Goal: Task Accomplishment & Management: Manage account settings

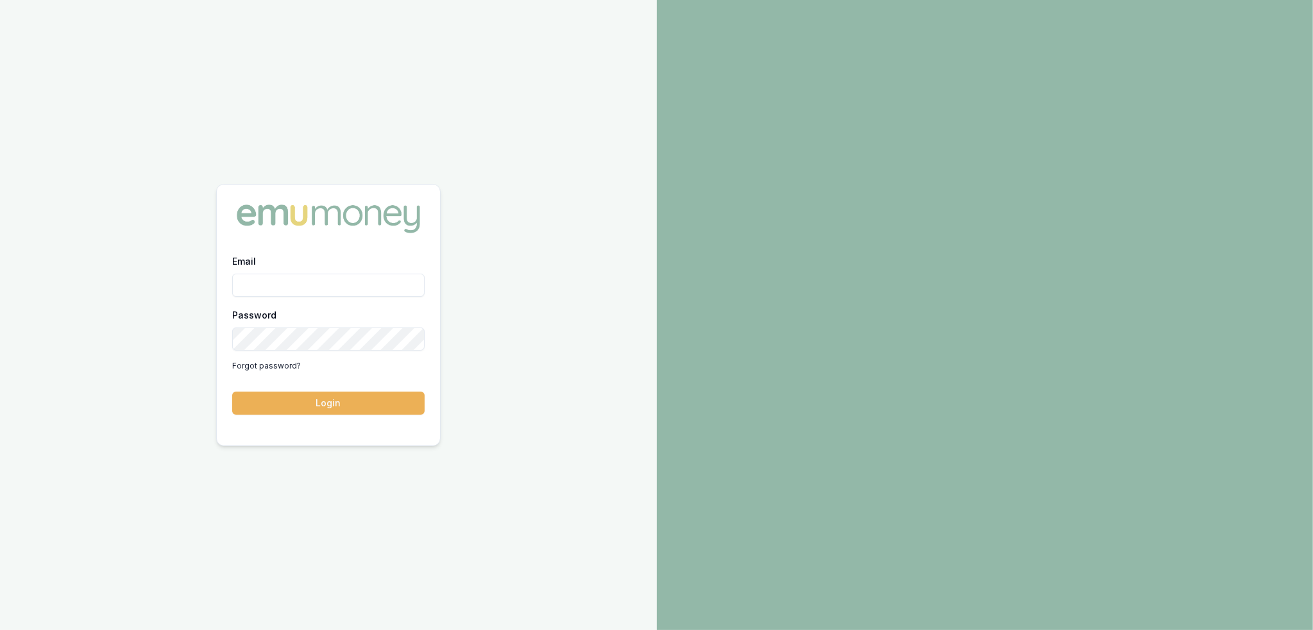
click at [356, 277] on input "Email" at bounding box center [328, 285] width 192 height 23
type input "robyn.adams@emumoney.com.au"
click at [368, 392] on button "Login" at bounding box center [328, 403] width 192 height 23
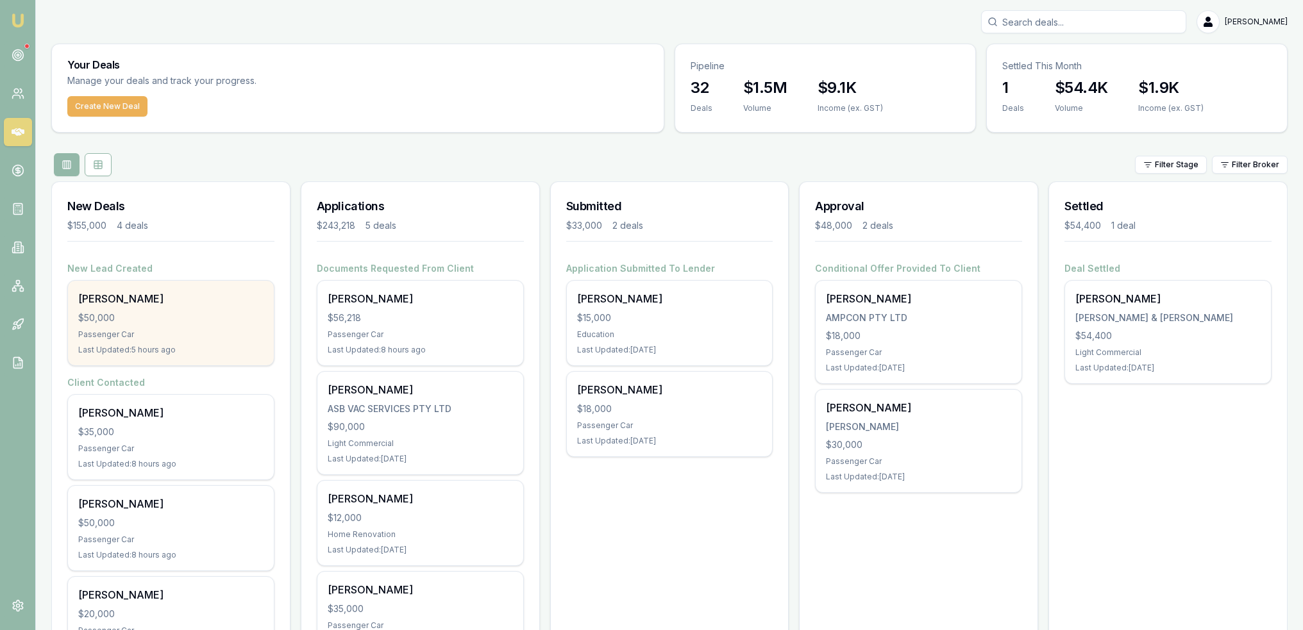
click at [235, 315] on div "$50,000" at bounding box center [170, 318] width 185 height 13
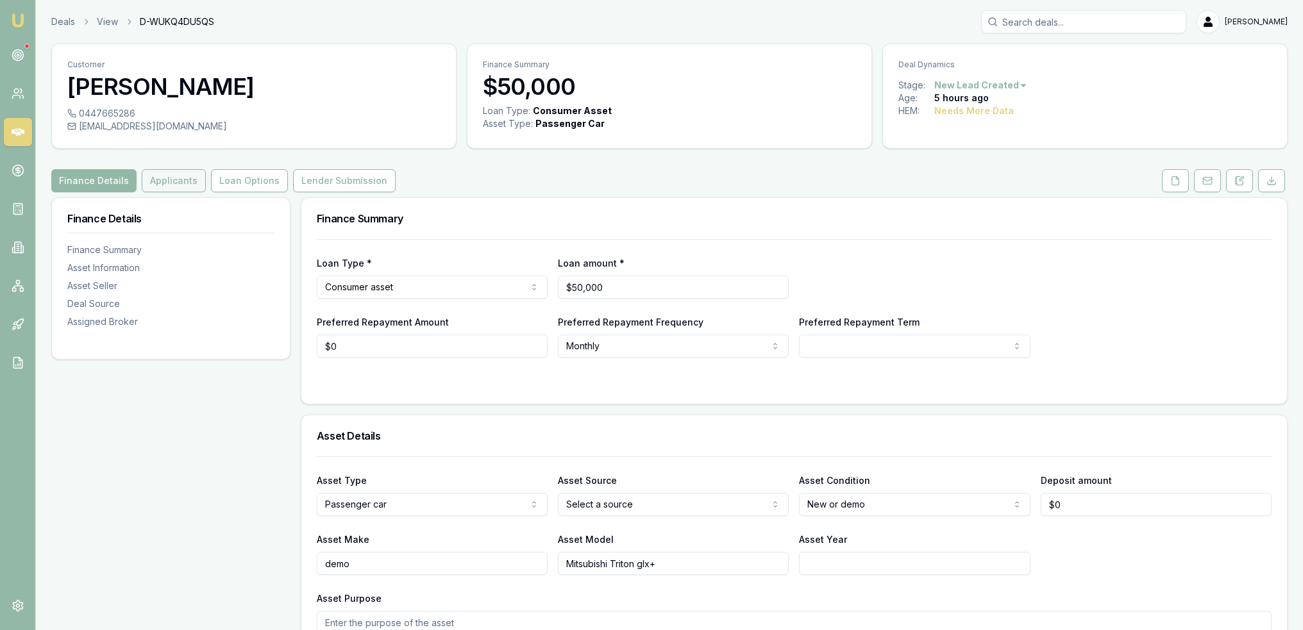
click at [174, 192] on button "Applicants" at bounding box center [174, 180] width 64 height 23
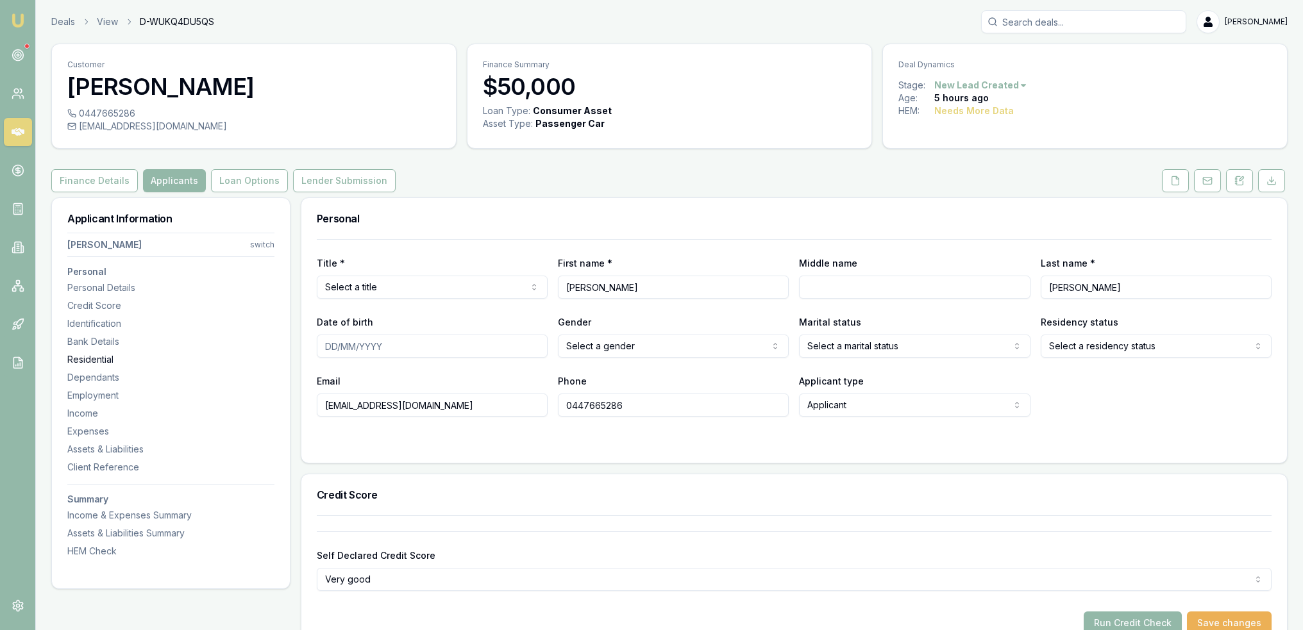
click at [85, 358] on div "Residential" at bounding box center [170, 359] width 207 height 13
click at [1235, 185] on icon at bounding box center [1240, 181] width 10 height 10
click at [1244, 181] on icon at bounding box center [1240, 181] width 10 height 10
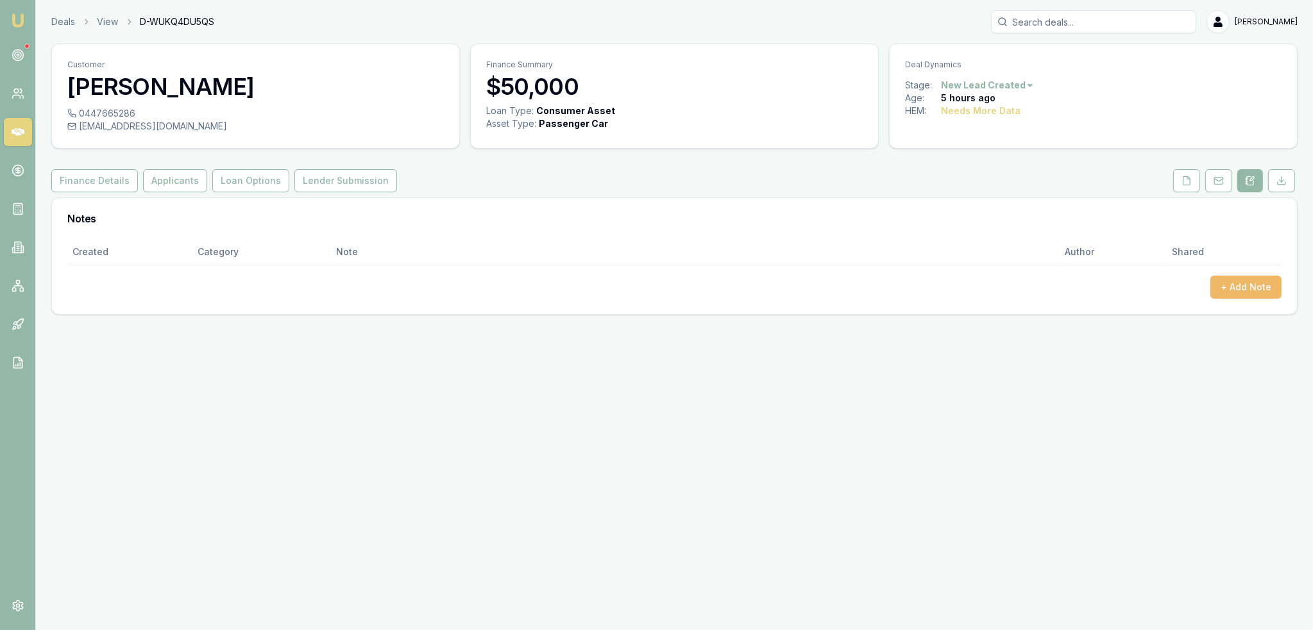
click at [1246, 289] on button "+ Add Note" at bounding box center [1245, 287] width 71 height 23
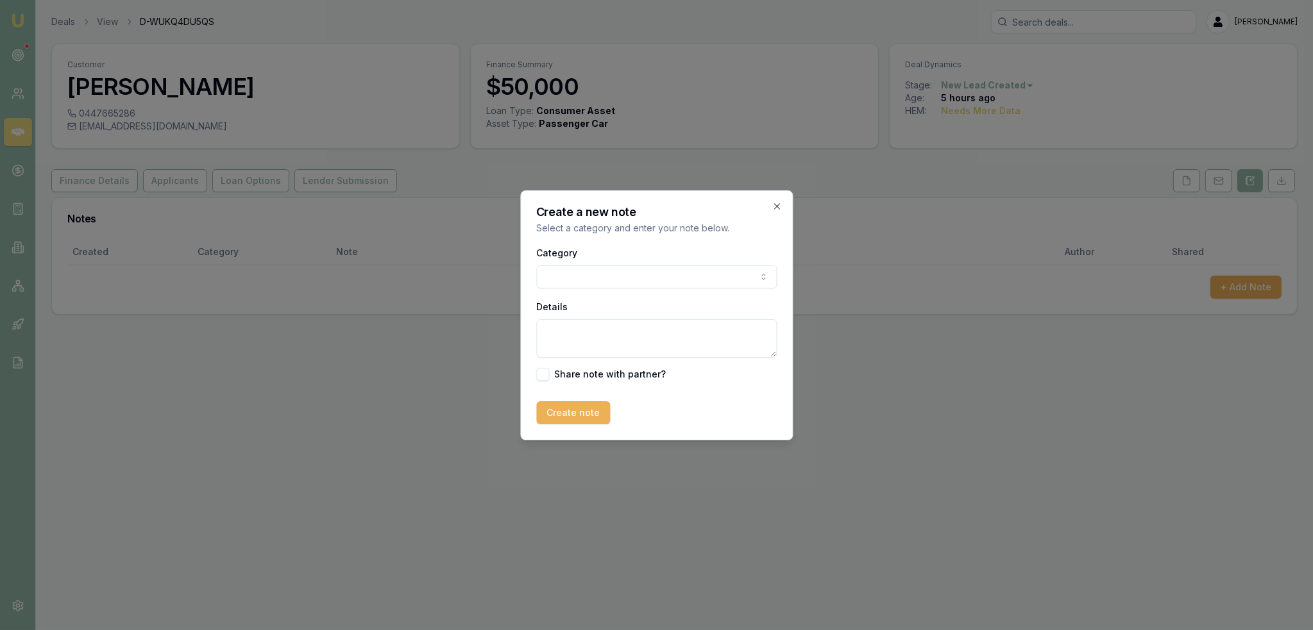
click at [659, 274] on body "Emu Broker Deals View D-WUKQ4DU5QS Robyn Adams Toggle Menu Customer Dan Martin …" at bounding box center [656, 315] width 1313 height 630
click at [611, 331] on textarea "Details" at bounding box center [656, 338] width 240 height 38
type textarea "Autobuddy - Demo - SA"
click at [582, 406] on button "Create note" at bounding box center [573, 412] width 74 height 23
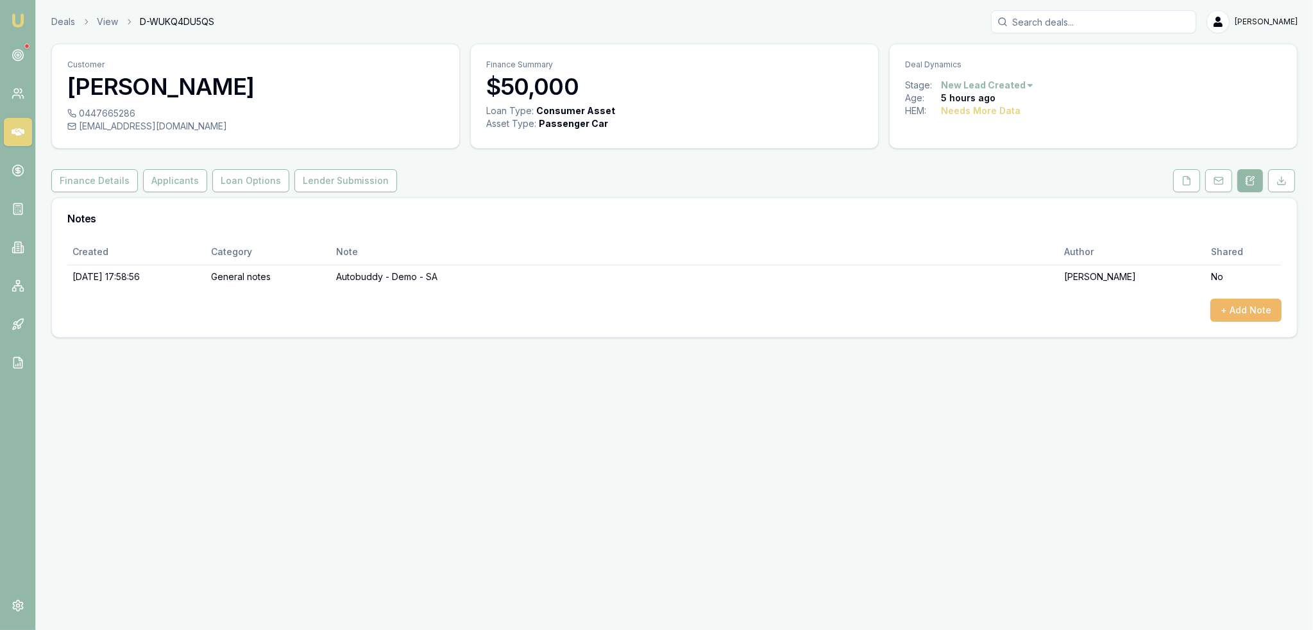
click at [1238, 305] on button "+ Add Note" at bounding box center [1245, 310] width 71 height 23
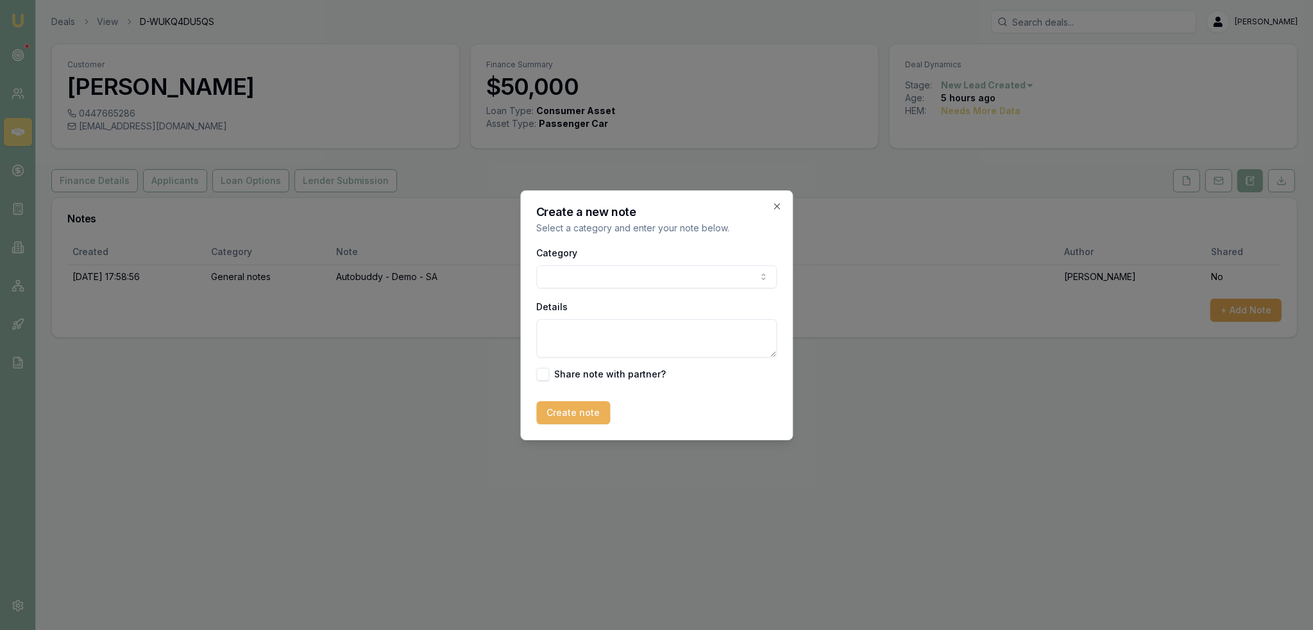
click at [694, 275] on body "Emu Broker Deals View D-WUKQ4DU5QS Robyn Adams Toggle Menu Customer Dan Martin …" at bounding box center [656, 315] width 1313 height 630
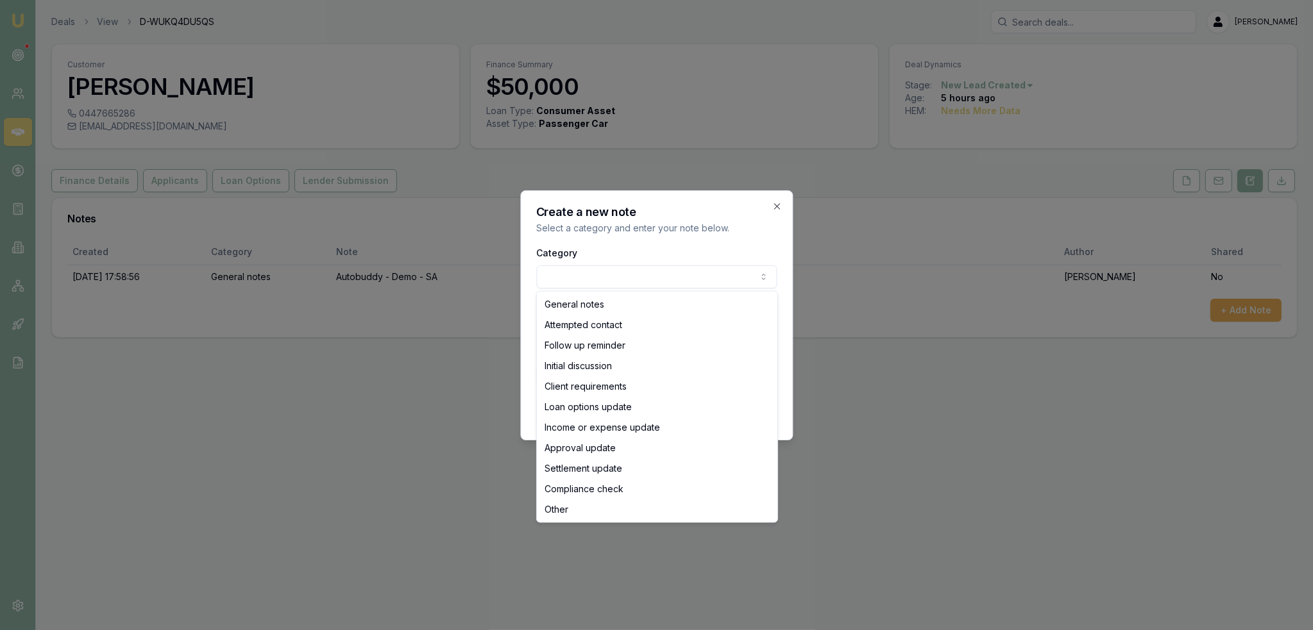
select select "INITIAL_DISCUSSION"
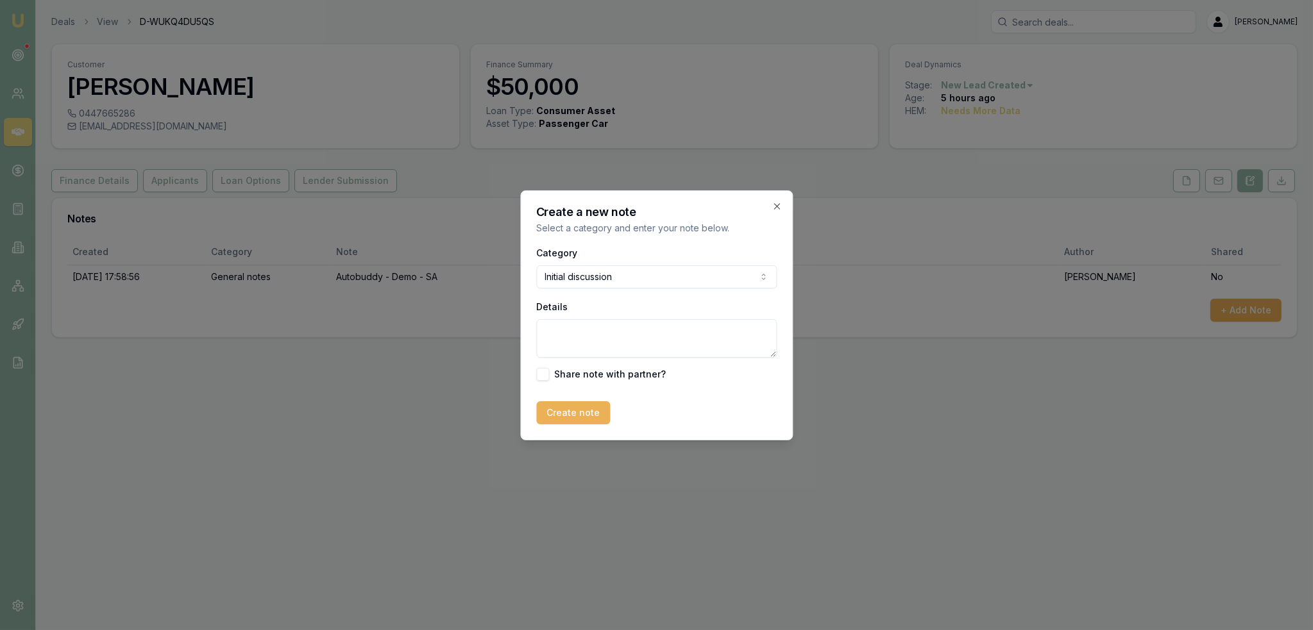
click at [618, 325] on textarea "Details" at bounding box center [656, 338] width 240 height 38
type textarea "w"
type textarea "Dealer has given him 5.89% for ABN registered 8 months and not continuity. Our …"
click at [589, 410] on button "Create note" at bounding box center [573, 412] width 74 height 23
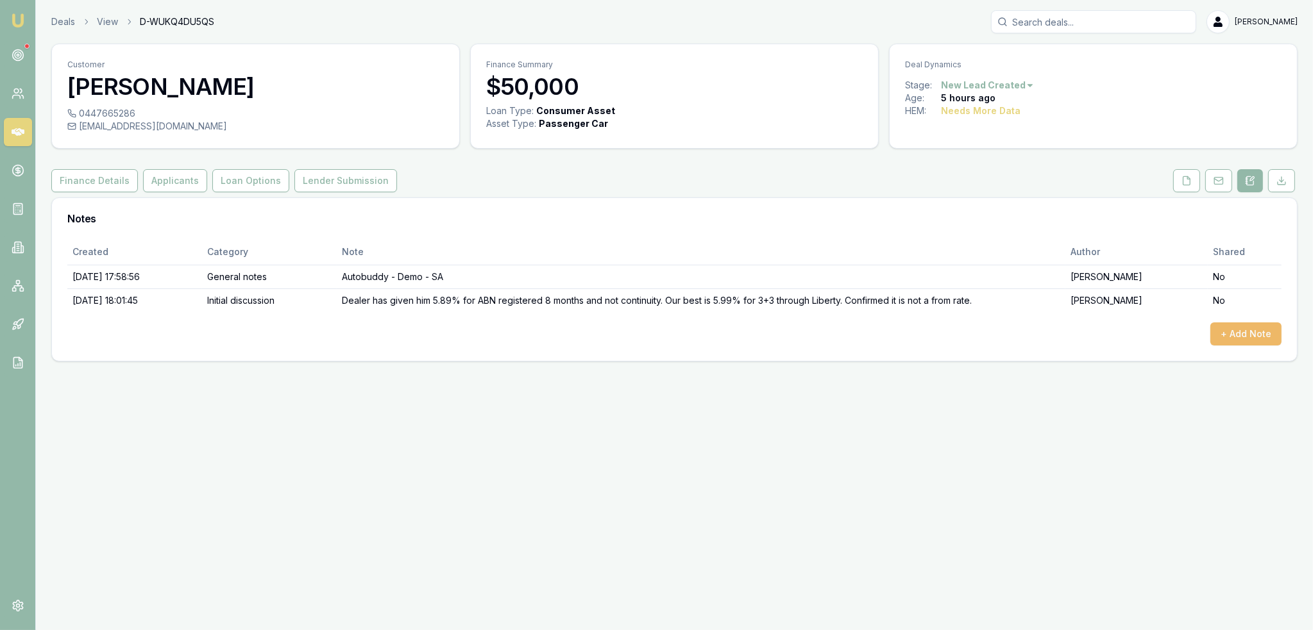
click at [1242, 333] on button "+ Add Note" at bounding box center [1245, 334] width 71 height 23
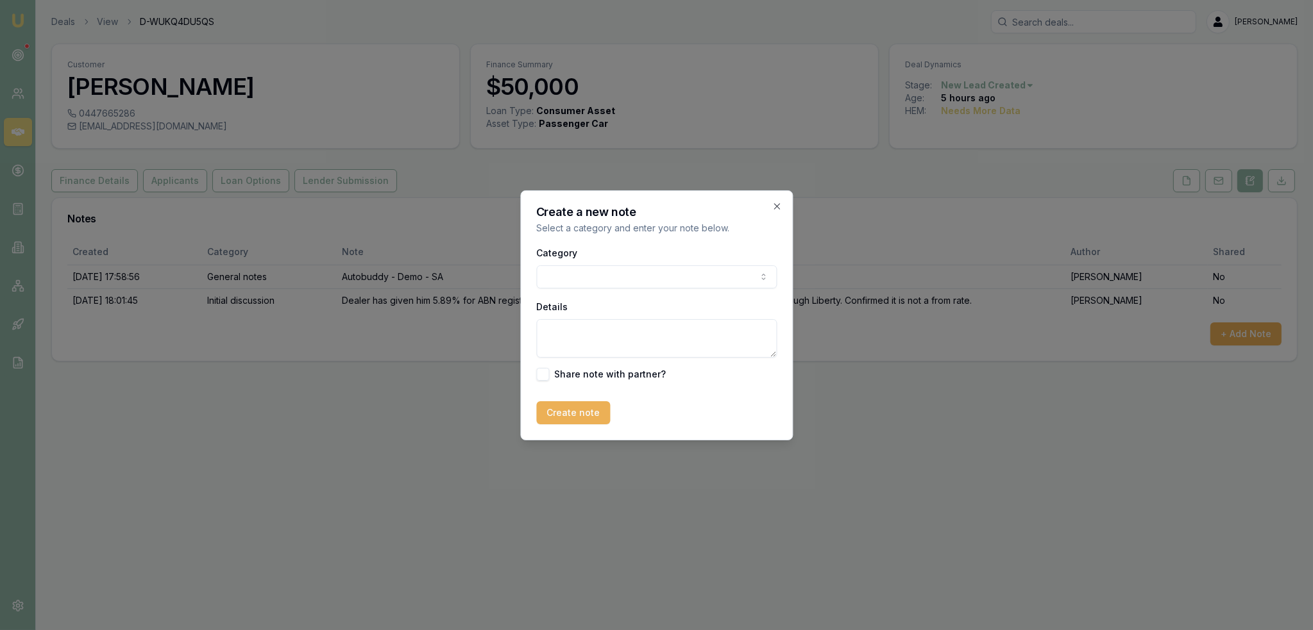
click at [570, 284] on body "Emu Broker Deals View D-WUKQ4DU5QS Robyn Adams Toggle Menu Customer Dan Martin …" at bounding box center [656, 315] width 1313 height 630
click at [575, 330] on textarea "Details" at bounding box center [656, 338] width 240 height 38
type textarea "CLOSING LEAD as lost"
click at [568, 402] on button "Create note" at bounding box center [573, 412] width 74 height 23
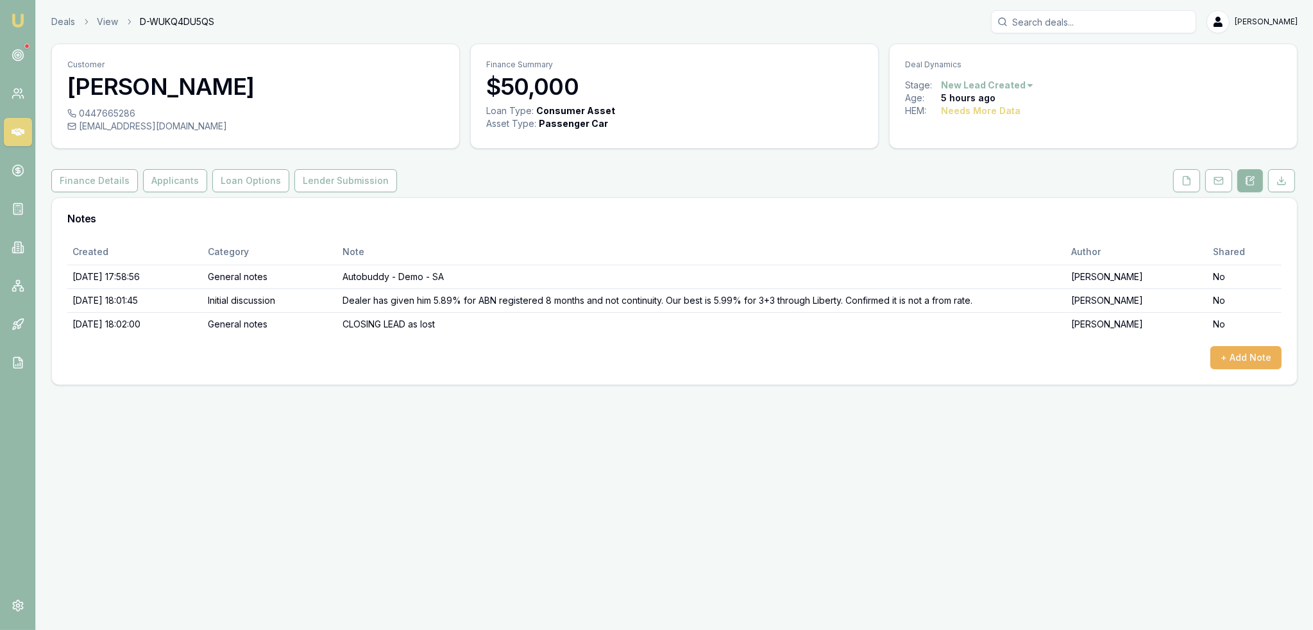
click at [1002, 86] on html "Emu Broker Deals View D-WUKQ4DU5QS Robyn Adams Toggle Menu Customer Dan Martin …" at bounding box center [656, 315] width 1313 height 630
click at [981, 148] on div "- Lost" at bounding box center [985, 149] width 76 height 21
click at [21, 55] on circle at bounding box center [18, 55] width 6 height 6
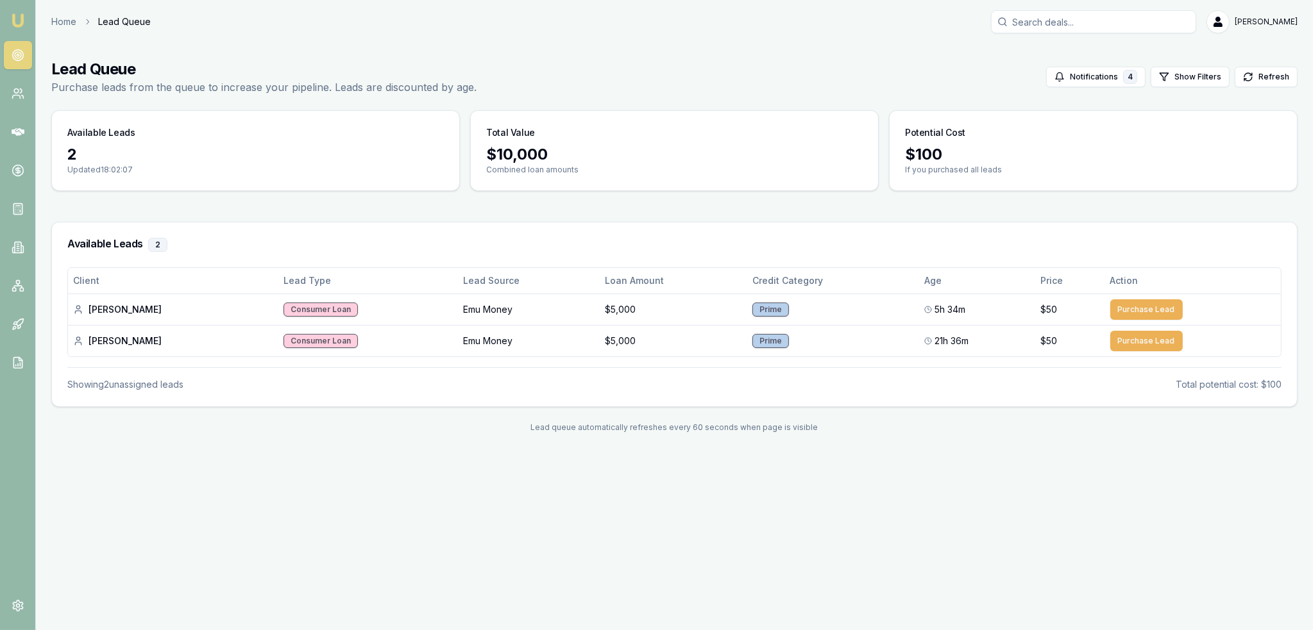
click at [23, 21] on img at bounding box center [17, 20] width 15 height 15
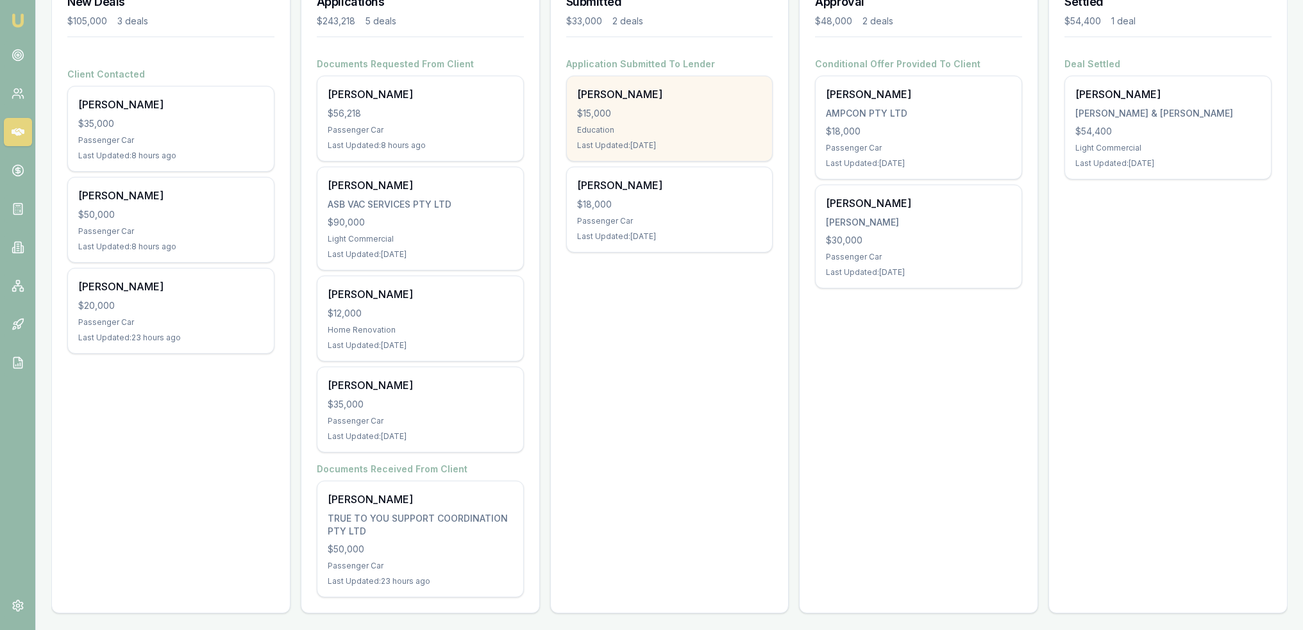
scroll to position [206, 0]
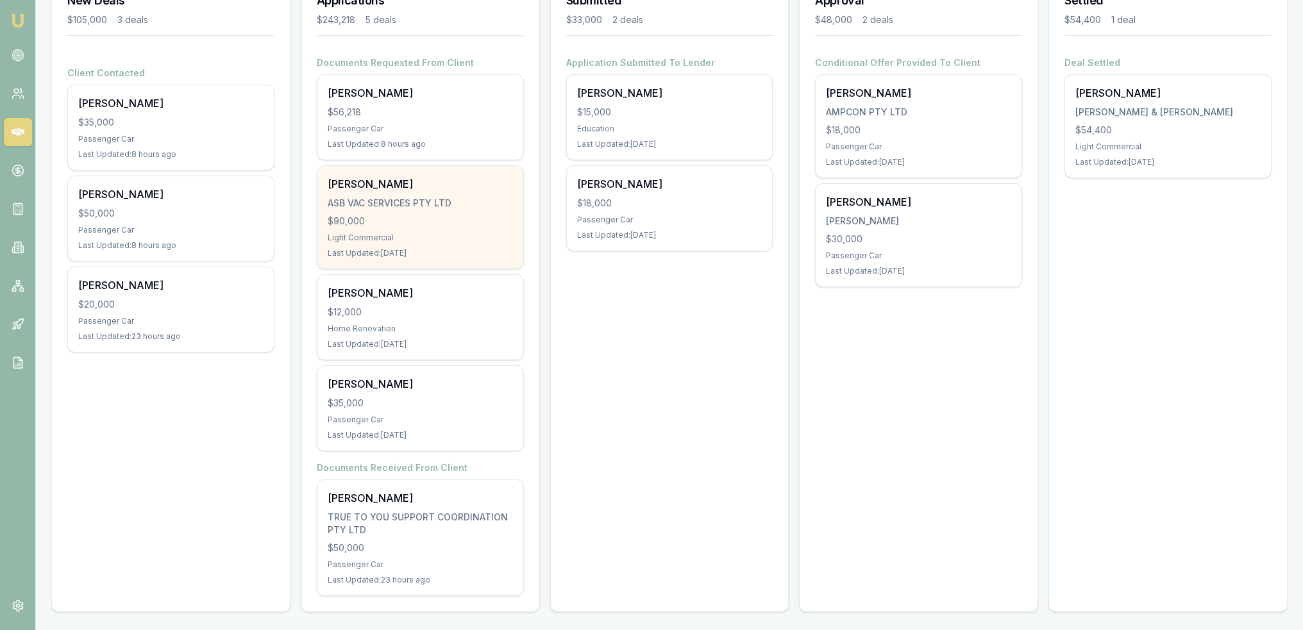
click at [392, 224] on div "$90,000" at bounding box center [420, 221] width 185 height 13
click at [405, 227] on div "Alen Bilich ASB VAC SERVICES PTY LTD $90,000 Light Commercial Last Updated: 5 d…" at bounding box center [420, 217] width 206 height 103
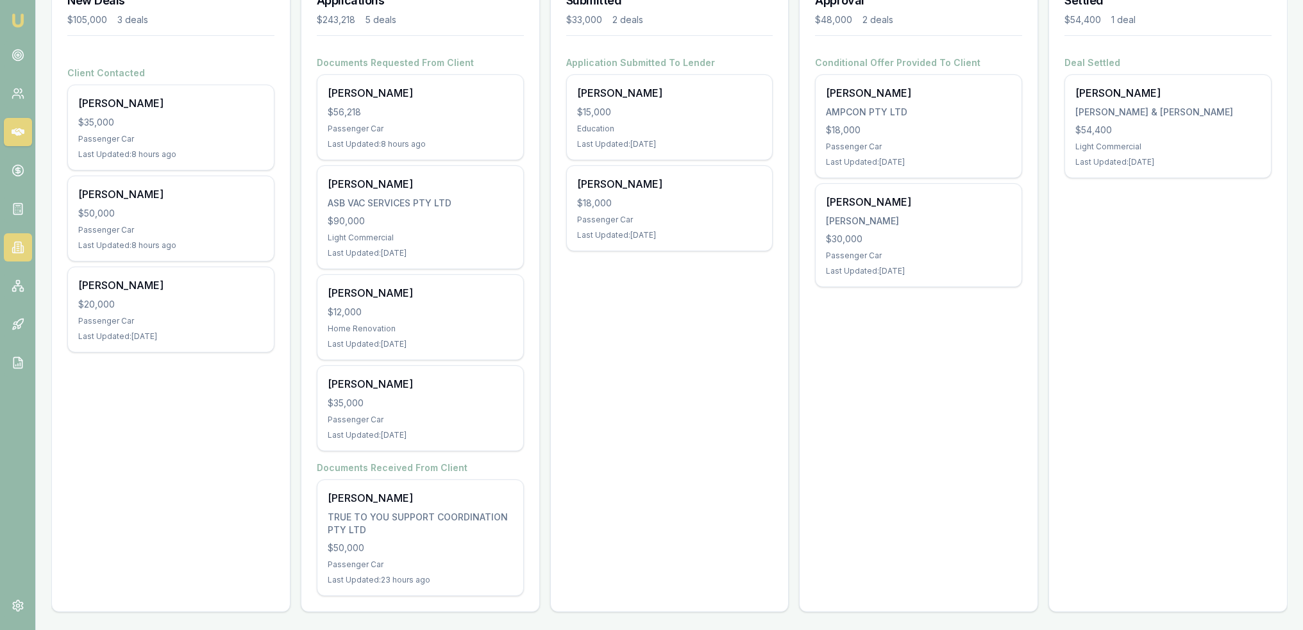
click at [13, 248] on icon at bounding box center [18, 247] width 13 height 13
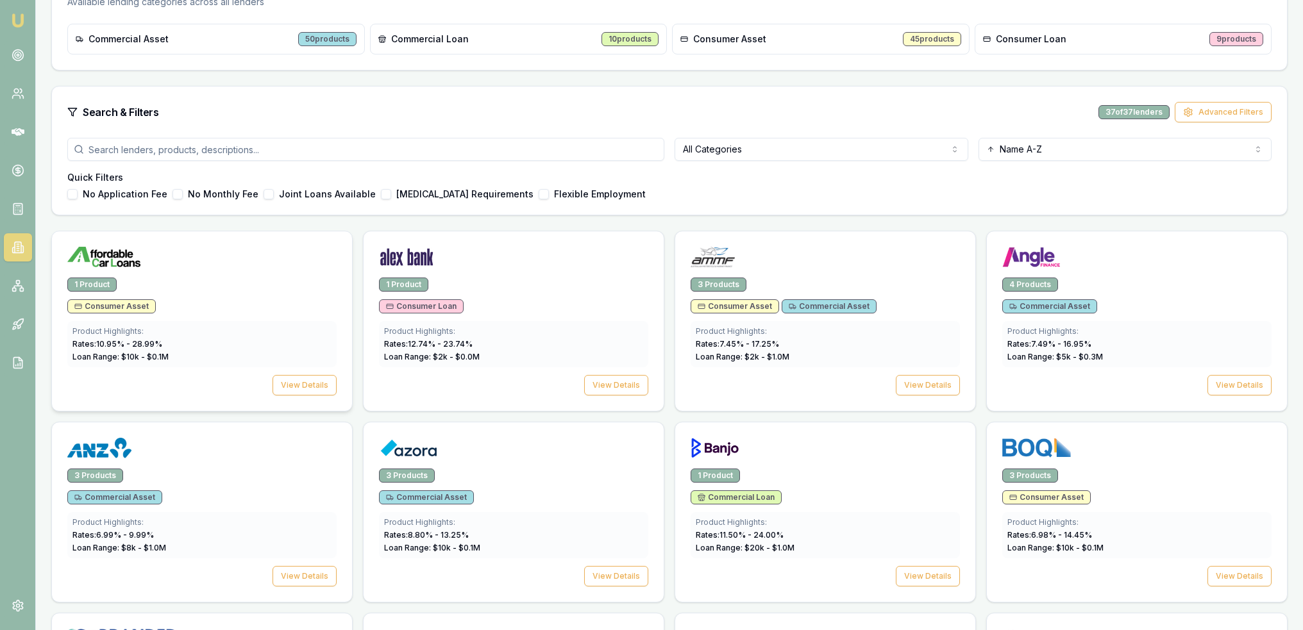
scroll to position [321, 0]
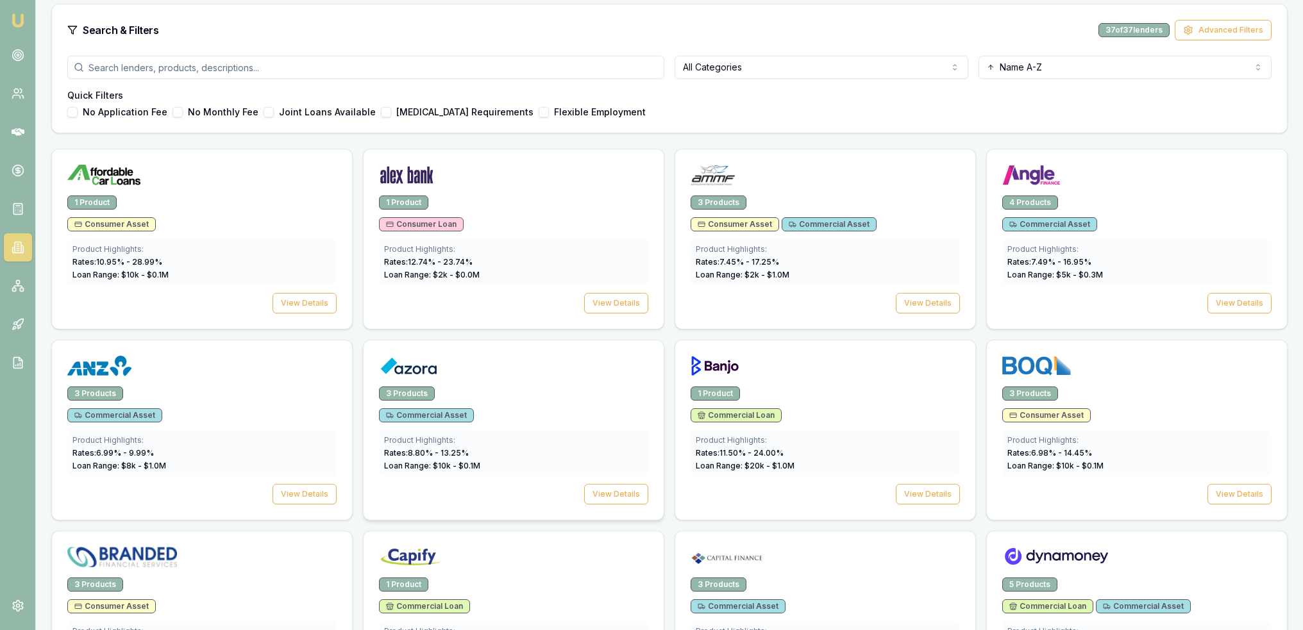
click at [513, 384] on div at bounding box center [514, 364] width 300 height 46
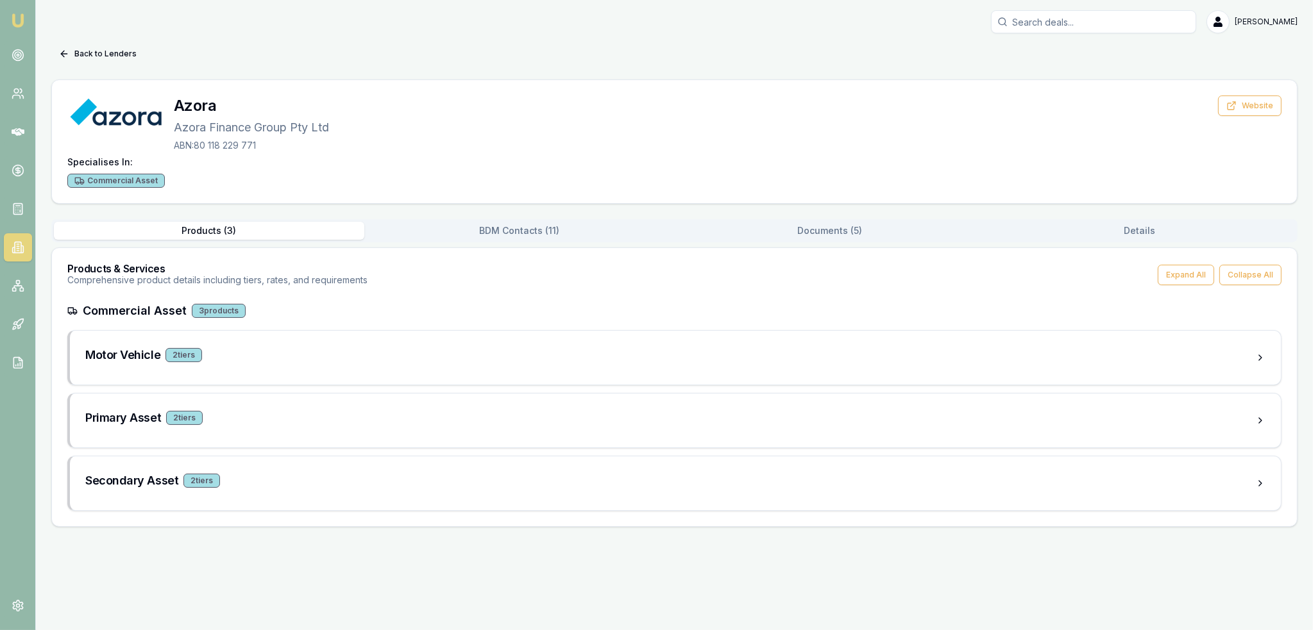
click at [827, 227] on button "Documents ( 5 )" at bounding box center [830, 231] width 310 height 18
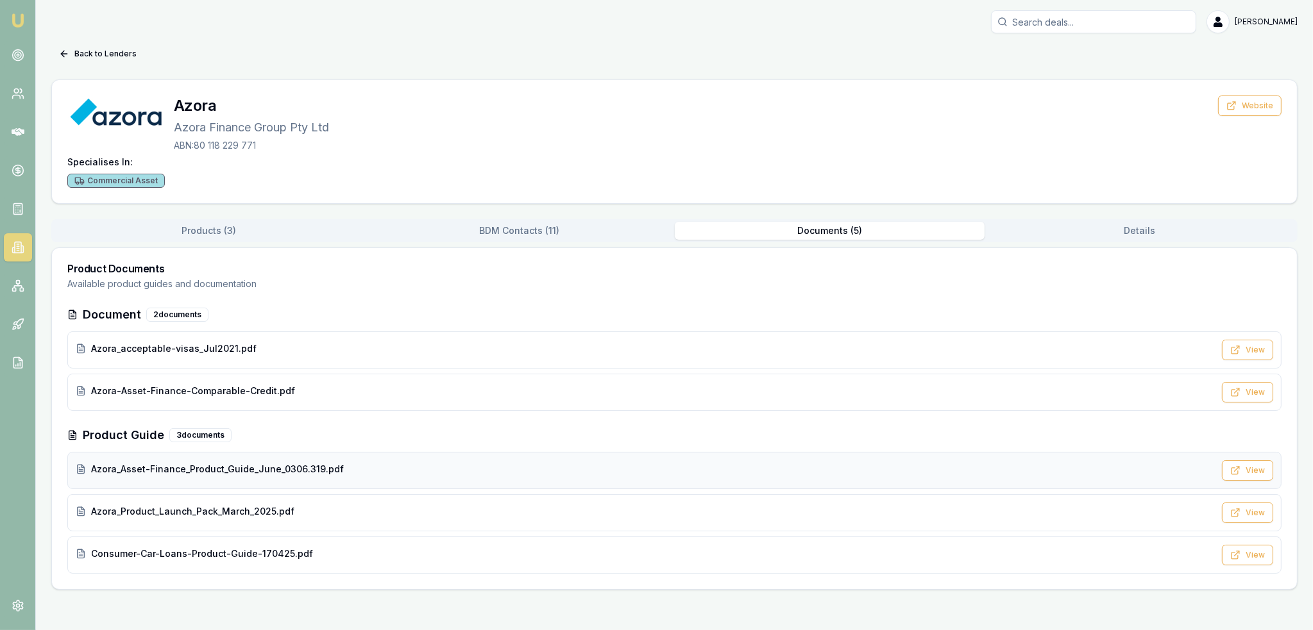
click at [241, 469] on span "Azora_Asset-Finance_Product_Guide_June_0306.319.pdf" at bounding box center [217, 469] width 253 height 13
click at [17, 13] on img at bounding box center [17, 20] width 15 height 15
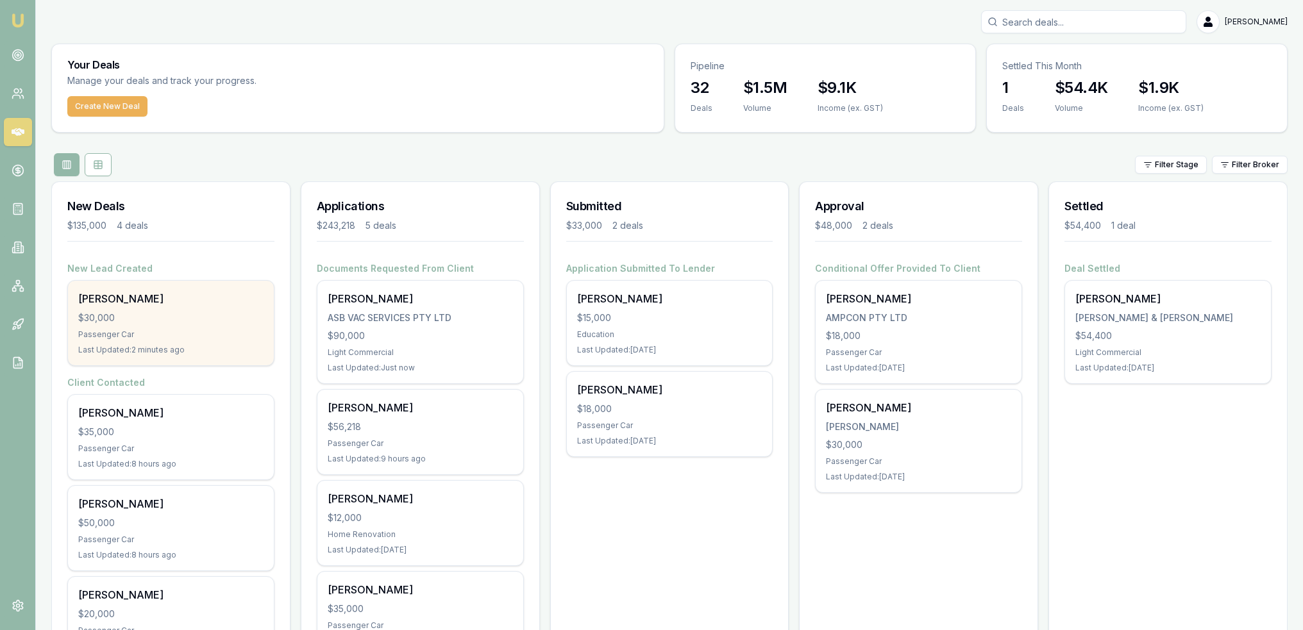
click at [167, 323] on div "$30,000" at bounding box center [170, 318] width 185 height 13
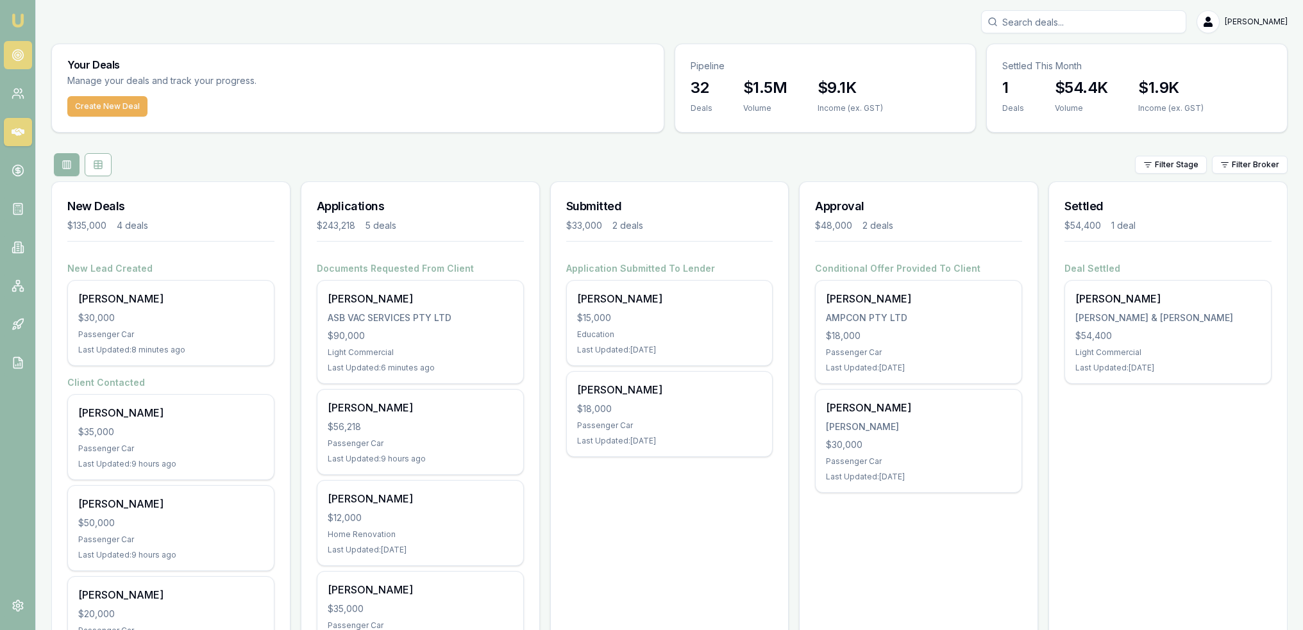
click at [12, 51] on icon at bounding box center [18, 55] width 13 height 13
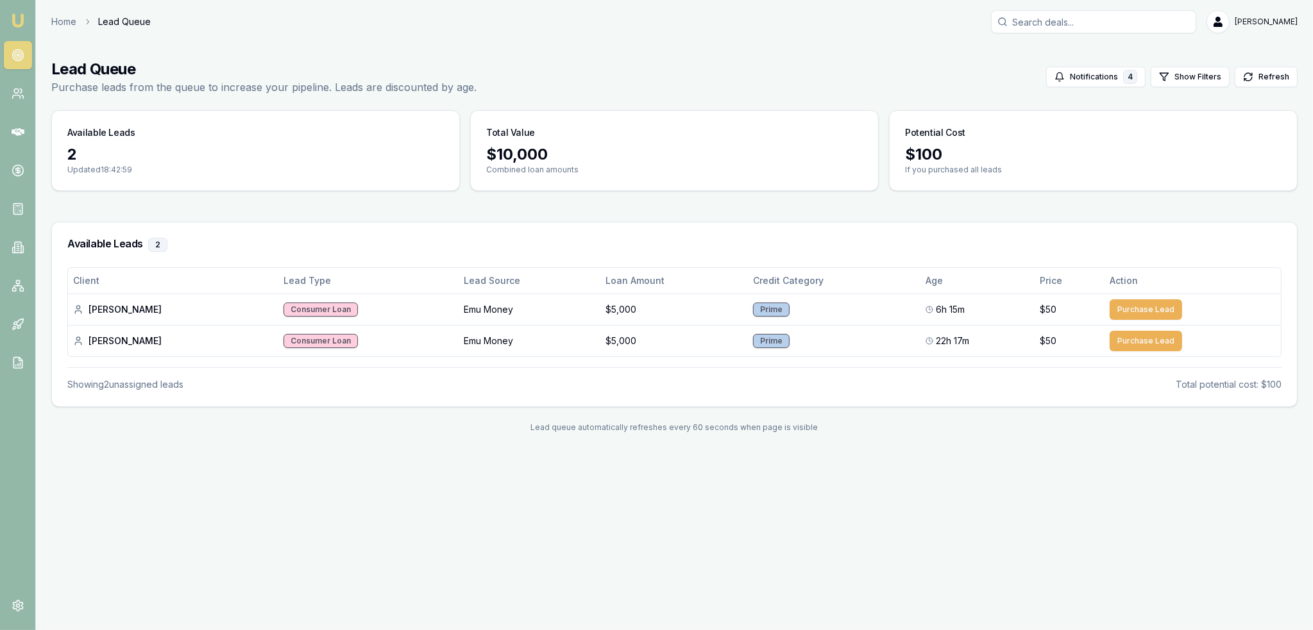
click at [19, 19] on img at bounding box center [17, 20] width 15 height 15
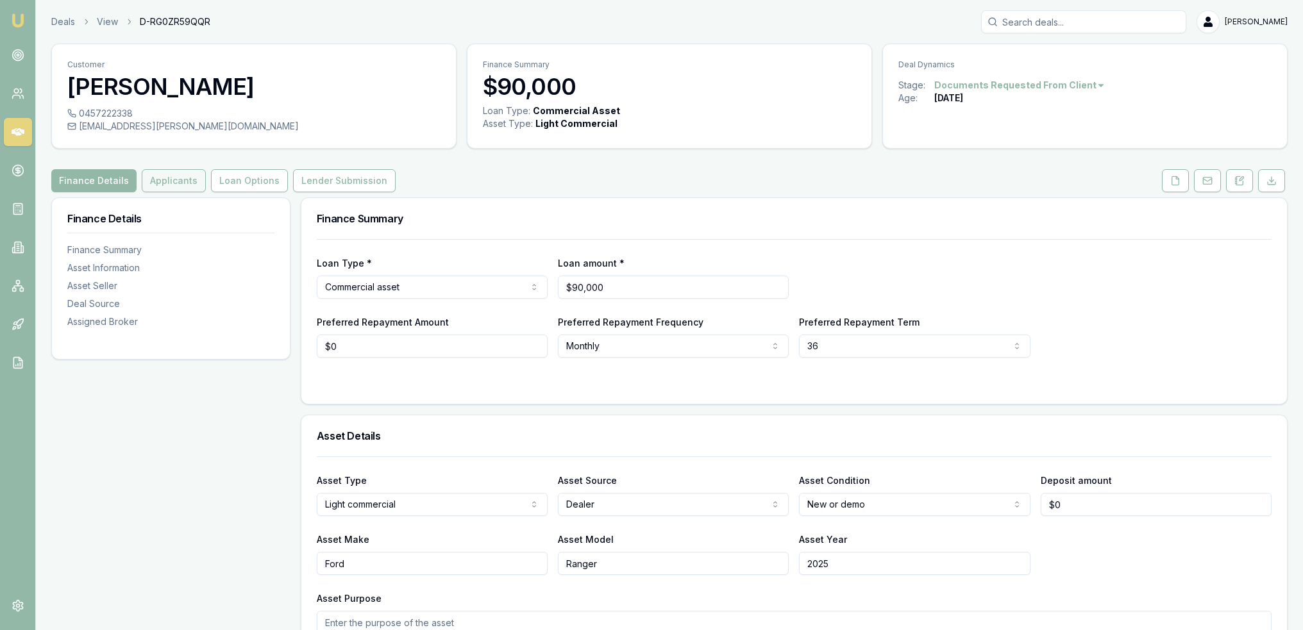
click at [174, 178] on button "Applicants" at bounding box center [174, 180] width 64 height 23
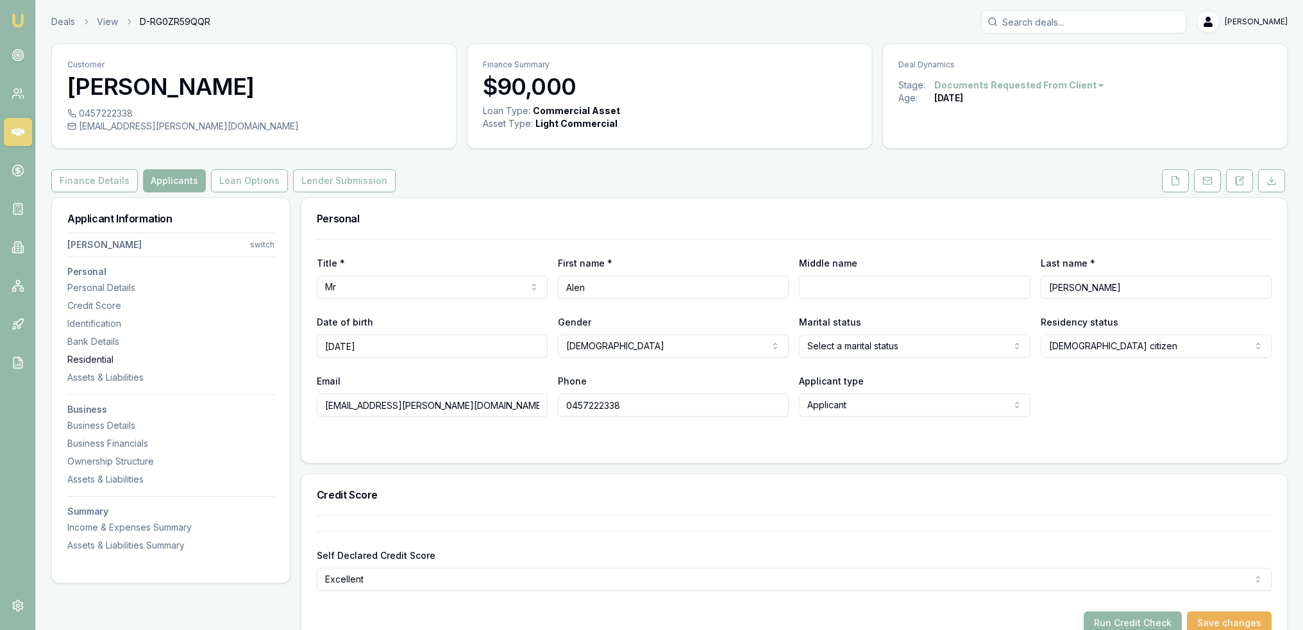
click at [90, 358] on div "Residential" at bounding box center [170, 359] width 207 height 13
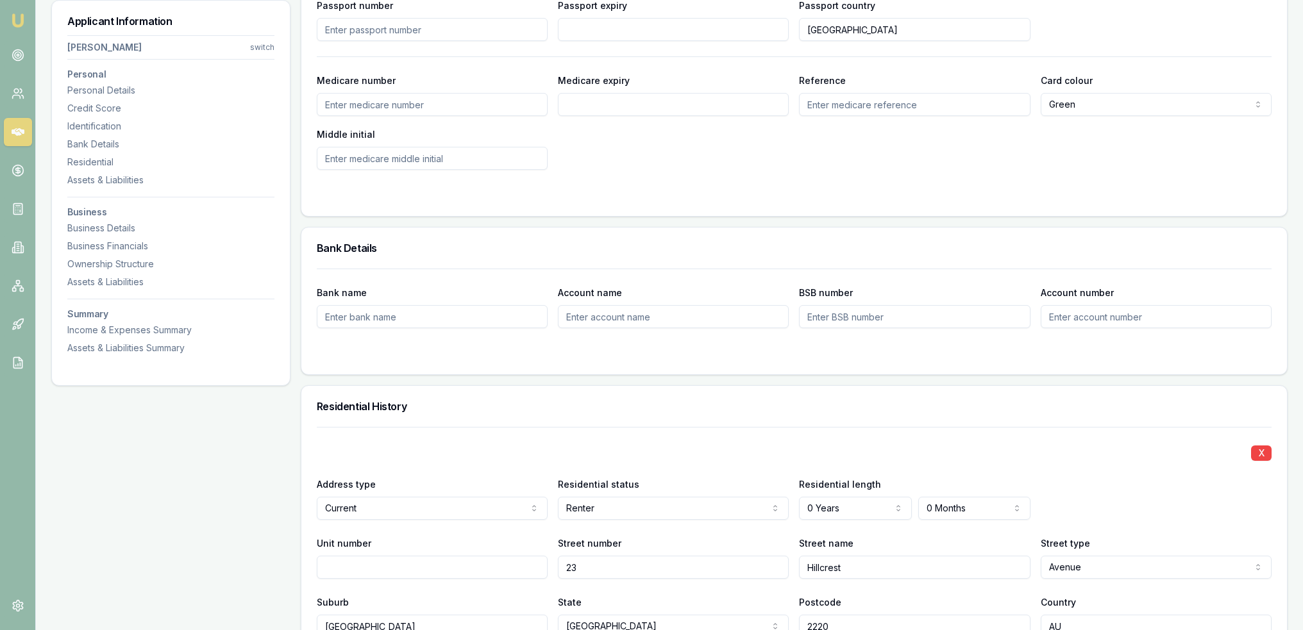
scroll to position [849, 0]
click at [90, 229] on div "Business Details" at bounding box center [170, 228] width 207 height 13
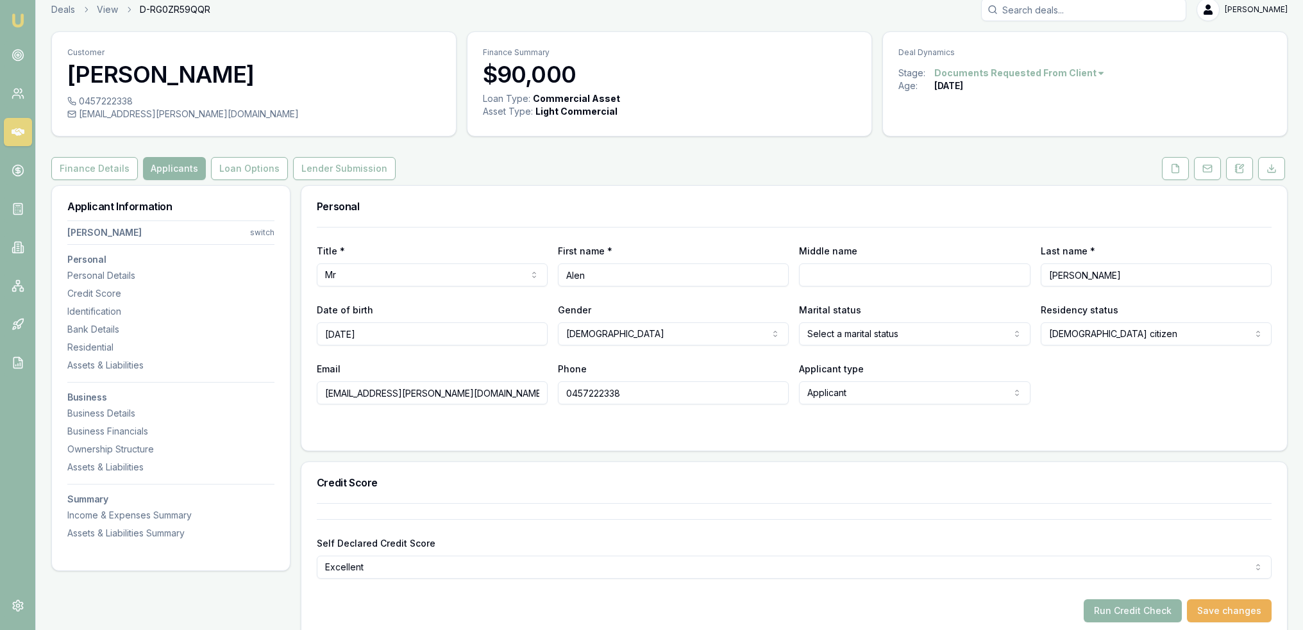
scroll to position [0, 0]
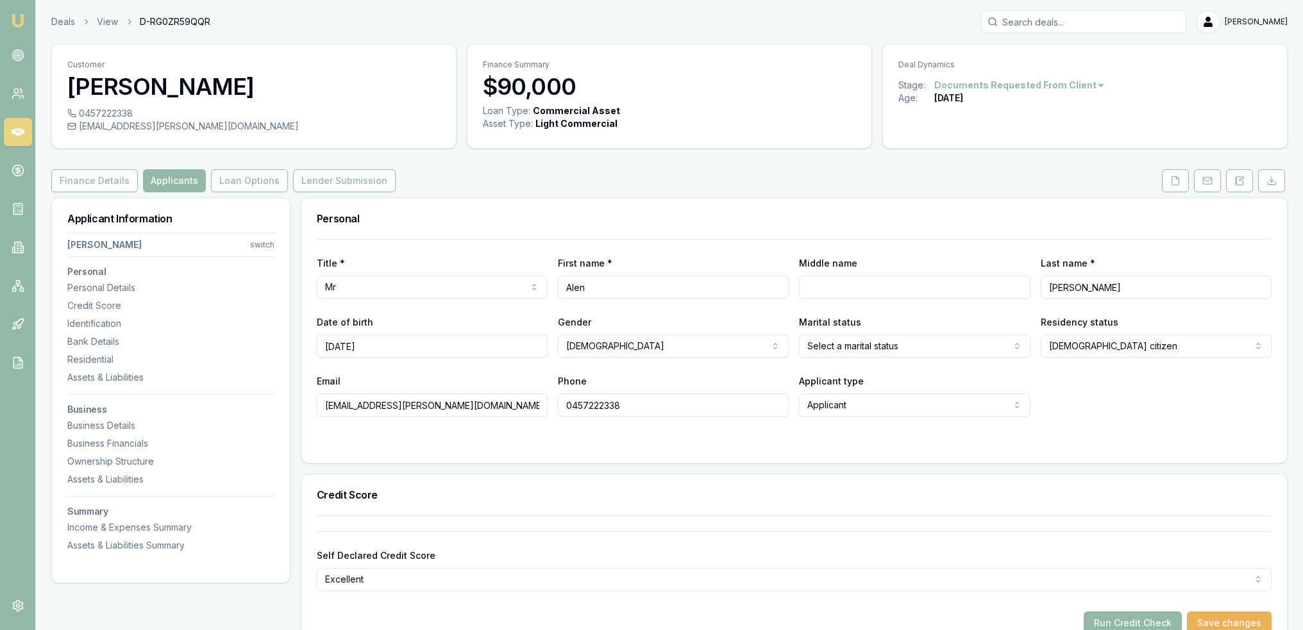
drag, startPoint x: 1234, startPoint y: 181, endPoint x: 1217, endPoint y: 192, distance: 19.9
click at [1234, 181] on button at bounding box center [1239, 180] width 27 height 23
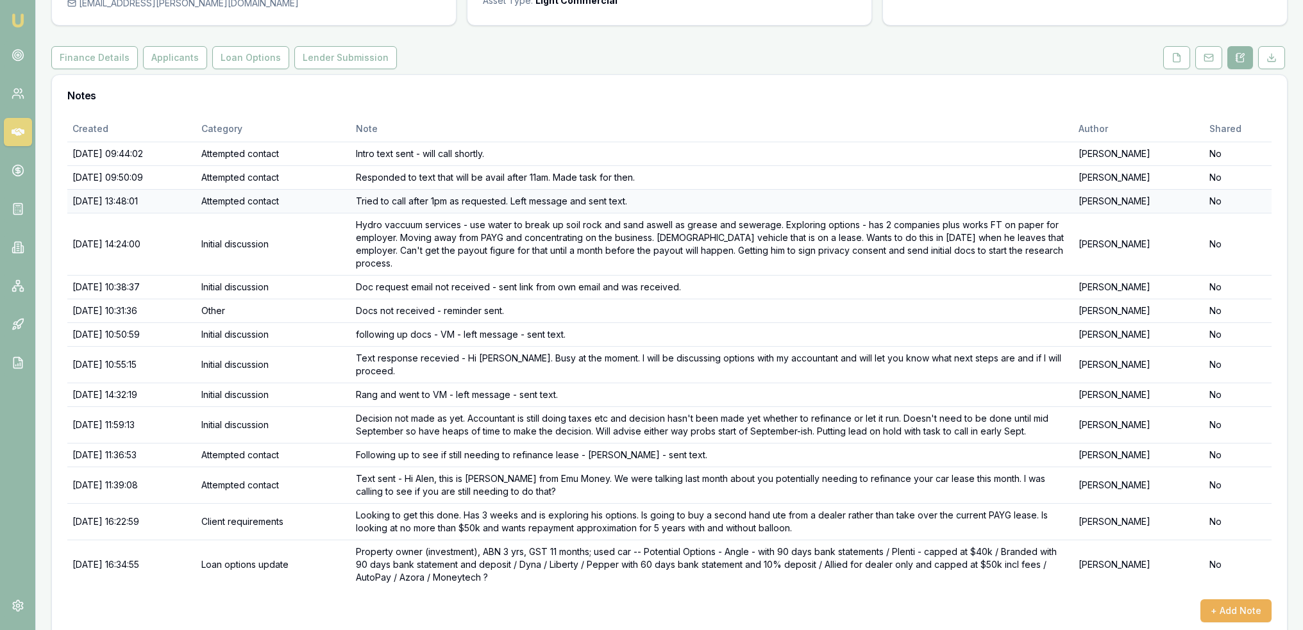
scroll to position [126, 0]
click at [1173, 58] on icon at bounding box center [1177, 55] width 10 height 10
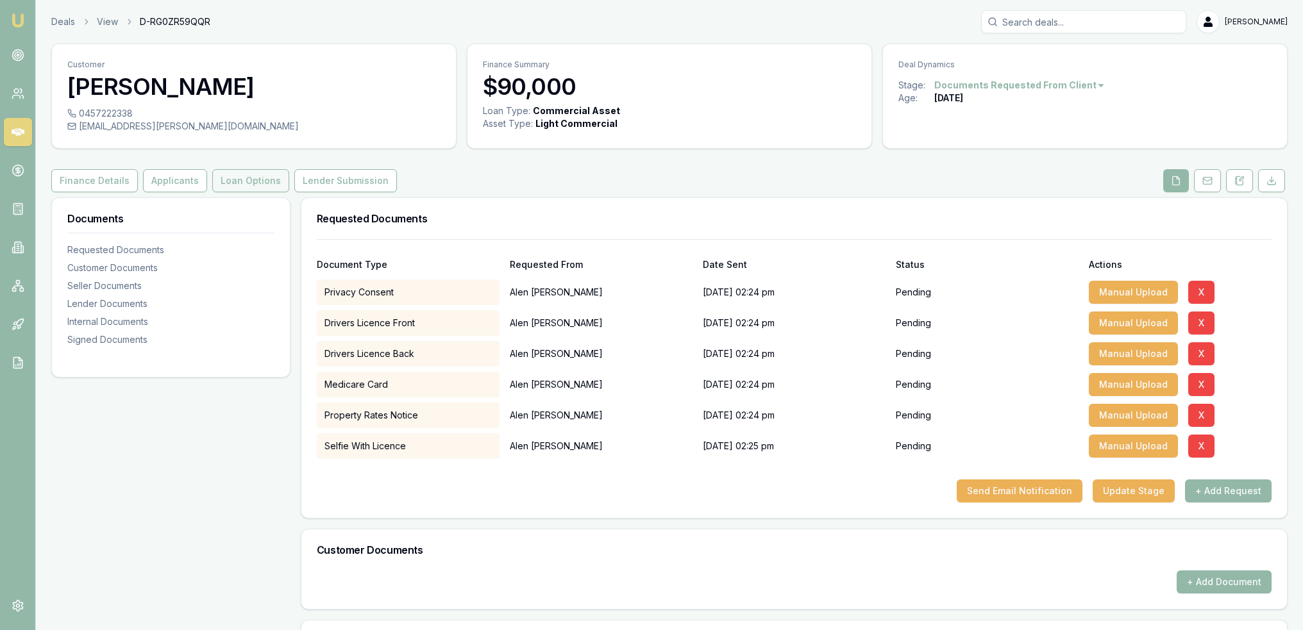
click at [228, 185] on button "Loan Options" at bounding box center [250, 180] width 77 height 23
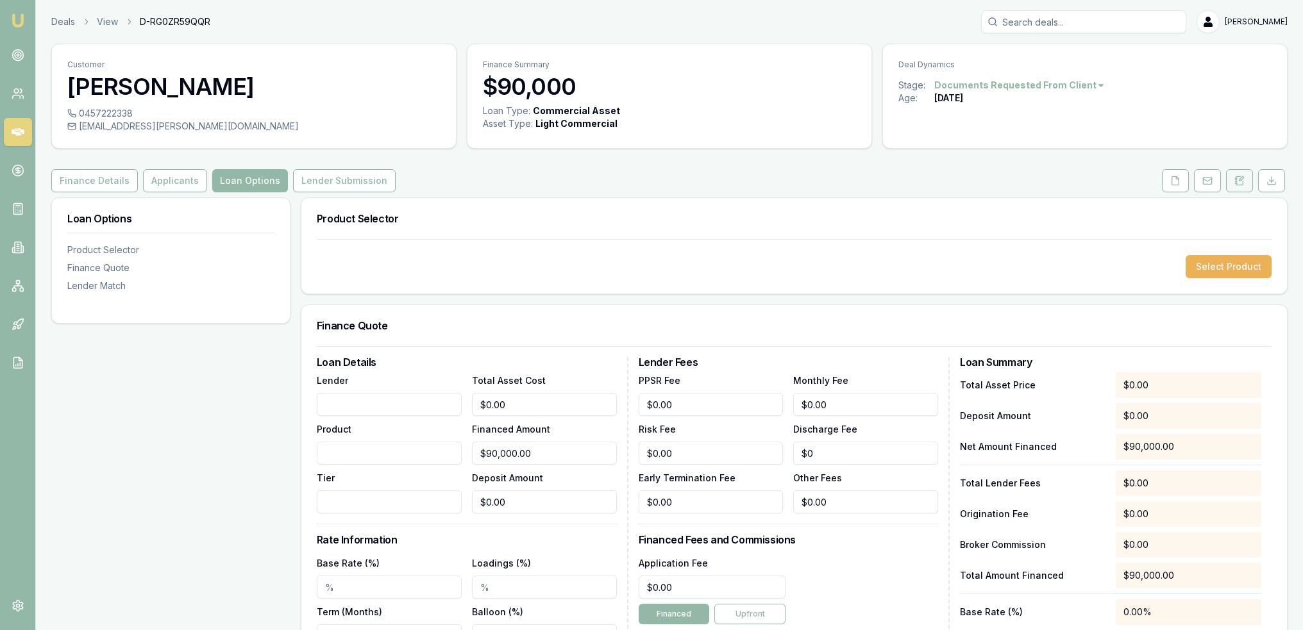
click at [1240, 189] on button at bounding box center [1239, 180] width 27 height 23
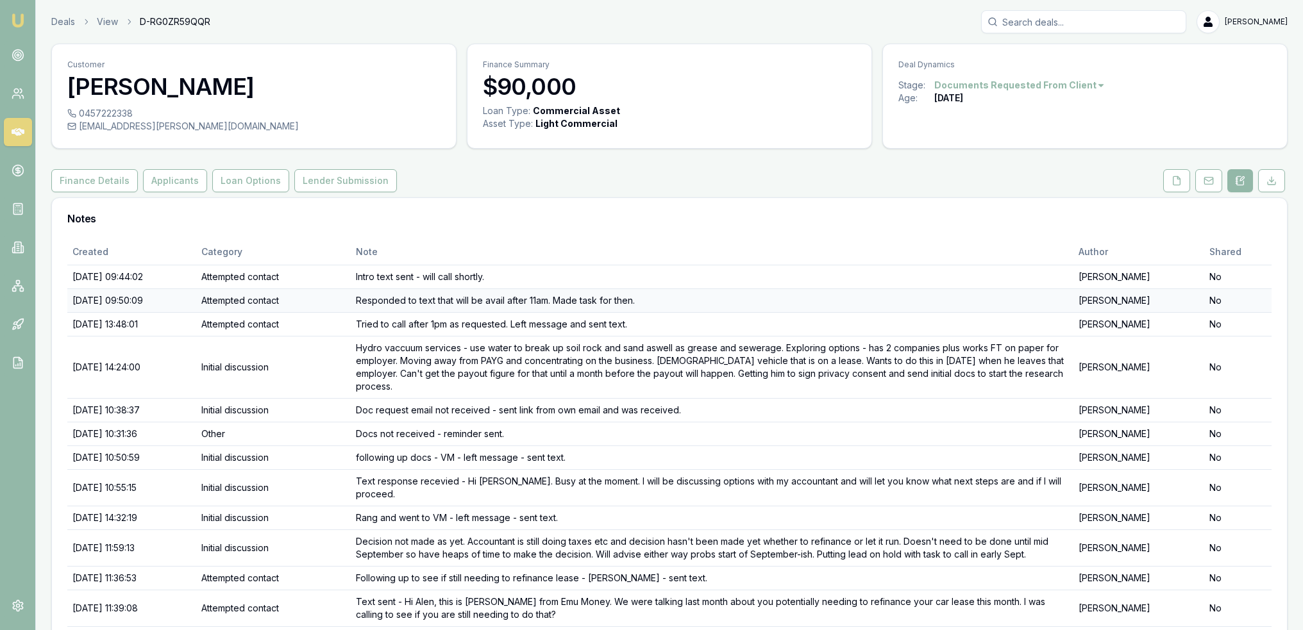
scroll to position [126, 0]
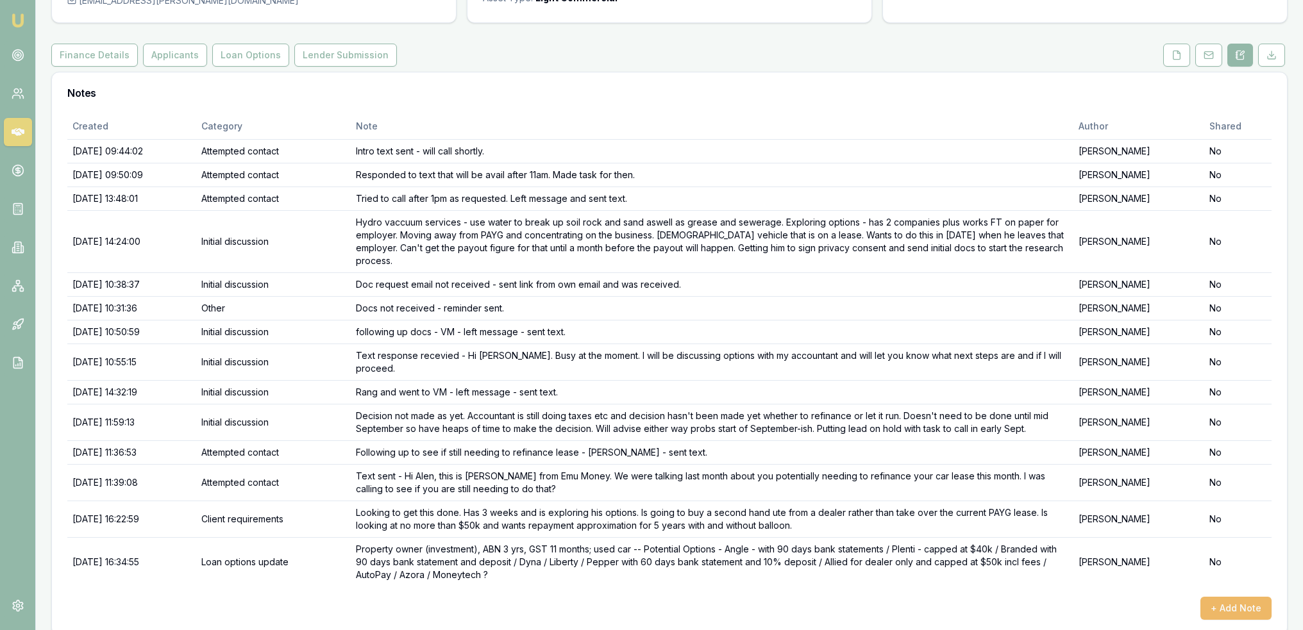
click at [1240, 597] on button "+ Add Note" at bounding box center [1236, 608] width 71 height 23
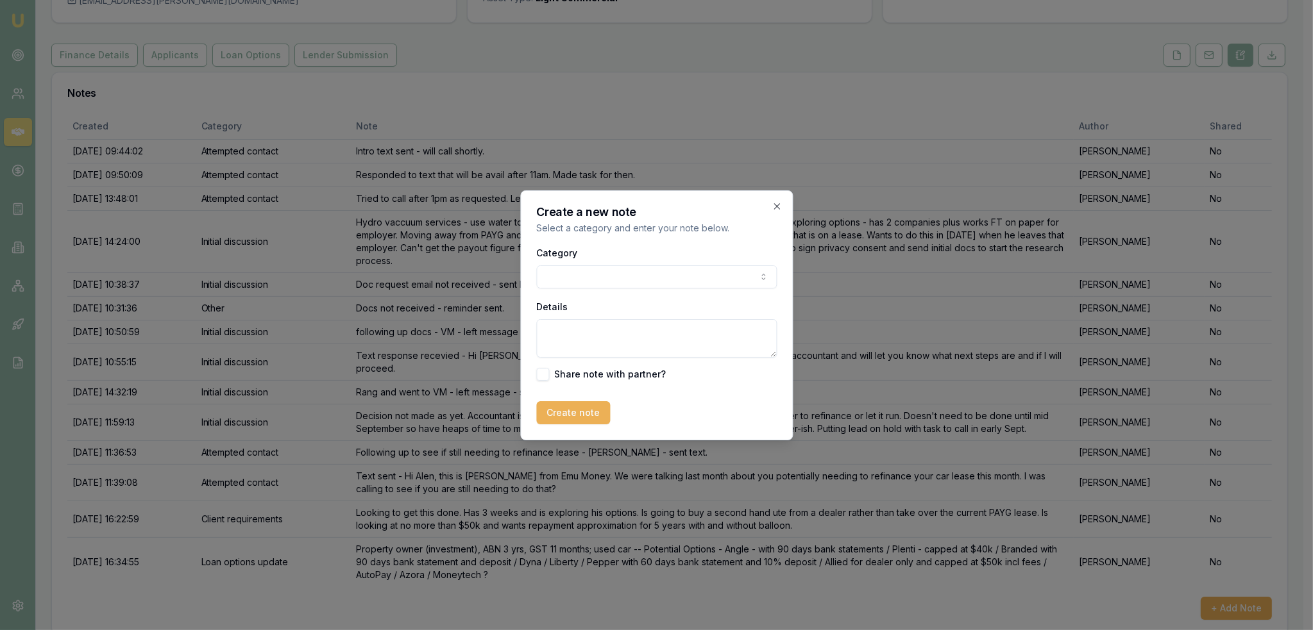
click at [652, 285] on body "Emu Broker Deals View D-RG0ZR59QQR Robyn Adams Toggle Menu Customer Alen Bilich…" at bounding box center [651, 189] width 1303 height 630
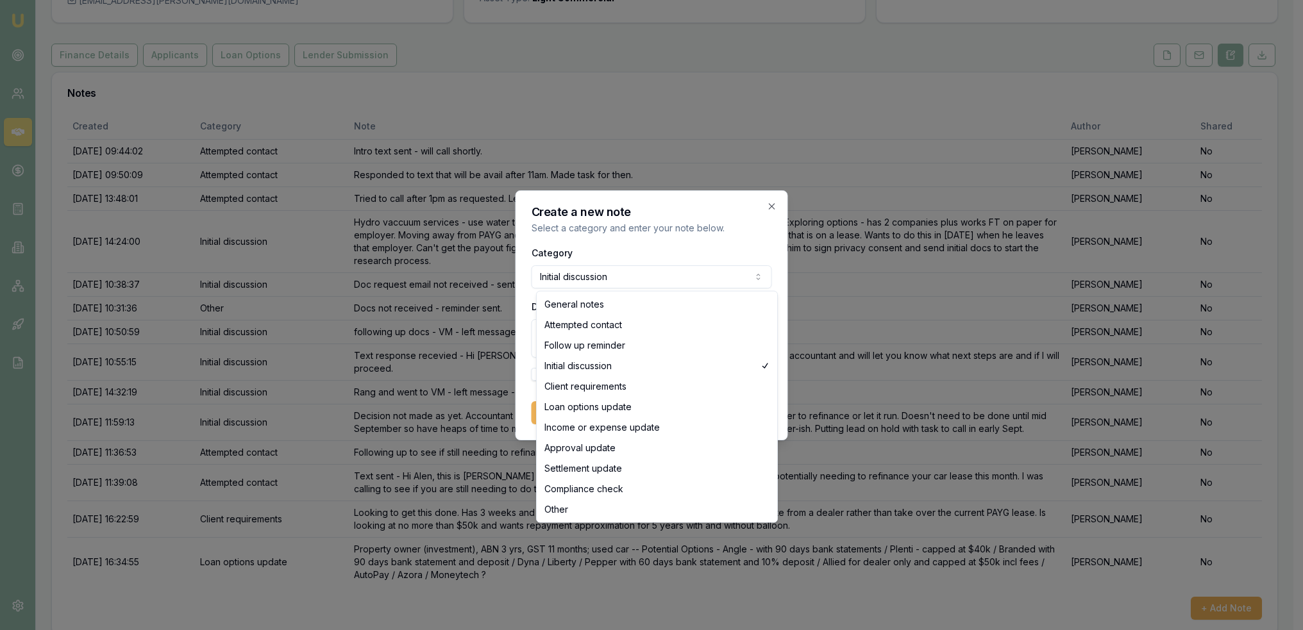
click at [577, 279] on body "Emu Broker Deals View D-RG0ZR59QQR Robyn Adams Toggle Menu Customer Alen Bilich…" at bounding box center [647, 189] width 1294 height 630
select select "CLIENT_REQUIREMENTS"
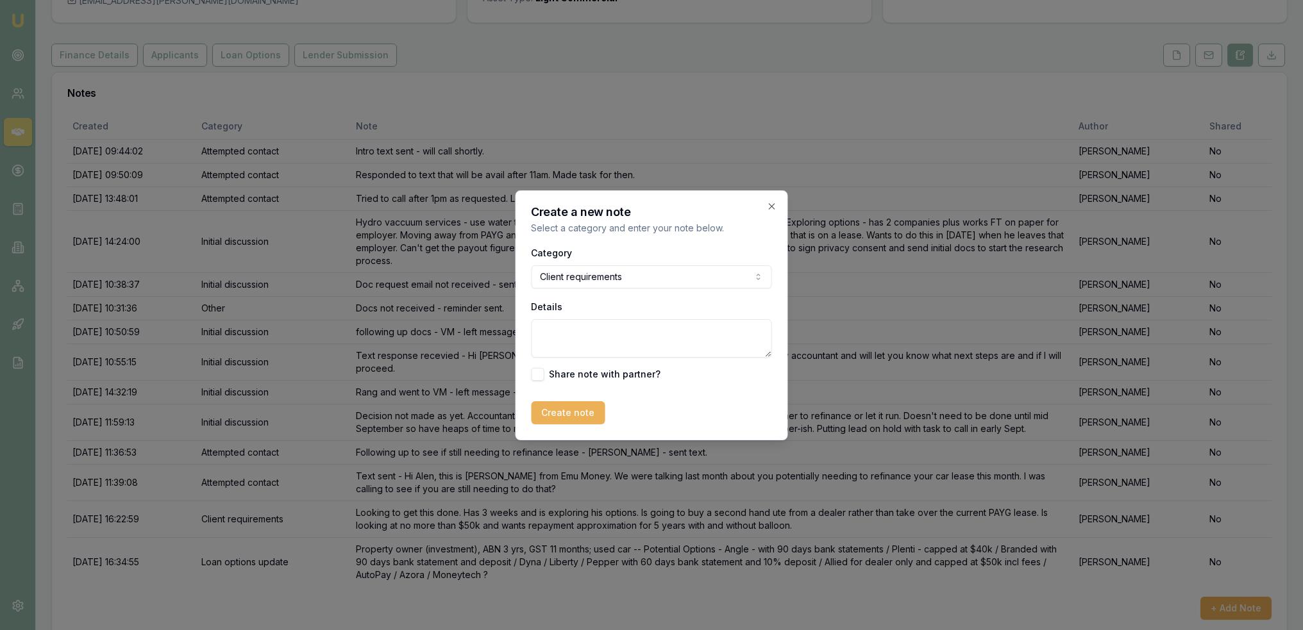
click at [573, 332] on textarea "Details" at bounding box center [652, 338] width 240 height 38
click at [611, 351] on textarea "Looking to compare repayments between buying current leased 2023 Ford Ranger at…" at bounding box center [652, 338] width 240 height 38
type textarea "Looking to compare repayments between buying current leased 2023 Ford Ranger at…"
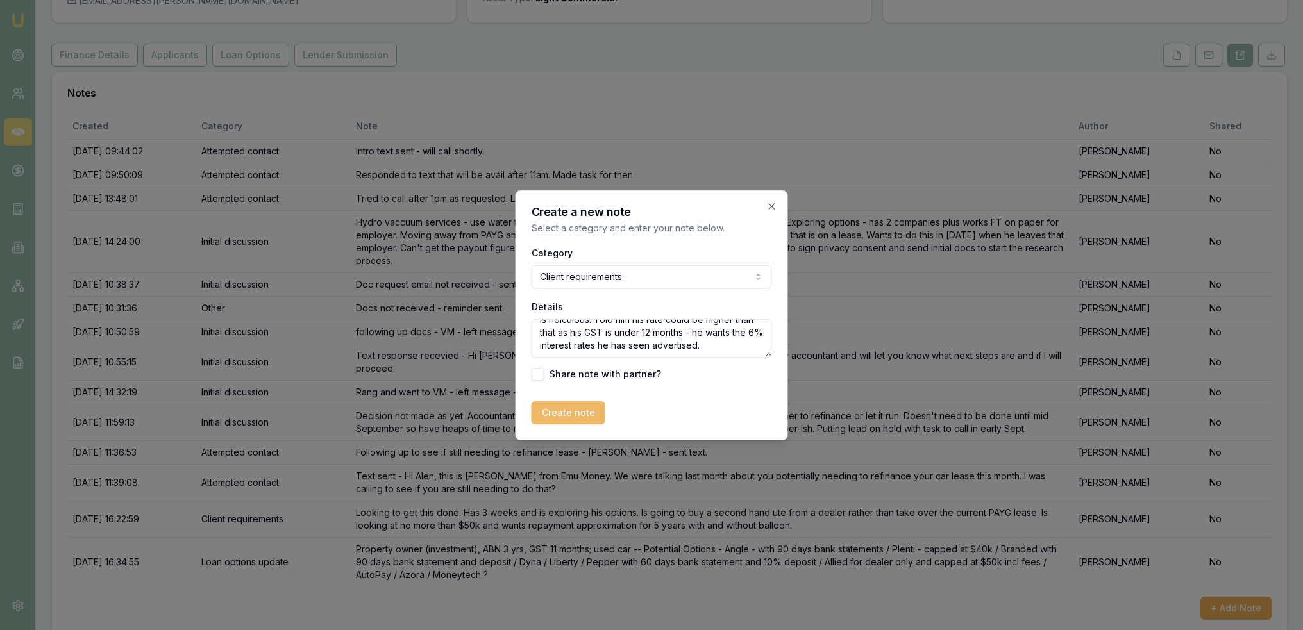
click at [579, 414] on button "Create note" at bounding box center [569, 412] width 74 height 23
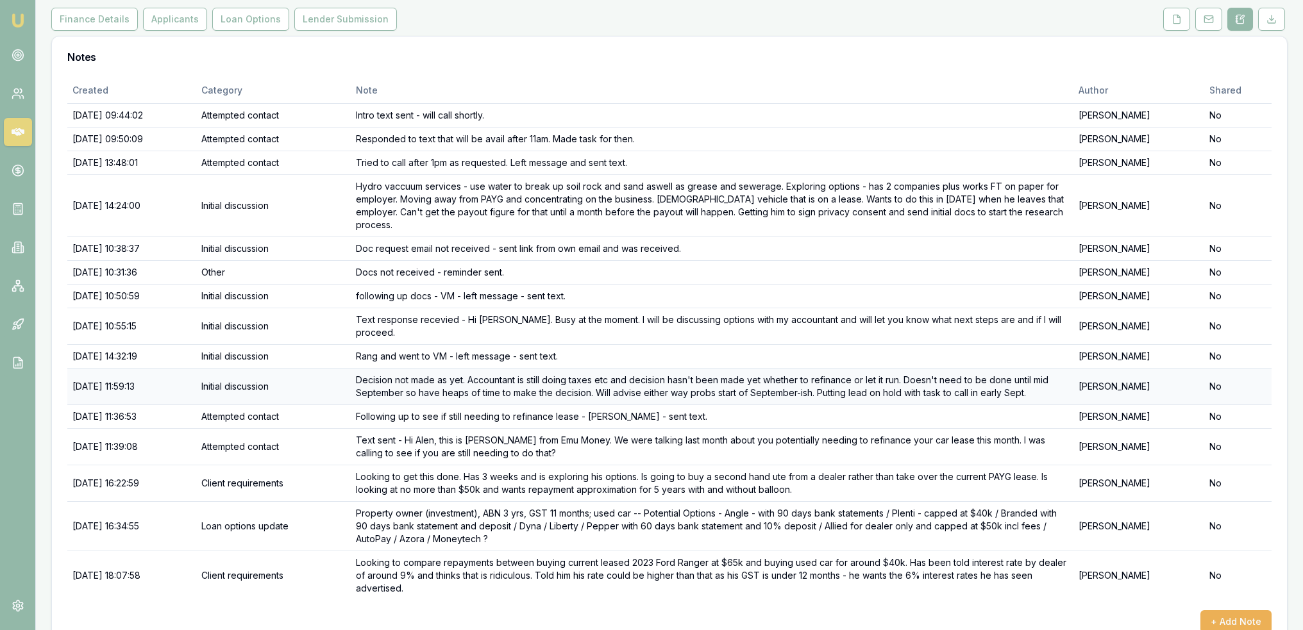
scroll to position [175, 0]
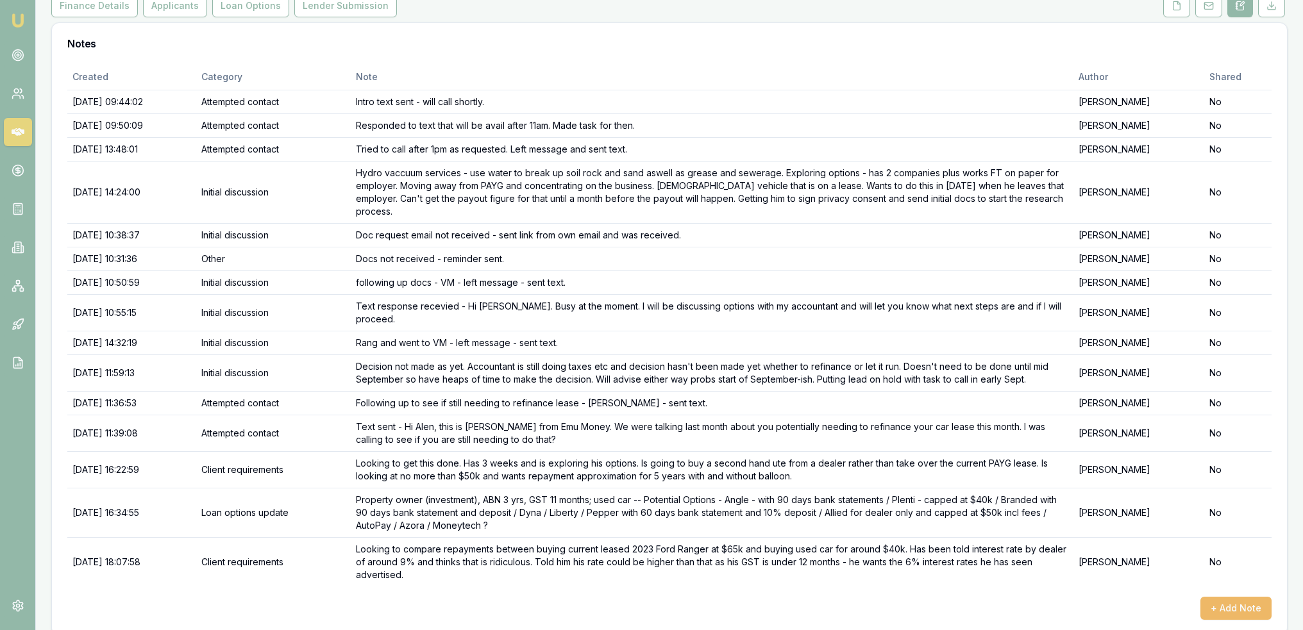
click at [1235, 597] on button "+ Add Note" at bounding box center [1236, 608] width 71 height 23
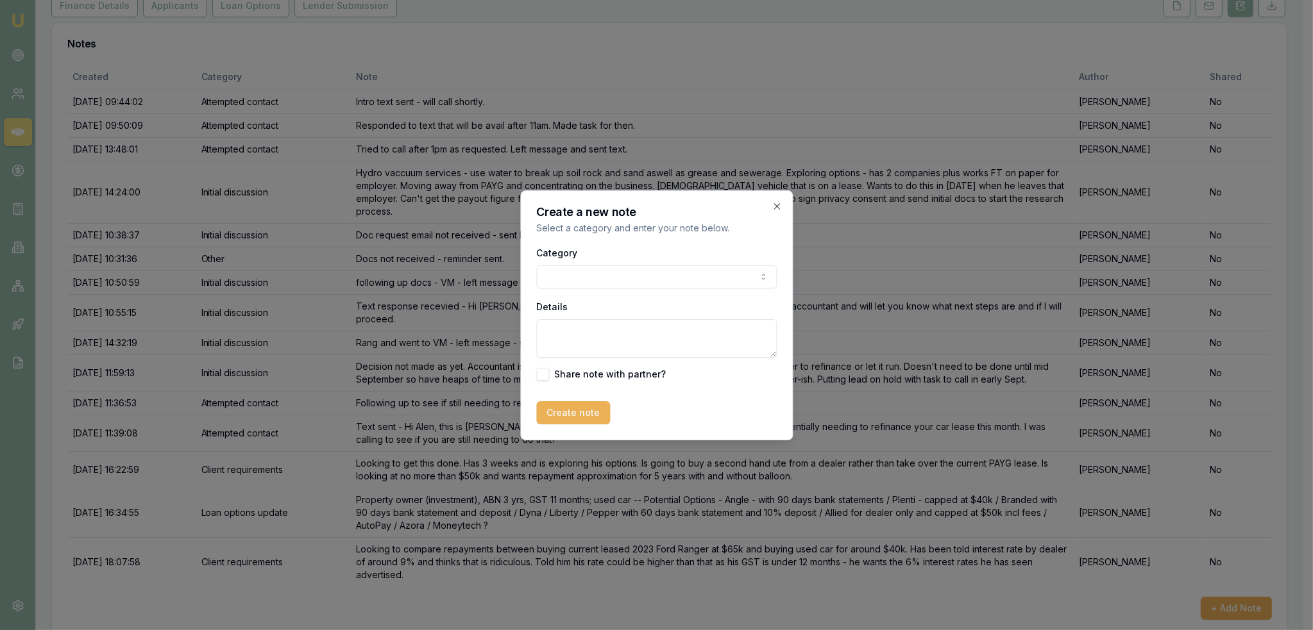
click at [621, 272] on body "Emu Broker Deals View D-RG0ZR59QQR Robyn Adams Toggle Menu Customer Alen Bilich…" at bounding box center [651, 140] width 1303 height 630
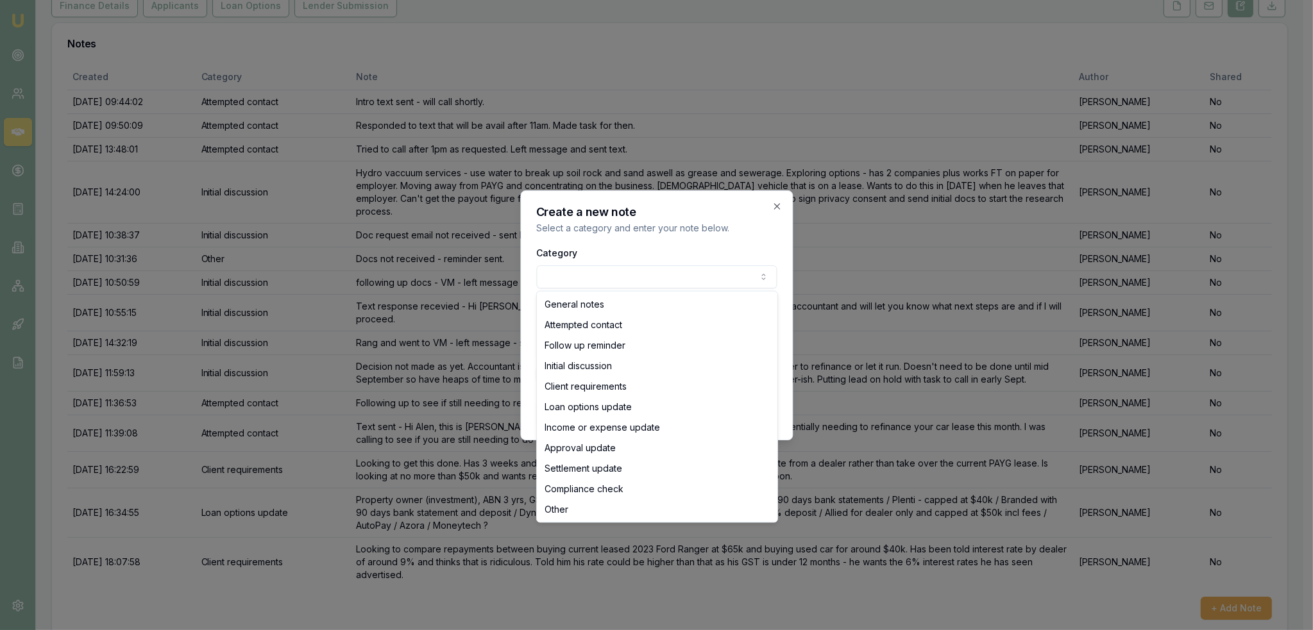
select select "LOAN_OPTIONS_UPDATE"
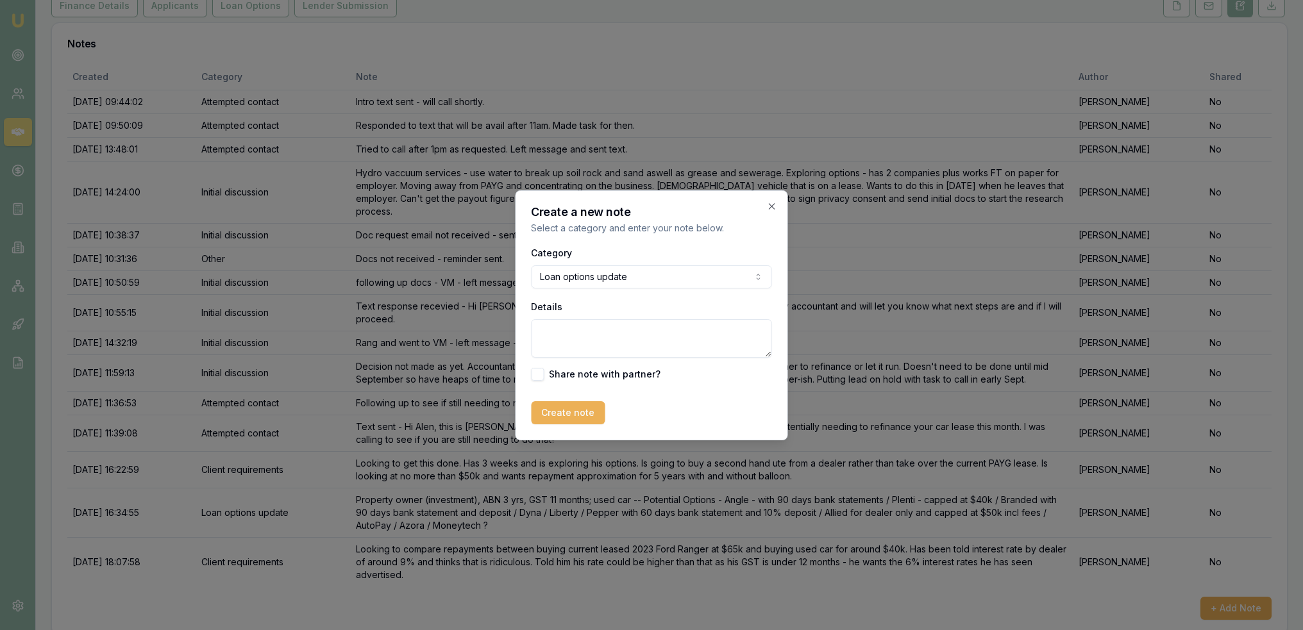
click at [612, 346] on textarea "Details" at bounding box center [652, 338] width 240 height 38
type textarea "n"
type textarea "A"
click at [578, 330] on textarea "ANGLE - 11.95% $1509.55 over 5 yrs with no balloon and no deposit" at bounding box center [652, 338] width 240 height 38
click at [659, 340] on textarea "ANGLE - $65k - 11.95% $1509.55 over 5 yrs with no balloon and no deposit" at bounding box center [652, 338] width 240 height 38
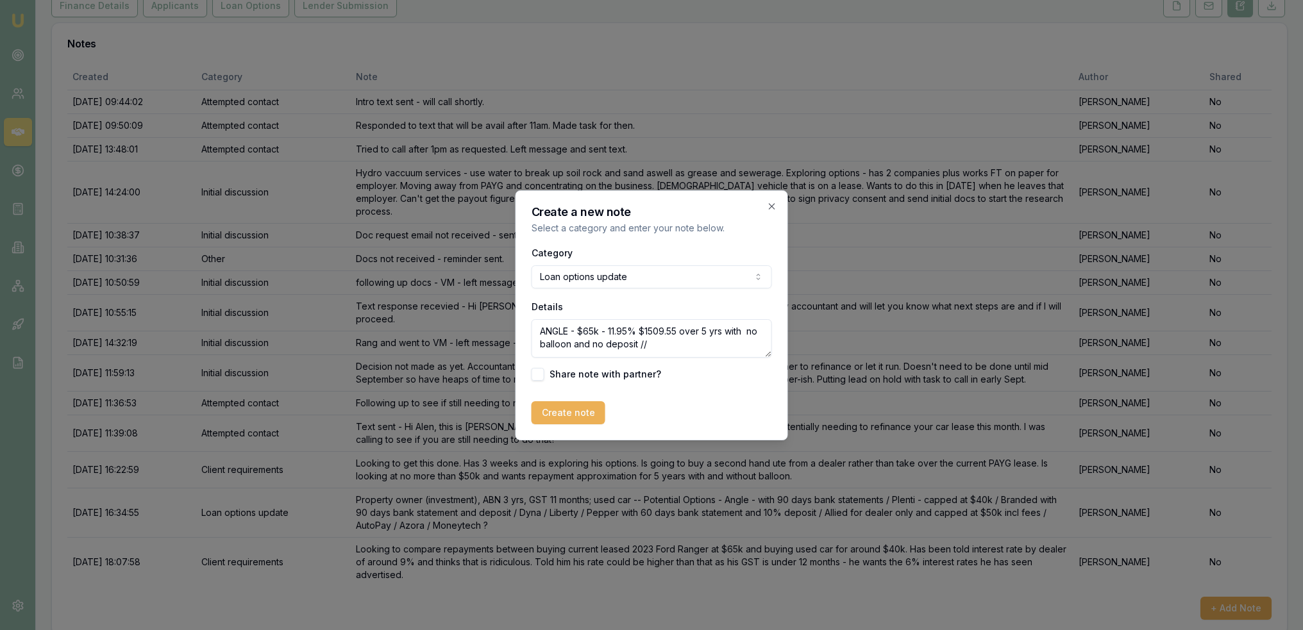
click at [667, 340] on textarea "ANGLE - $65k - 11.95% $1509.55 over 5 yrs with no balloon and no deposit //" at bounding box center [652, 338] width 240 height 38
click at [652, 343] on textarea "ANGLE - $65k - 11.95% $1509.55 over 5 yrs with no balloon and no deposit // $40…" at bounding box center [652, 338] width 240 height 38
click at [604, 341] on textarea "ANGLE - $65k - 11.95% $1509.55 over 5 yrs with no balloon and no deposit OR // …" at bounding box center [652, 338] width 240 height 38
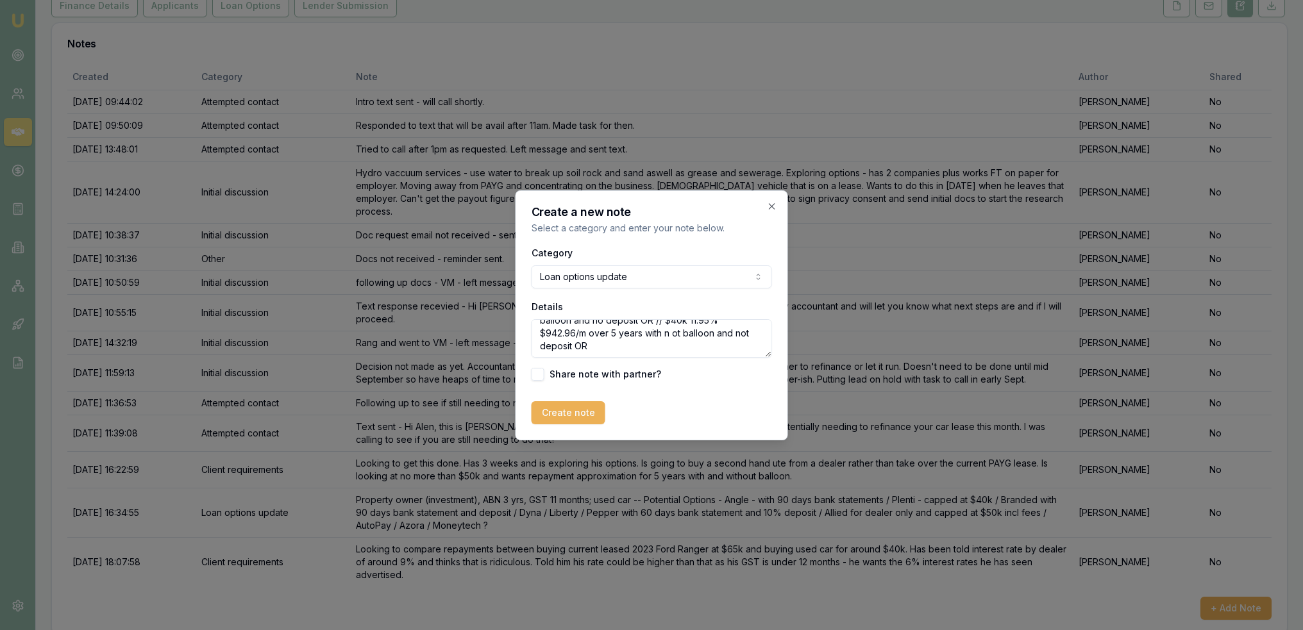
click at [597, 347] on textarea "ANGLE - $65k - 11.95% $1509.55 over 5 yrs with no balloon and no deposit OR // …" at bounding box center [652, 338] width 240 height 38
click at [677, 333] on textarea "ANGLE - $65k - 11.95% $1509.55 over 5 yrs with no balloon and no deposit OR // …" at bounding box center [652, 338] width 240 height 38
click at [664, 345] on textarea "ANGLE - $65k - 11.95% $1509.55 over 5 yrs with no balloon and no deposit OR // …" at bounding box center [652, 338] width 240 height 38
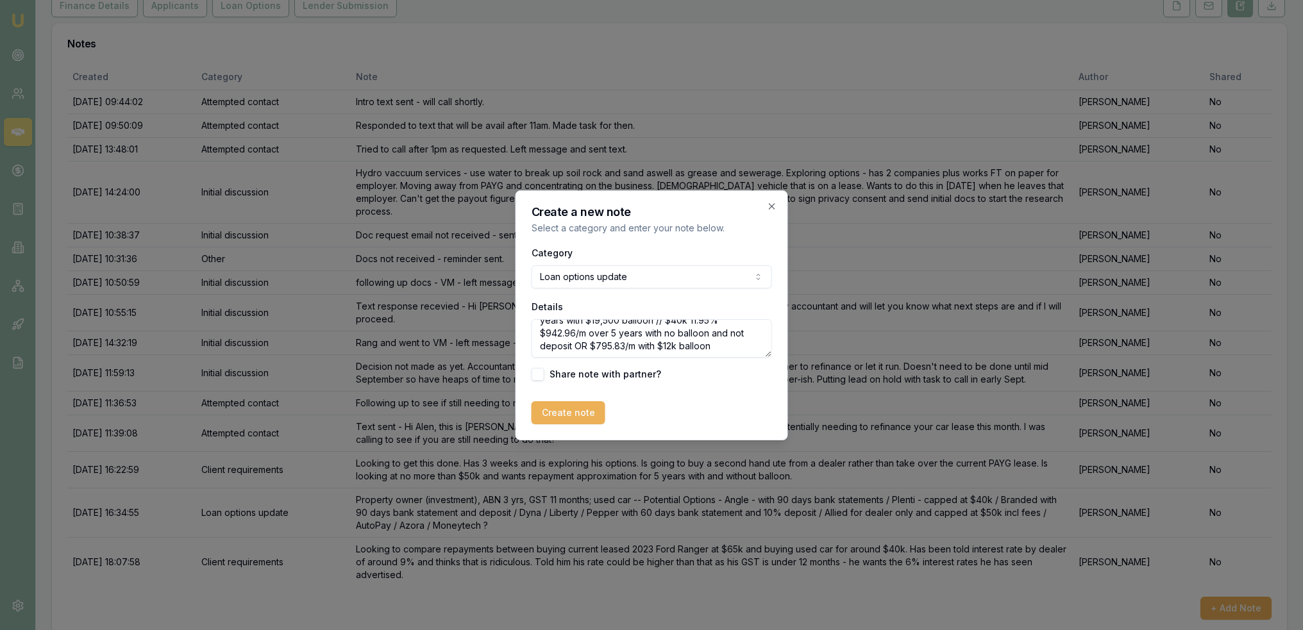
type textarea "ANGLE - $65k - 11.95% $1509.55 over 5 yrs with no balloon and no deposit OR 11.…"
click at [576, 412] on button "Create note" at bounding box center [569, 412] width 74 height 23
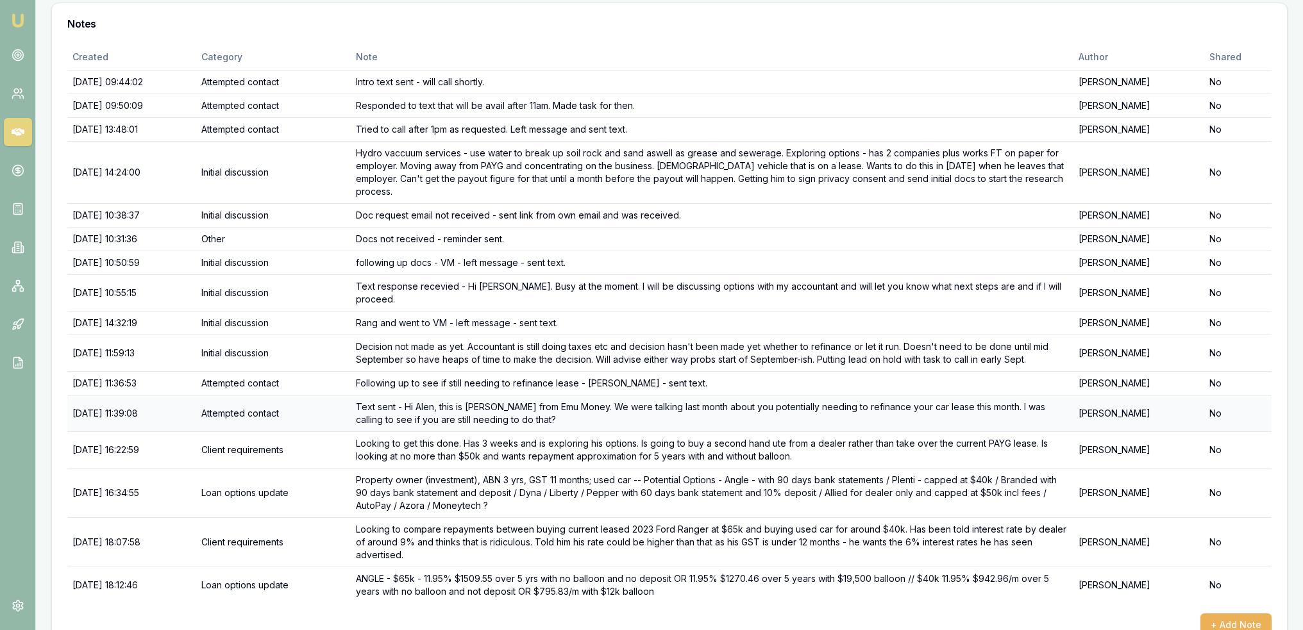
scroll to position [212, 0]
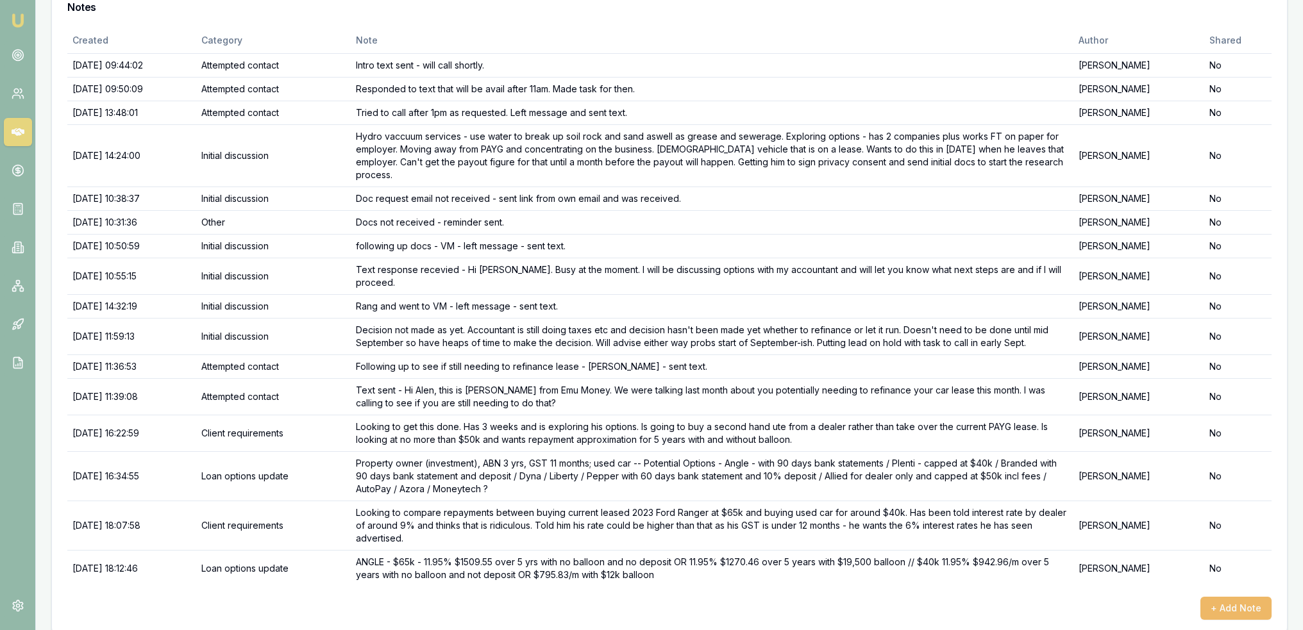
click at [1244, 597] on button "+ Add Note" at bounding box center [1236, 608] width 71 height 23
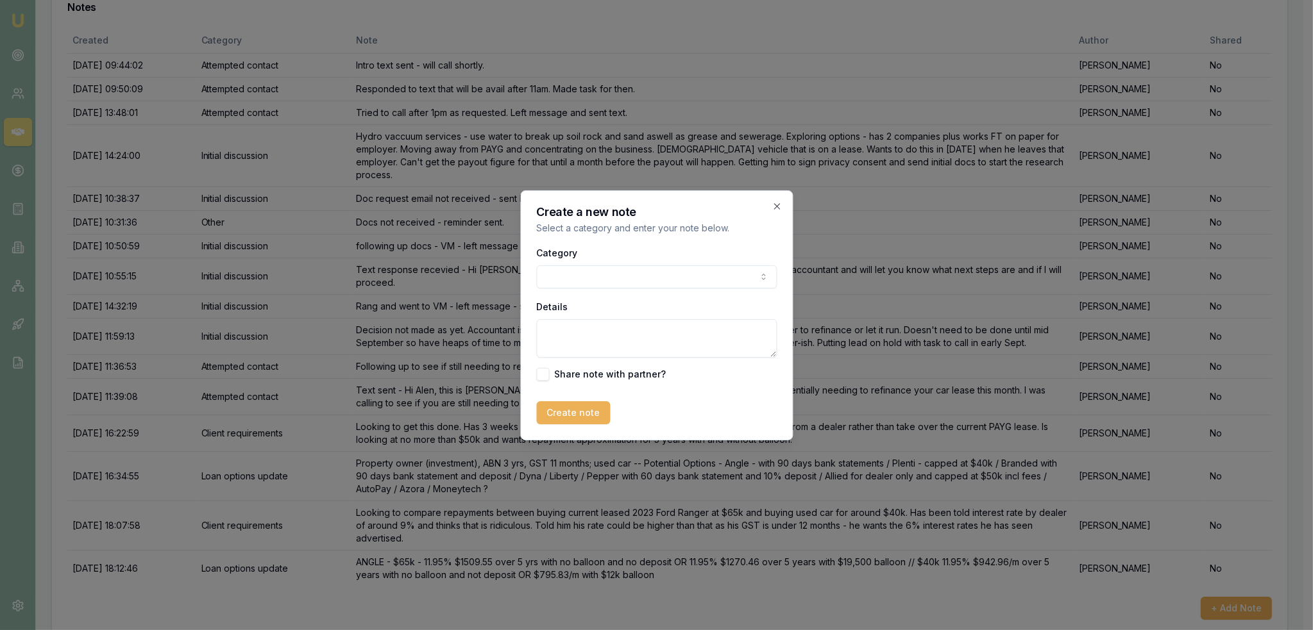
click at [693, 278] on body "Emu Broker Deals View D-RG0ZR59QQR Robyn Adams Toggle Menu Customer Alen Bilich…" at bounding box center [651, 103] width 1303 height 630
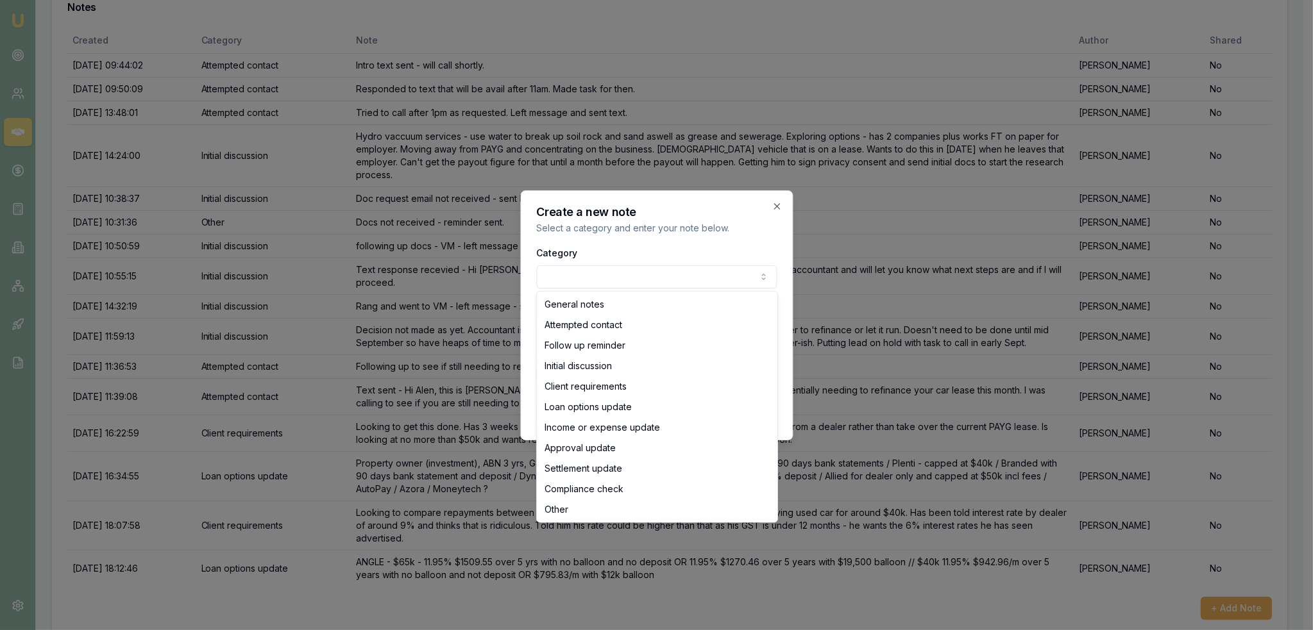
select select "LOAN_OPTIONS_UPDATE"
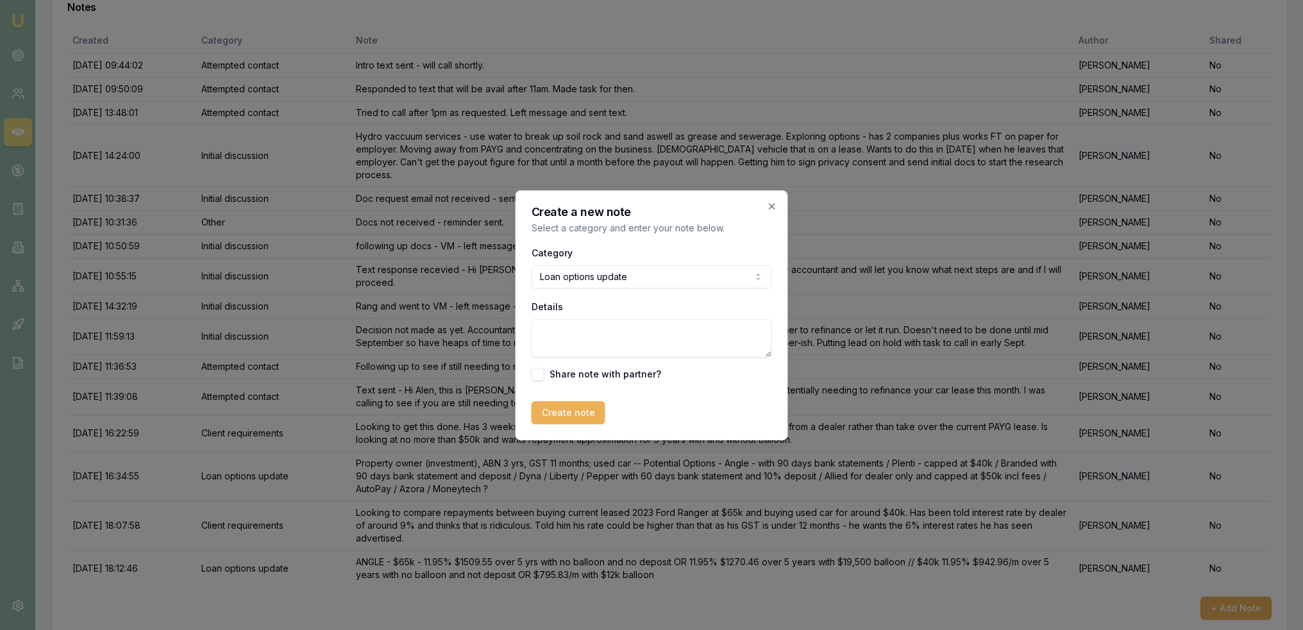
click at [587, 332] on textarea "Details" at bounding box center [652, 338] width 240 height 38
click at [687, 339] on textarea "PLENTI - capped at $40k 9.99% for 2023 car over 5 yrs $910/m with no balloon OR" at bounding box center [652, 338] width 240 height 38
type textarea "PLENTI - capped at $40k 9.99% for 2023 car over 5 yrs $910/m with no balloon //…"
click at [572, 418] on button "Create note" at bounding box center [569, 412] width 74 height 23
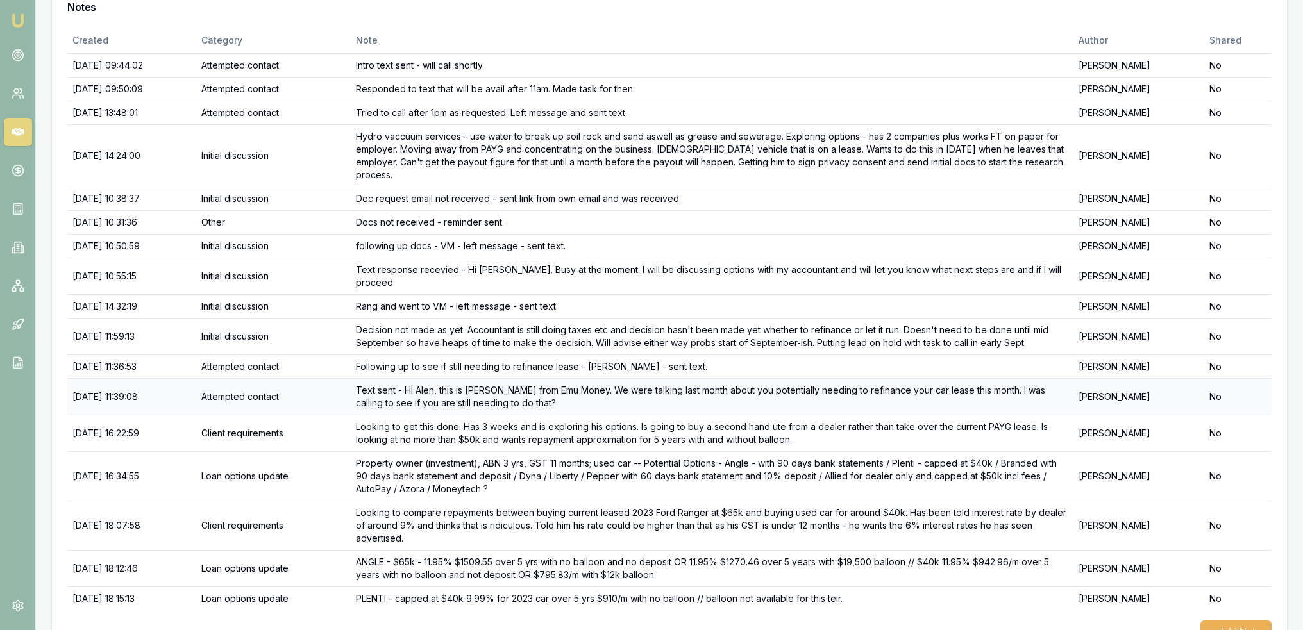
scroll to position [235, 0]
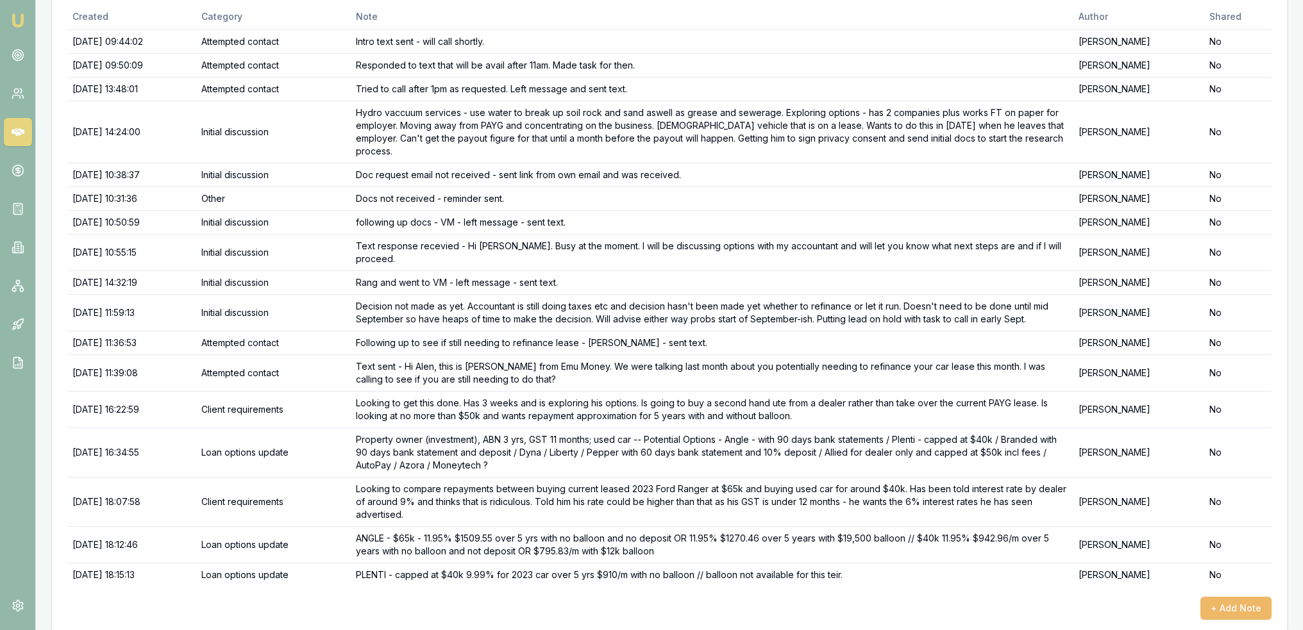
click at [1236, 597] on button "+ Add Note" at bounding box center [1236, 608] width 71 height 23
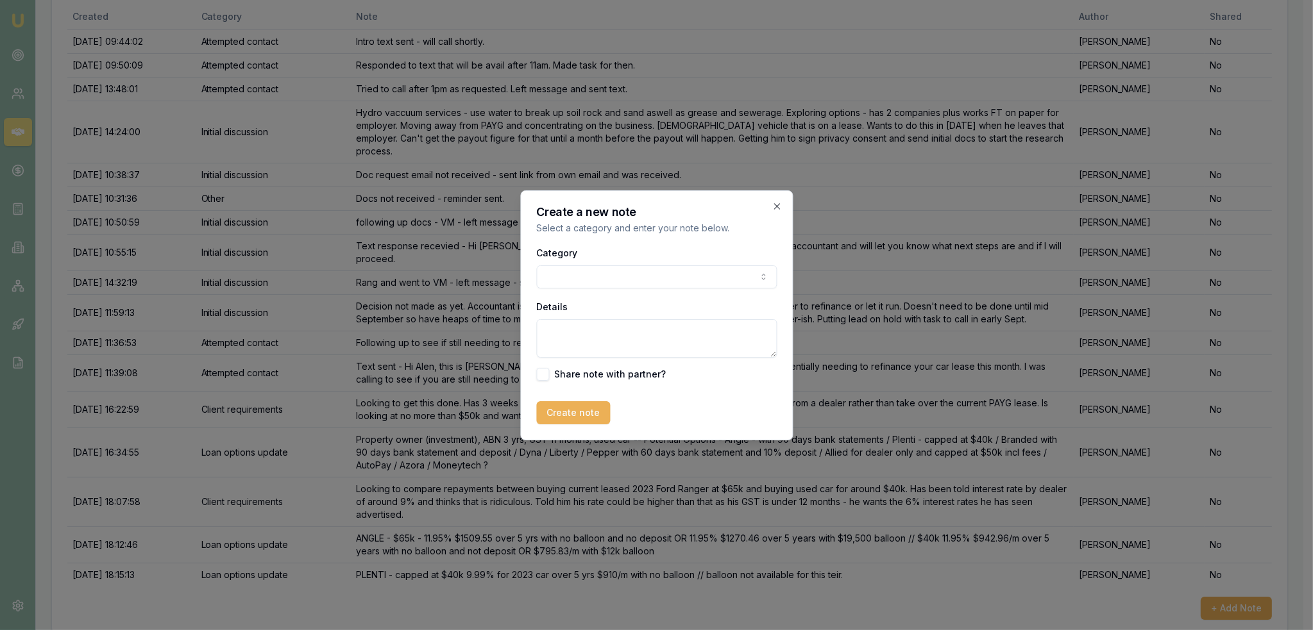
click at [646, 279] on body "Emu Broker Deals View D-RG0ZR59QQR Robyn Adams Toggle Menu Customer Alen Bilich…" at bounding box center [651, 80] width 1303 height 630
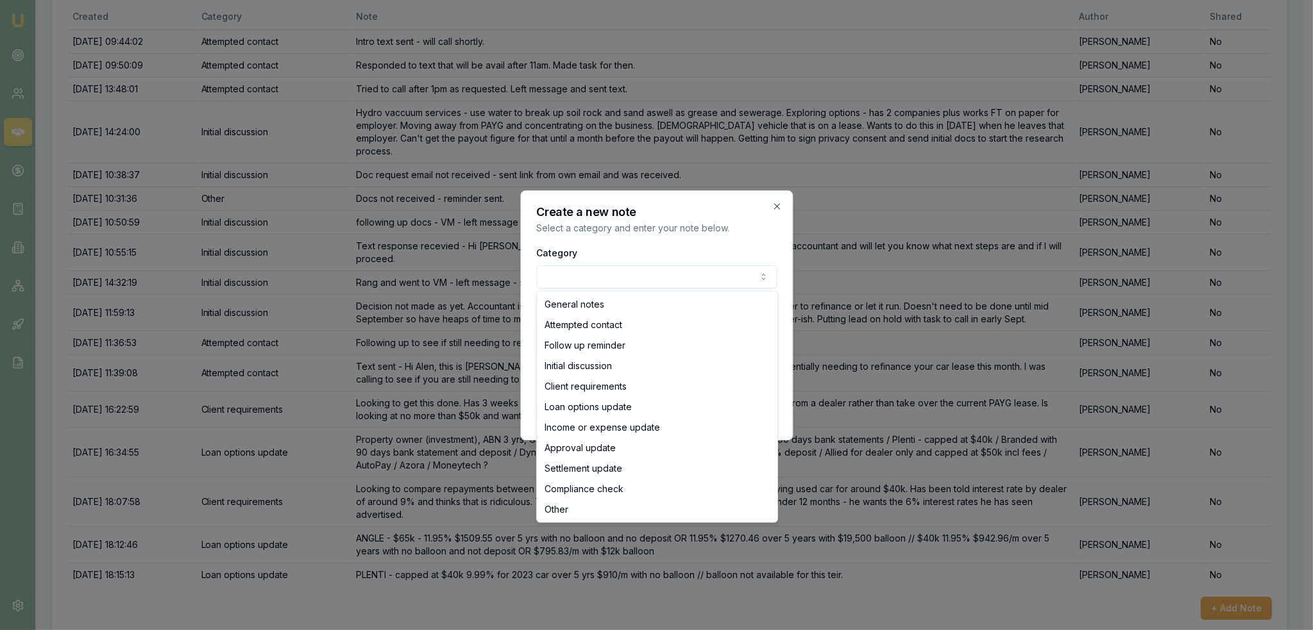
select select "LOAN_OPTIONS_UPDATE"
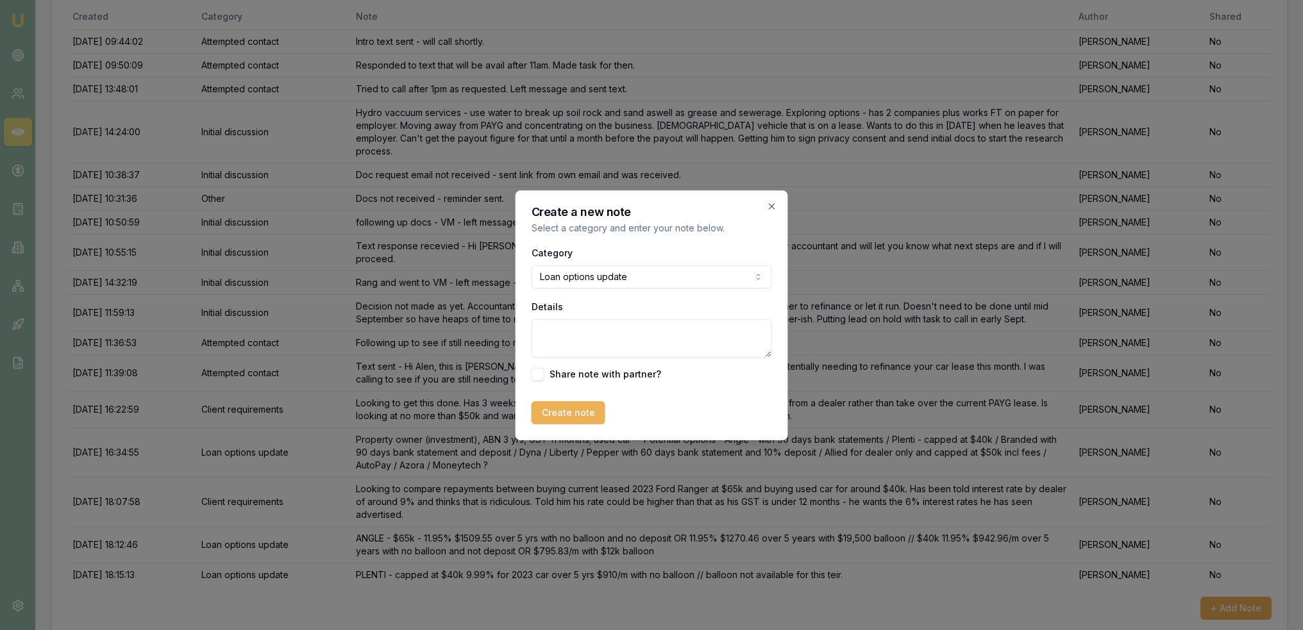
click at [620, 330] on textarea "Details" at bounding box center [652, 338] width 240 height 38
click at [593, 348] on textarea "AUTOPAY - 9.55% assuming credit score 750-849 and" at bounding box center [652, 338] width 240 height 38
click at [752, 346] on textarea "AUTOPAY - 9.55% assuming credit score 750-849 and 90 days bank statements or mo…" at bounding box center [652, 338] width 240 height 38
click at [608, 353] on textarea "AUTOPAY - 9.55% assuming credit score 750-849 and 90 days bank statements or mo…" at bounding box center [652, 338] width 240 height 38
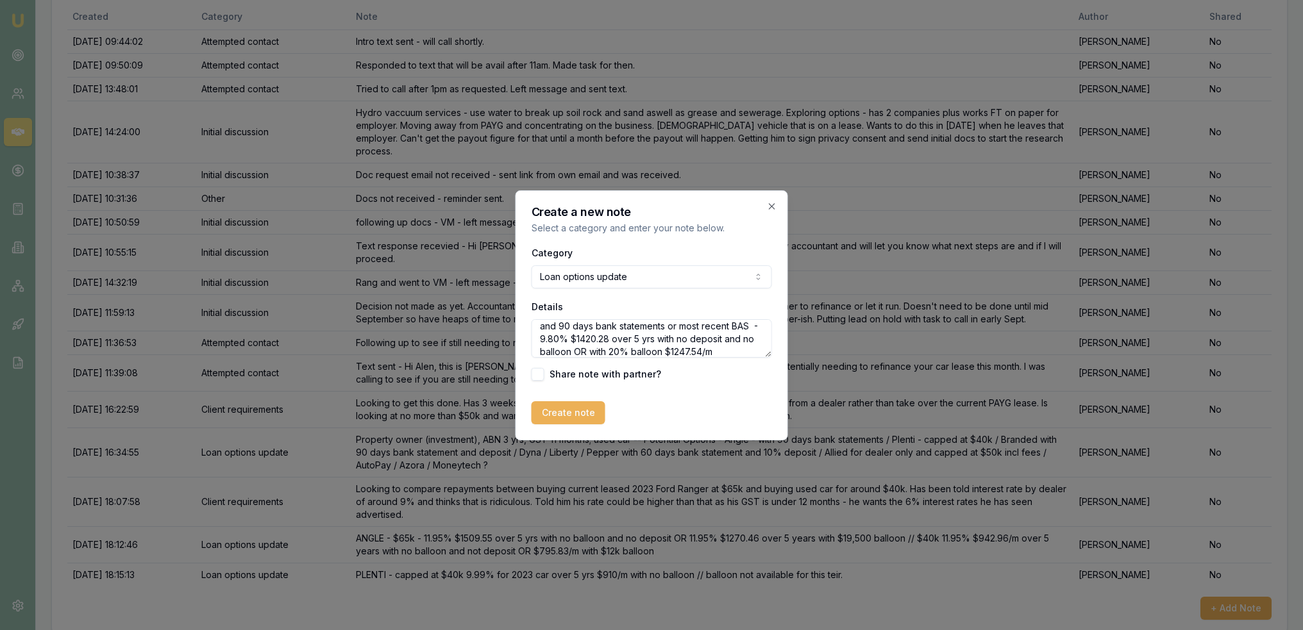
click at [625, 348] on textarea "AUTOPAY - 9.55% assuming credit score 750-849 and 90 days bank statements or mo…" at bounding box center [652, 338] width 240 height 38
click at [638, 350] on textarea "AUTOPAY - 9.55% assuming credit score 750-849 and 90 days bank statements or mo…" at bounding box center [652, 338] width 240 height 38
click at [753, 325] on textarea "AUTOPAY - 9.55% assuming credit score 750-849 and 90 days bank statements or mo…" at bounding box center [652, 338] width 240 height 38
click at [667, 352] on textarea "AUTOPAY - 9.55% assuming credit score 750-849 and 90 days bank statements or mo…" at bounding box center [652, 338] width 240 height 38
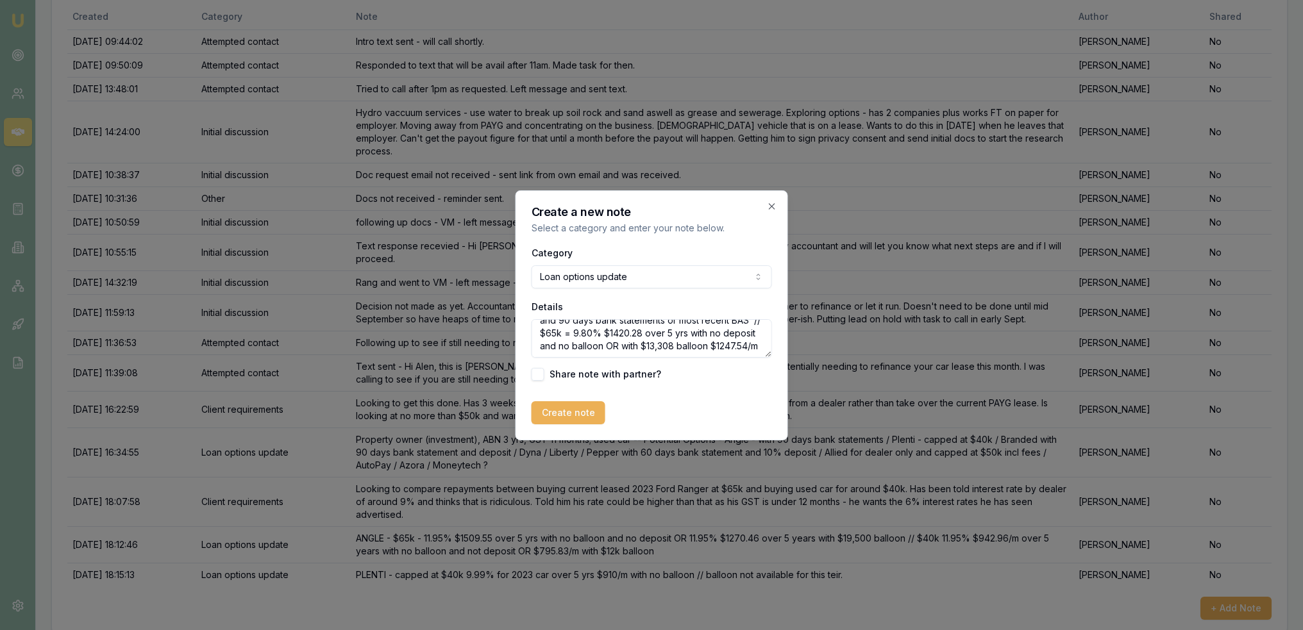
scroll to position [31, 0]
click at [663, 356] on textarea "AUTOPAY - 9.55% assuming credit score 750-849 and 90 days bank statements or mo…" at bounding box center [652, 338] width 240 height 38
click at [757, 348] on textarea "AUTOPAY - 9.55% assuming credit score 750-849 and 90 days bank statements or mo…" at bounding box center [652, 338] width 240 height 38
type textarea "AUTOPAY - 9.55% assuming credit score 750-849 and 90 days bank statements or mo…"
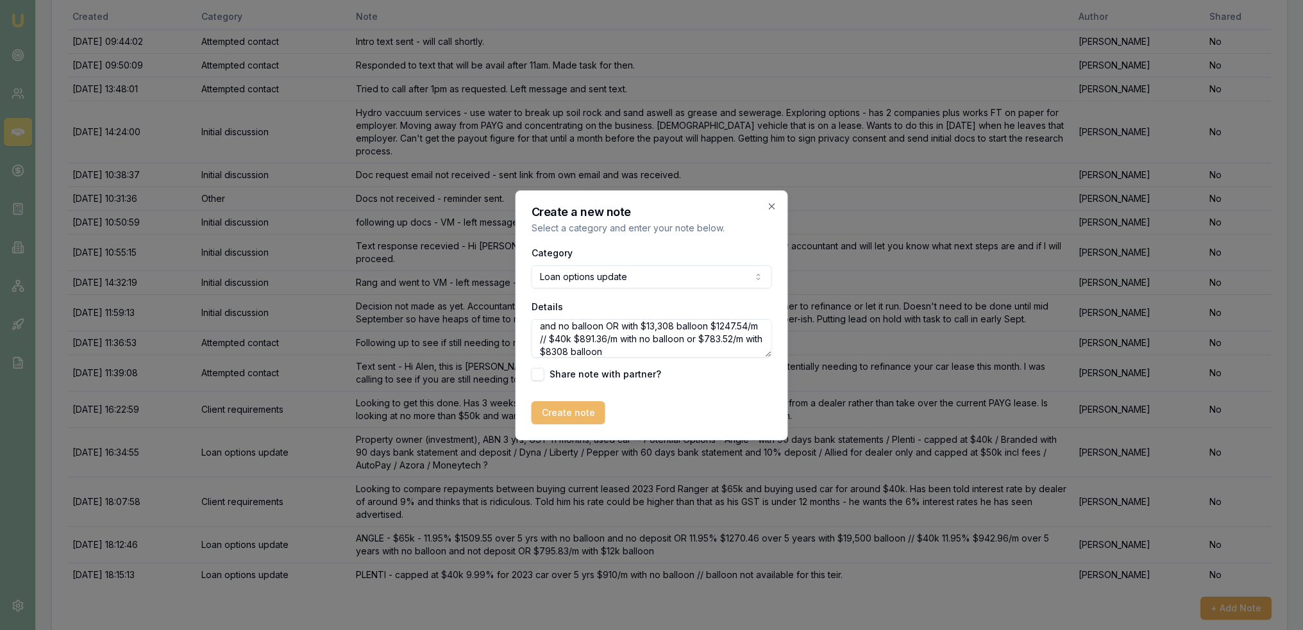
click at [598, 408] on button "Create note" at bounding box center [569, 412] width 74 height 23
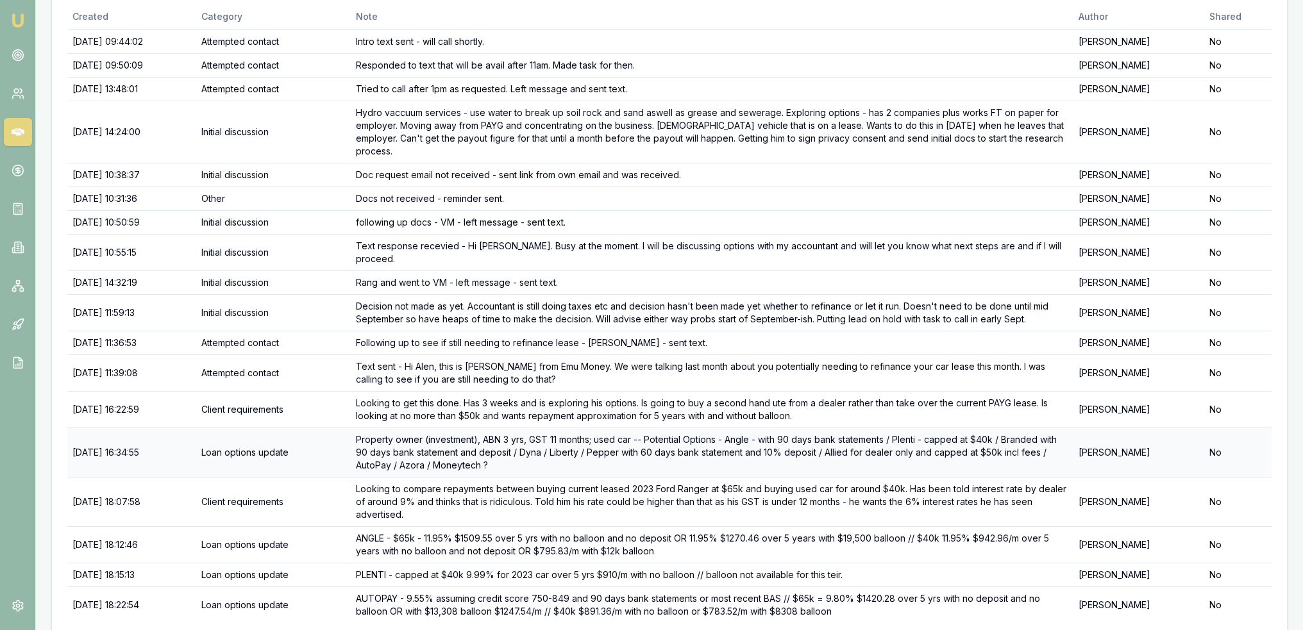
scroll to position [272, 0]
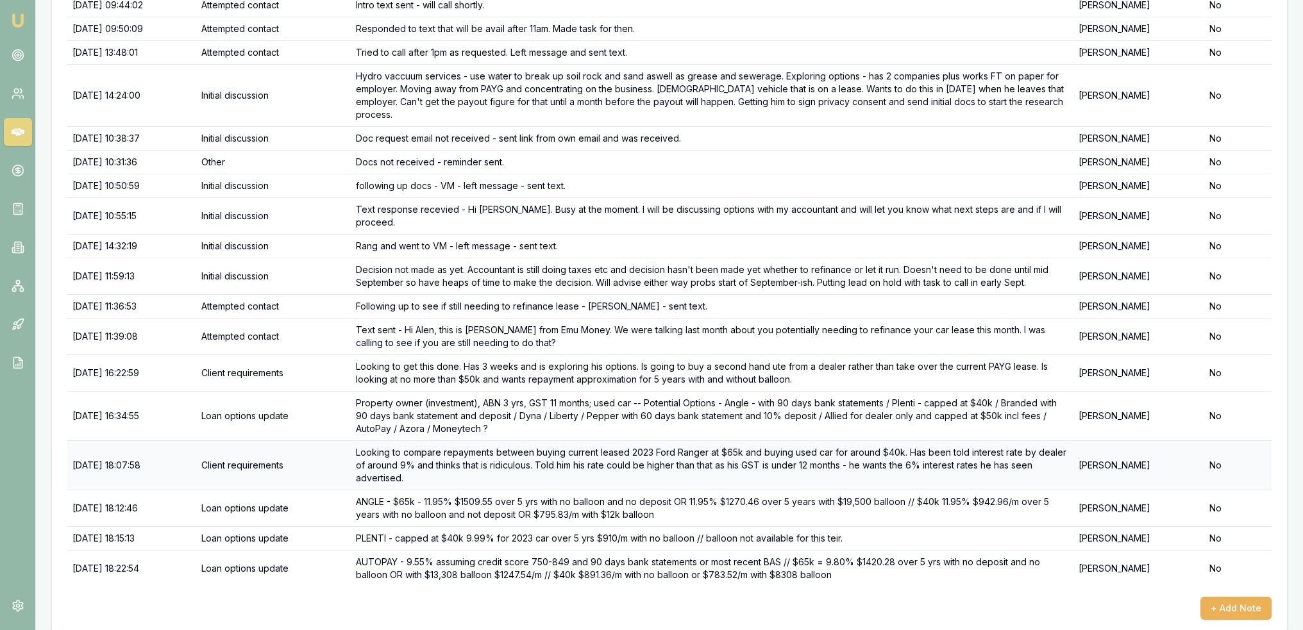
click at [681, 443] on td "Looking to compare repayments between buying current leased 2023 Ford Ranger at…" at bounding box center [712, 465] width 723 height 49
click at [1227, 597] on button "+ Add Note" at bounding box center [1236, 608] width 71 height 23
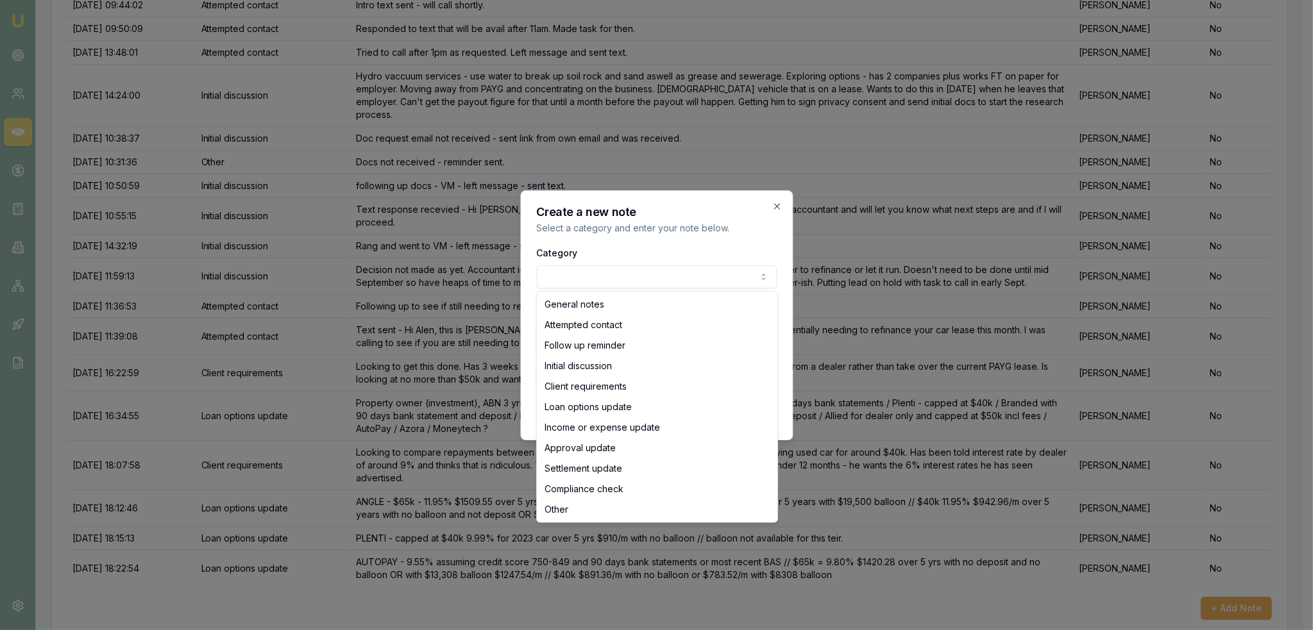
click at [607, 272] on body "Emu Broker Deals View D-RG0ZR59QQR Robyn Adams Toggle Menu Customer Alen Bilich…" at bounding box center [651, 43] width 1303 height 630
select select "LOAN_OPTIONS_UPDATE"
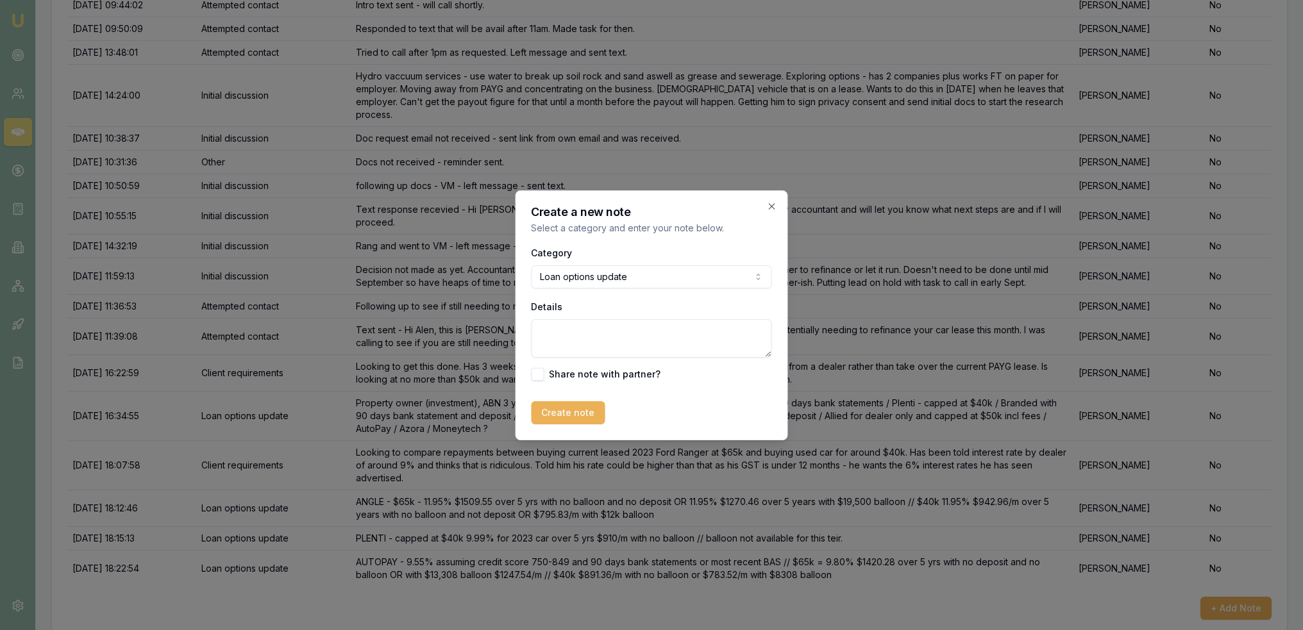
click at [600, 338] on textarea "Details" at bounding box center [652, 338] width 240 height 38
type textarea "AUTOPAY is dealer only!"
click at [555, 410] on button "Create note" at bounding box center [569, 412] width 74 height 23
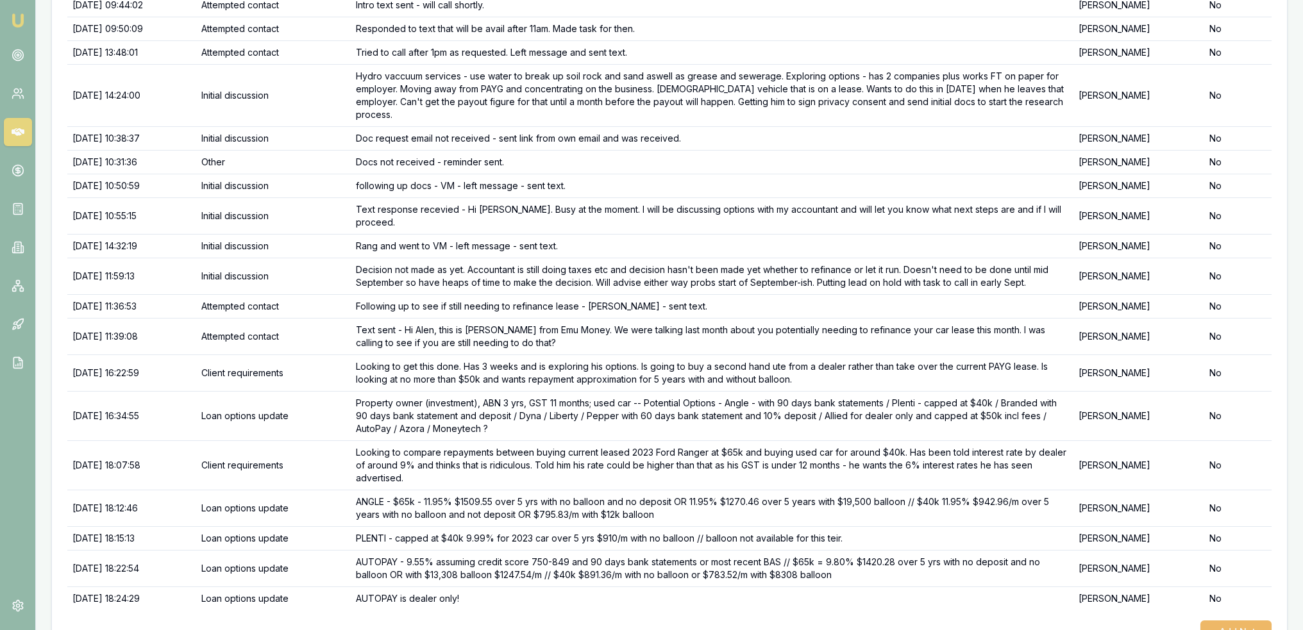
click at [1256, 621] on button "+ Add Note" at bounding box center [1236, 632] width 71 height 23
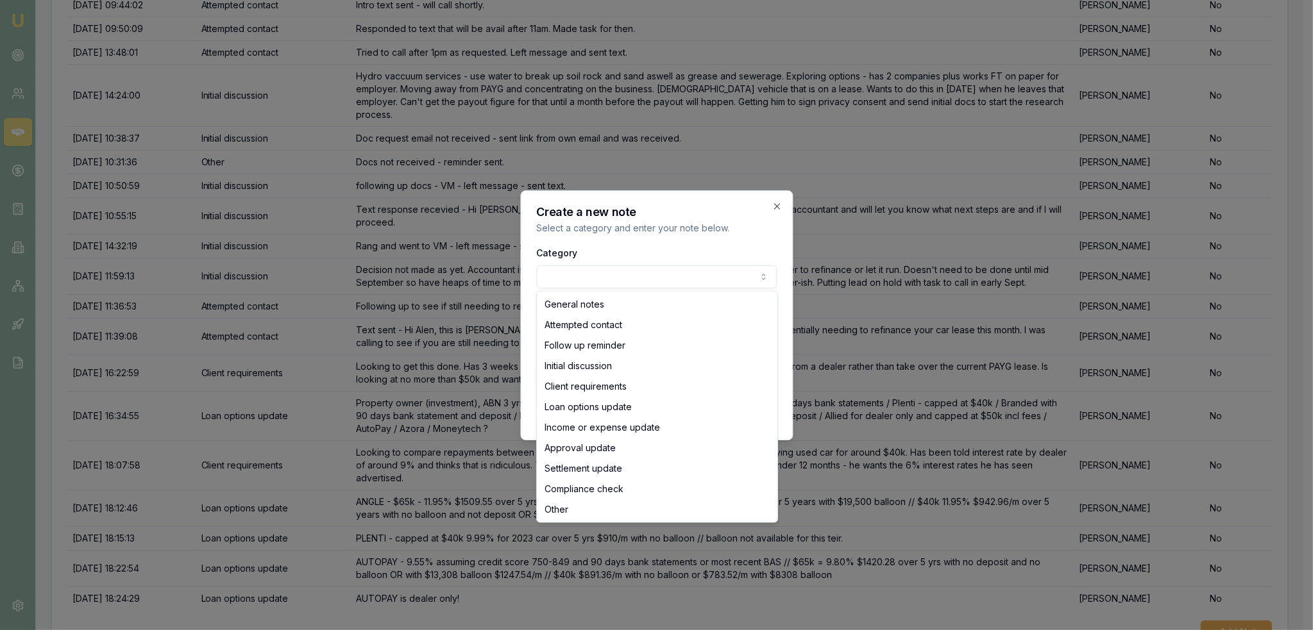
click at [608, 276] on body "Emu Broker Deals View D-RG0ZR59QQR Robyn Adams Toggle Menu Customer Alen Bilich…" at bounding box center [651, 43] width 1303 height 630
select select "LOAN_OPTIONS_UPDATE"
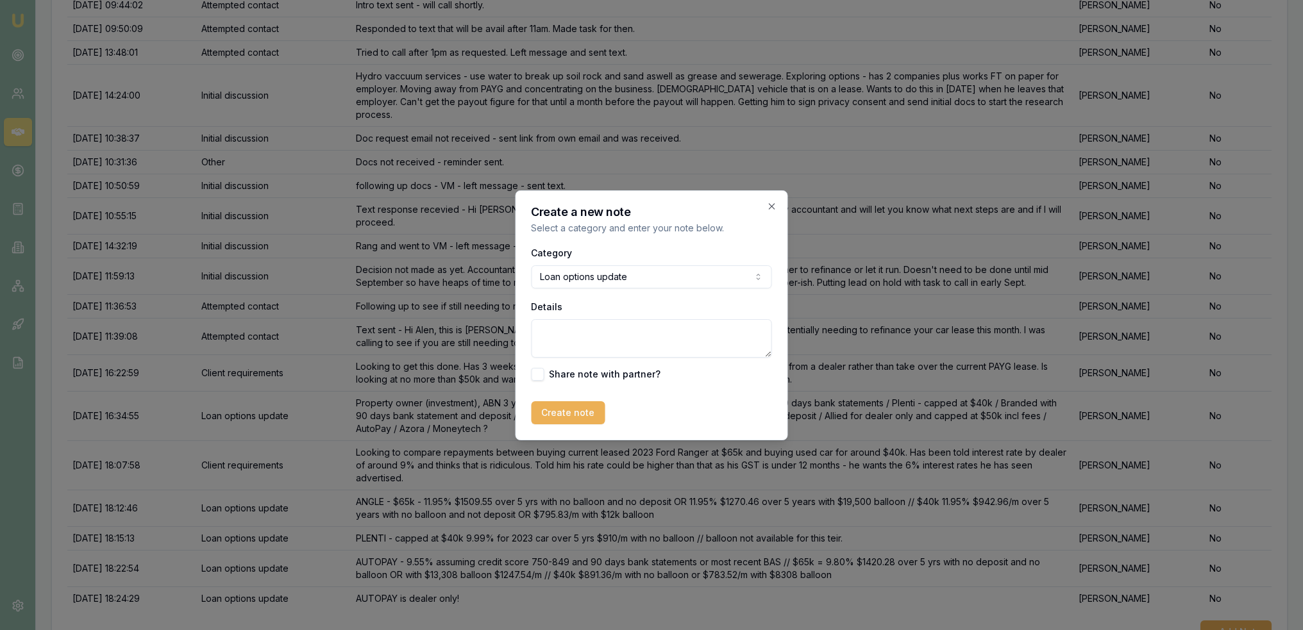
drag, startPoint x: 607, startPoint y: 338, endPoint x: 614, endPoint y: 328, distance: 12.5
click at [608, 336] on textarea "Details" at bounding box center [652, 338] width 240 height 38
type textarea "AZORA commercial - 12.95% +1% for private sale - low doc as long as meet requir…"
click at [575, 412] on button "Create note" at bounding box center [569, 412] width 74 height 23
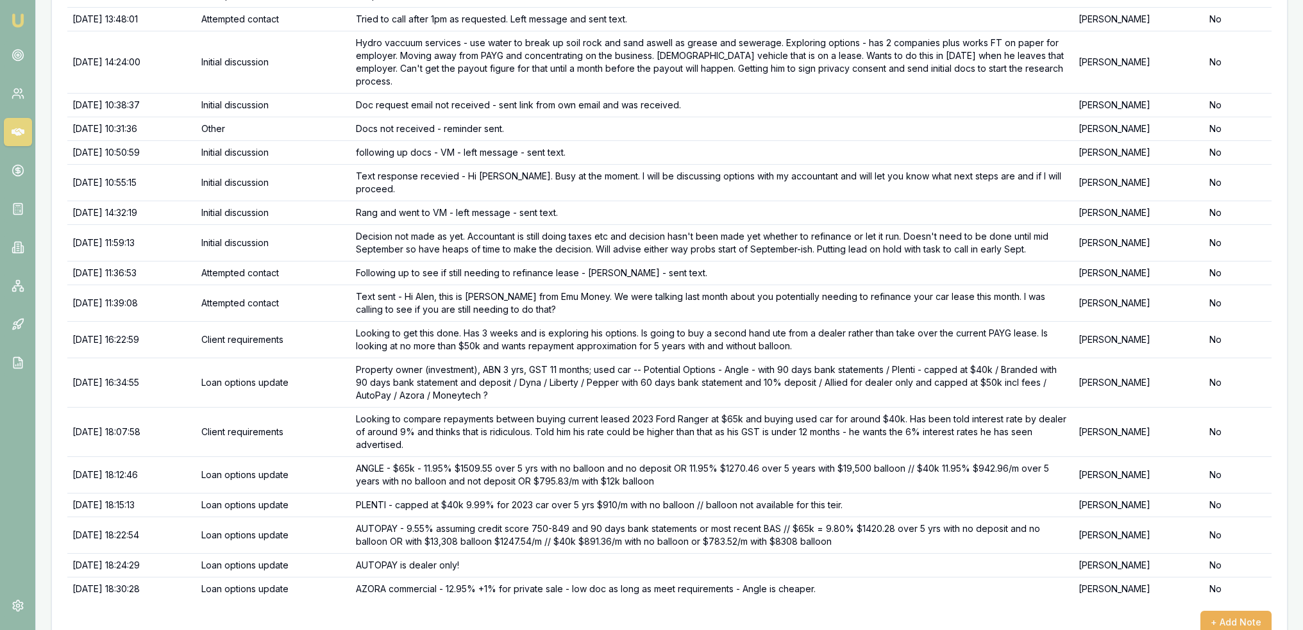
scroll to position [319, 0]
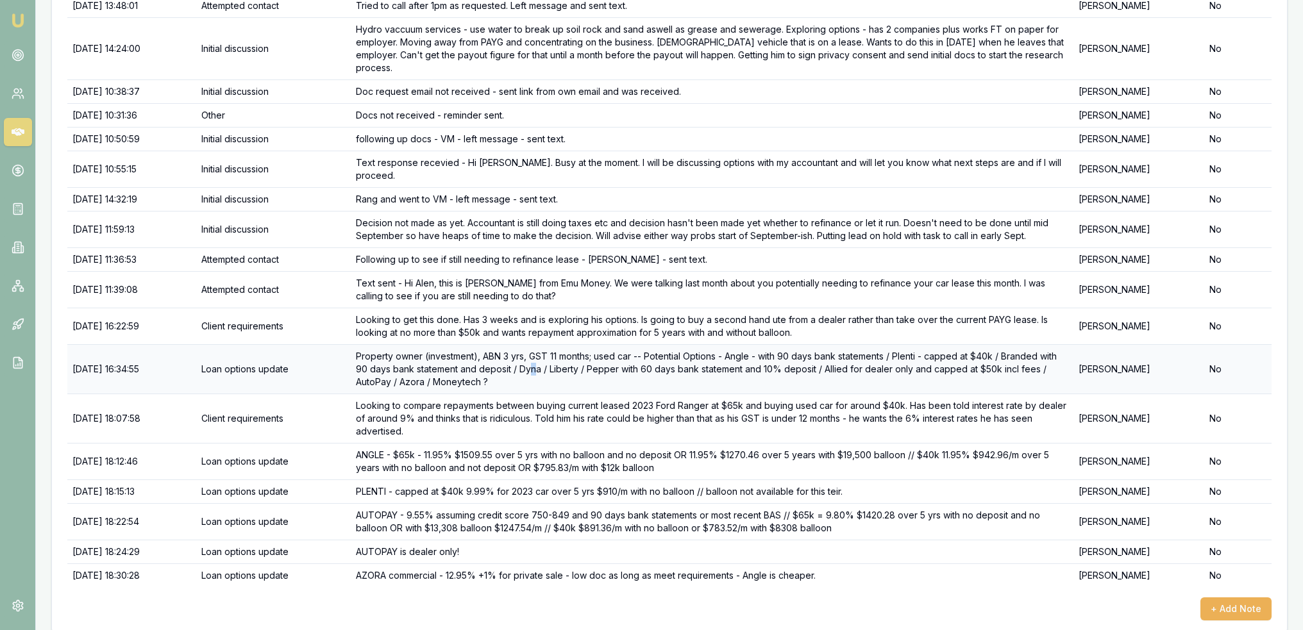
drag, startPoint x: 556, startPoint y: 355, endPoint x: 564, endPoint y: 354, distance: 8.4
click at [564, 354] on td "Property owner (investment), ABN 3 yrs, GST 11 months; used car -- Potential Op…" at bounding box center [712, 368] width 723 height 49
click at [1235, 598] on button "+ Add Note" at bounding box center [1236, 609] width 71 height 23
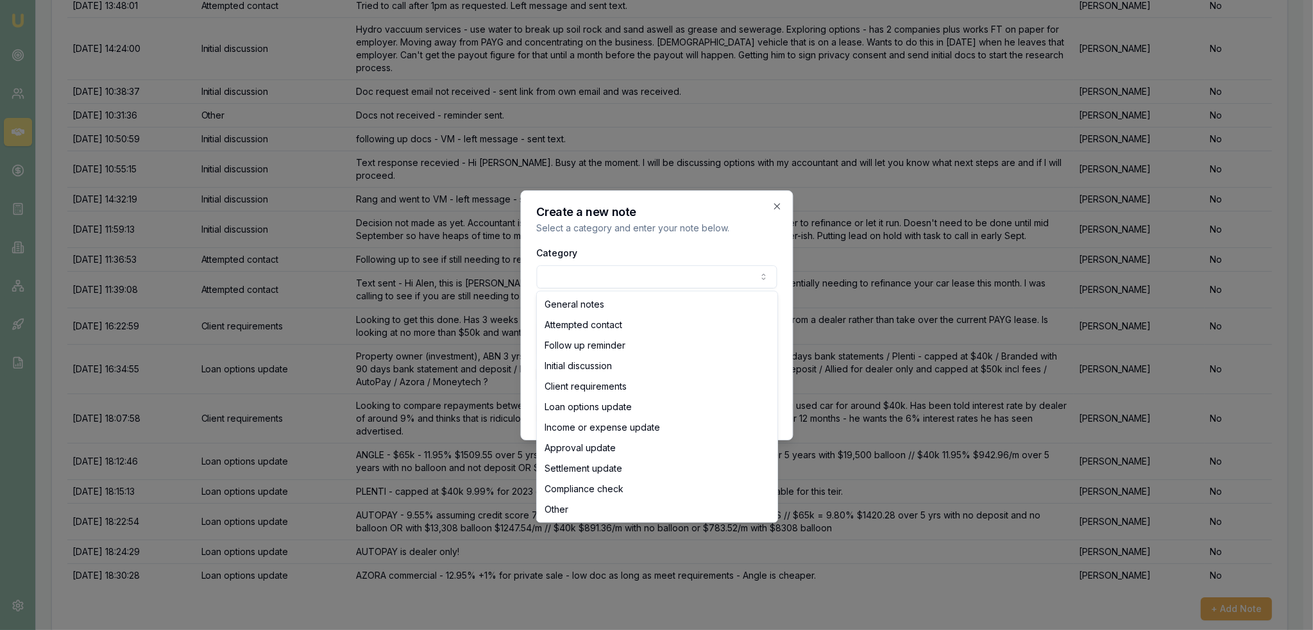
select select "LOAN_OPTIONS_UPDATE"
drag, startPoint x: 590, startPoint y: 408, endPoint x: 591, endPoint y: 397, distance: 11.0
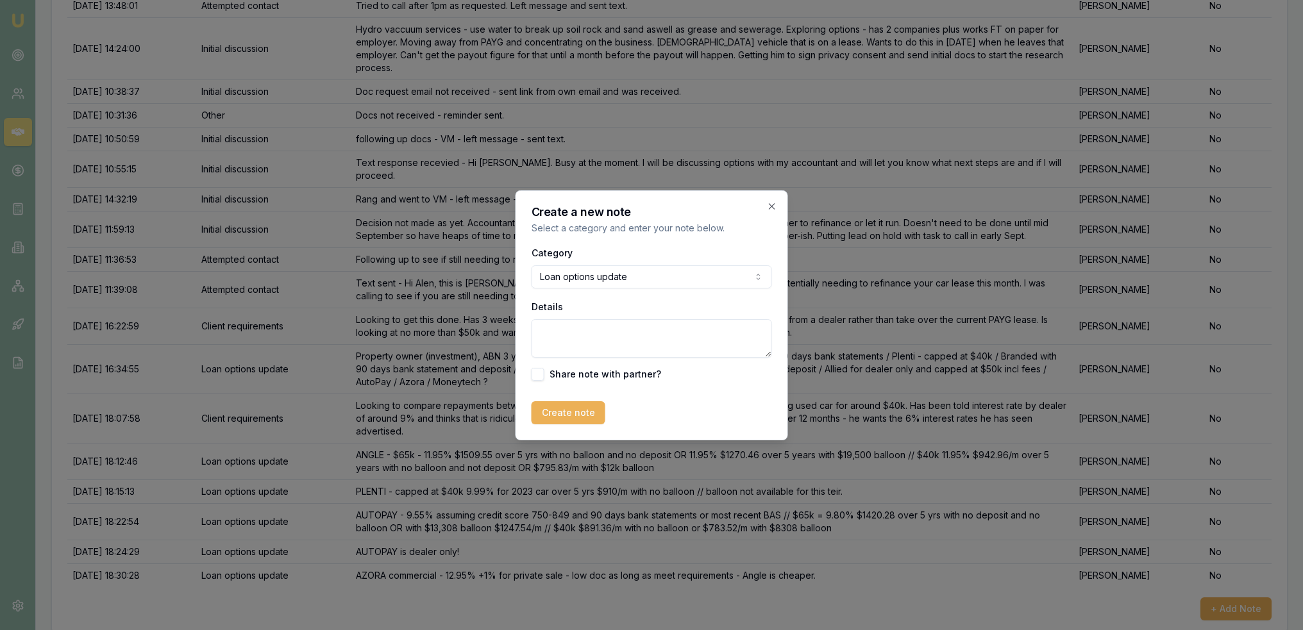
click at [600, 335] on textarea "Details" at bounding box center [652, 338] width 240 height 38
click at [729, 332] on textarea "DYNA - with 6 months bank statements -" at bounding box center [652, 338] width 240 height 38
click at [737, 342] on textarea "DYNA - with 6 months bank statements - 9.79% $1425.94/m over 5 yrs with no ball…" at bounding box center [652, 338] width 240 height 38
click at [736, 343] on textarea "DYNA - with 6 months bank statements - 9.79% $1425.94/m over 5 yrs with no ball…" at bounding box center [652, 338] width 240 height 38
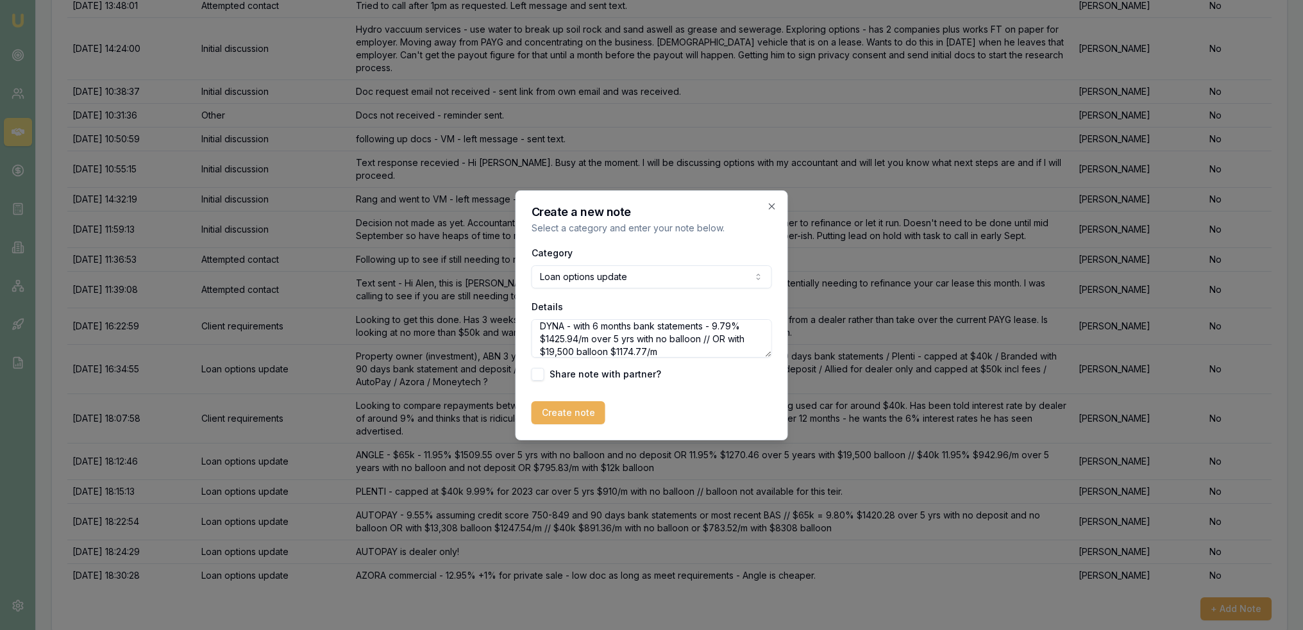
type textarea "DYNA - with 6 months bank statements - 9.79% $1425.94/m over 5 yrs with no ball…"
drag, startPoint x: 577, startPoint y: 418, endPoint x: 586, endPoint y: 434, distance: 18.6
click at [577, 418] on button "Create note" at bounding box center [569, 412] width 74 height 23
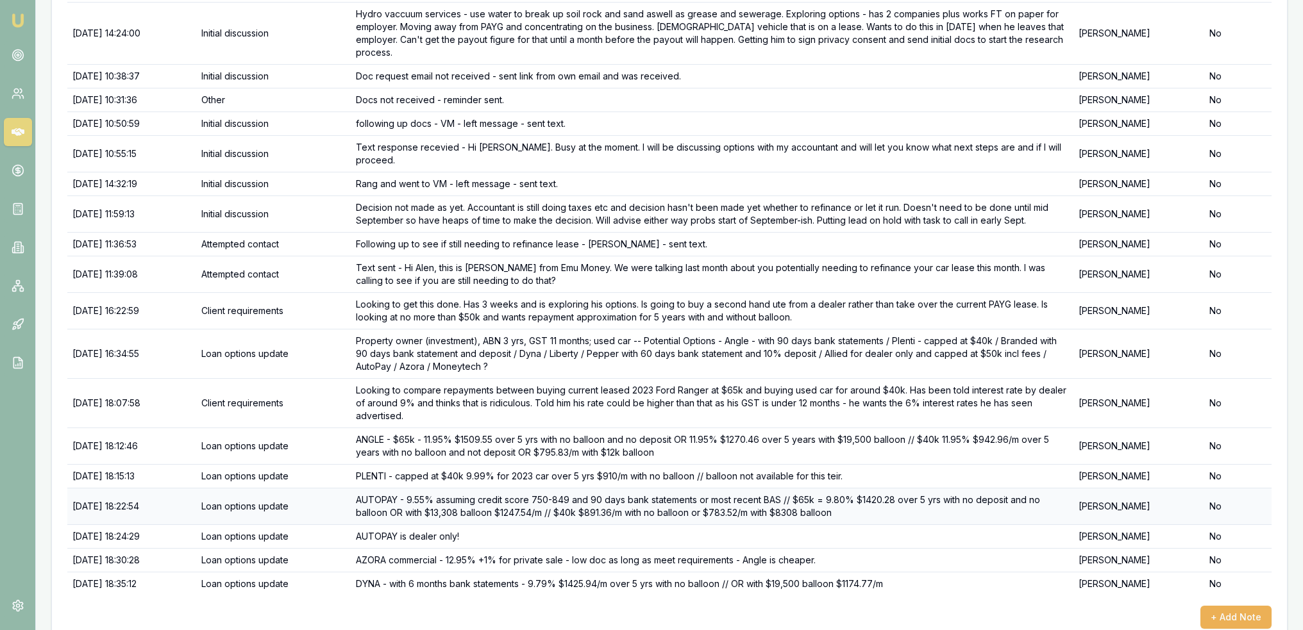
scroll to position [342, 0]
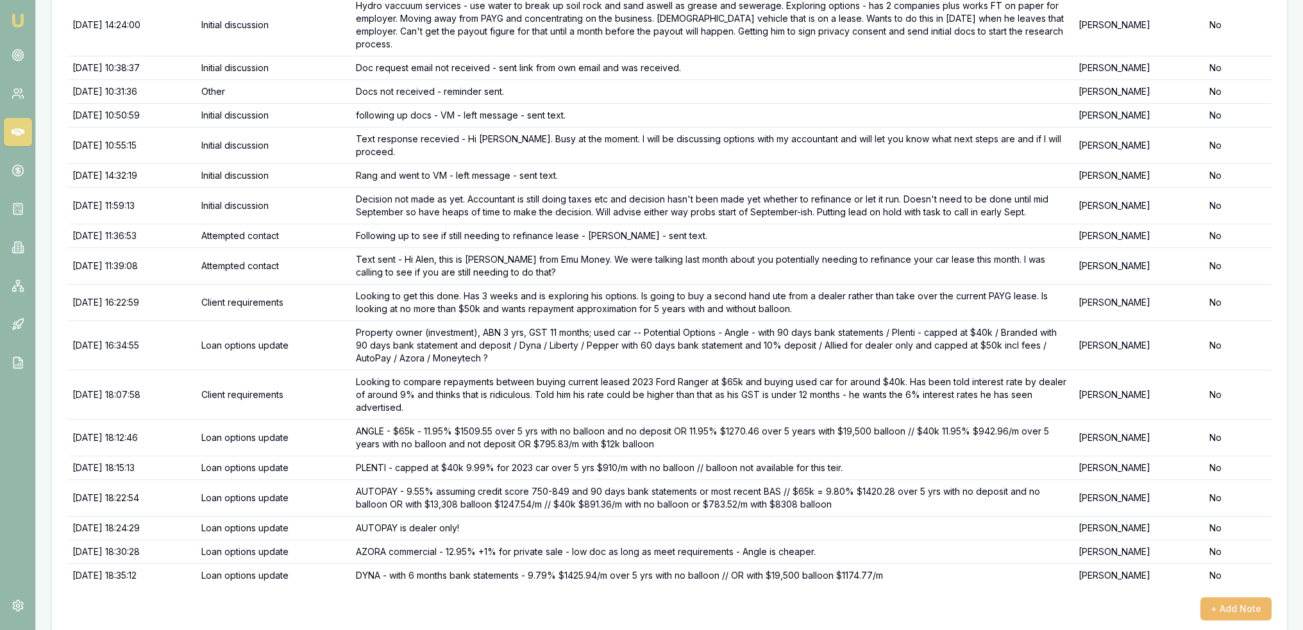
click at [1254, 602] on button "+ Add Note" at bounding box center [1236, 609] width 71 height 23
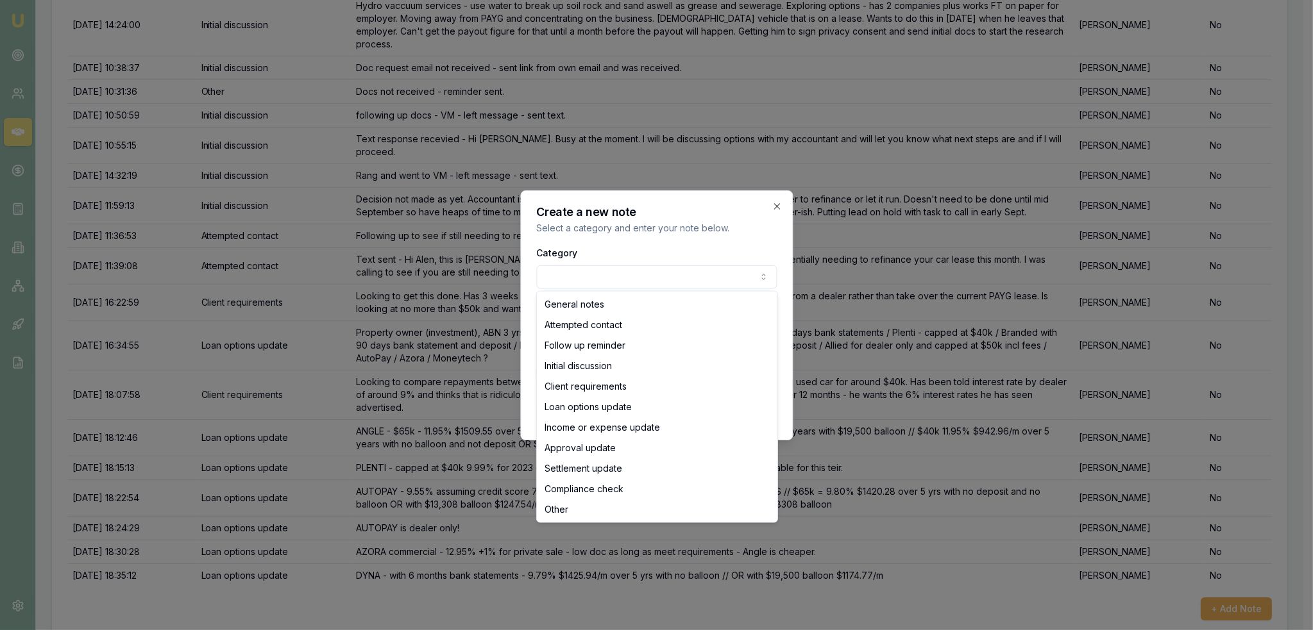
select select "LOAN_OPTIONS_UPDATE"
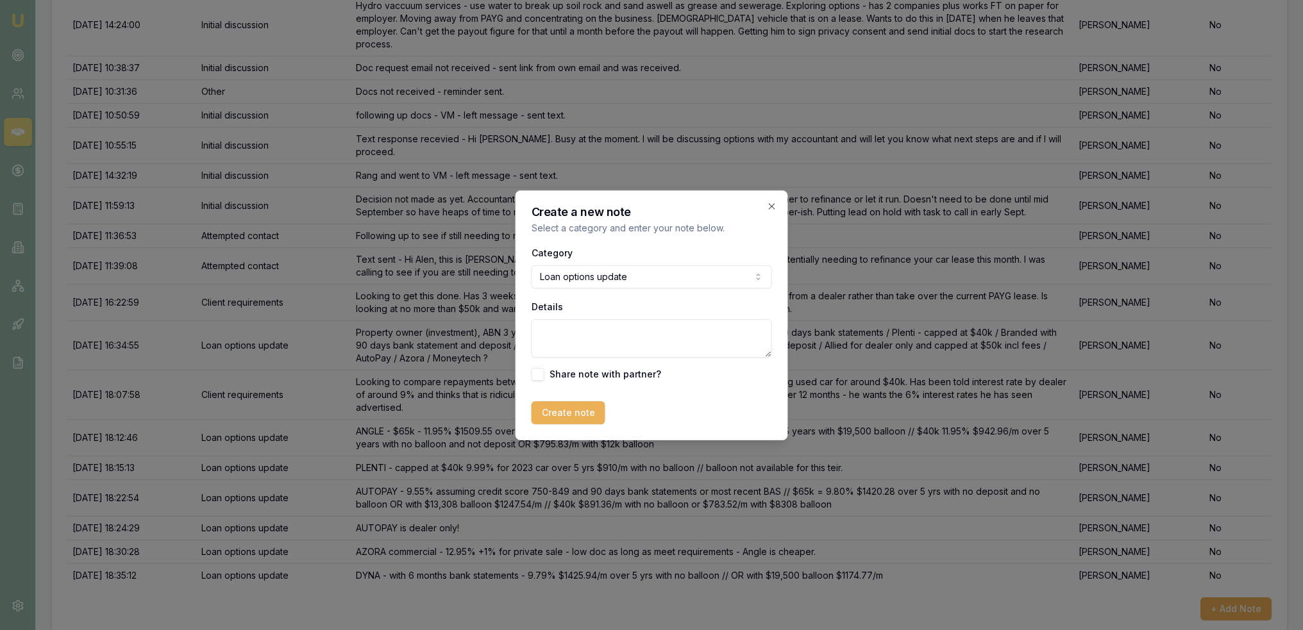
click at [602, 340] on textarea "Details" at bounding box center [652, 338] width 240 height 38
click at [698, 335] on textarea "DYNA $40K $736.57/m over 5 yrs" at bounding box center [652, 338] width 240 height 38
click at [556, 340] on textarea "DYNA $40K $736.57/m over 5 yrs with $12k balloon OR" at bounding box center [652, 338] width 240 height 38
type textarea "DYNA $40K $736.57/m over 5 yrs with $12k balloon OR $891.13/m with no balloon"
click at [569, 415] on button "Create note" at bounding box center [569, 412] width 74 height 23
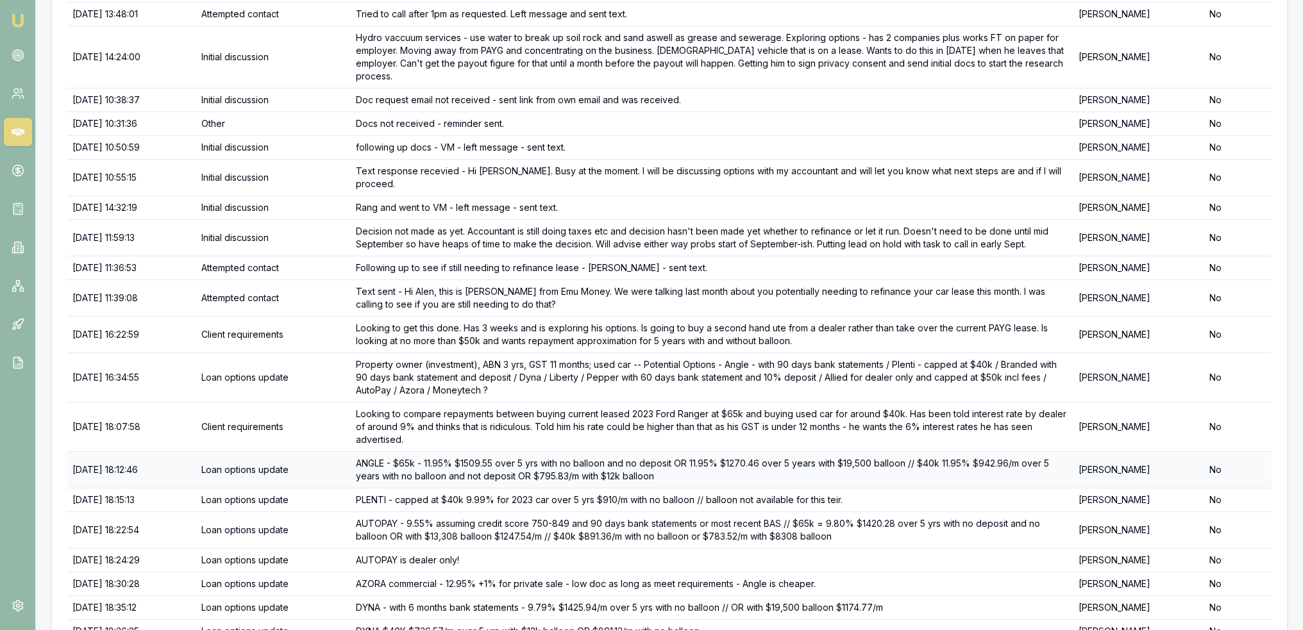
scroll to position [366, 0]
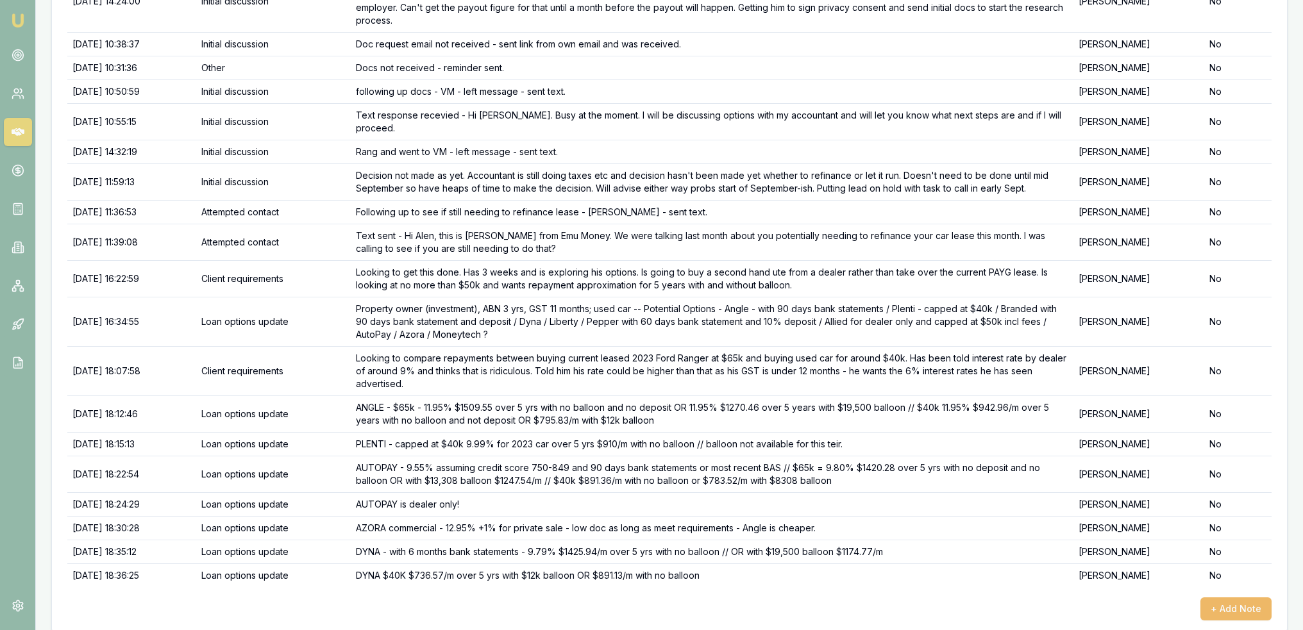
click at [1236, 598] on button "+ Add Note" at bounding box center [1236, 609] width 71 height 23
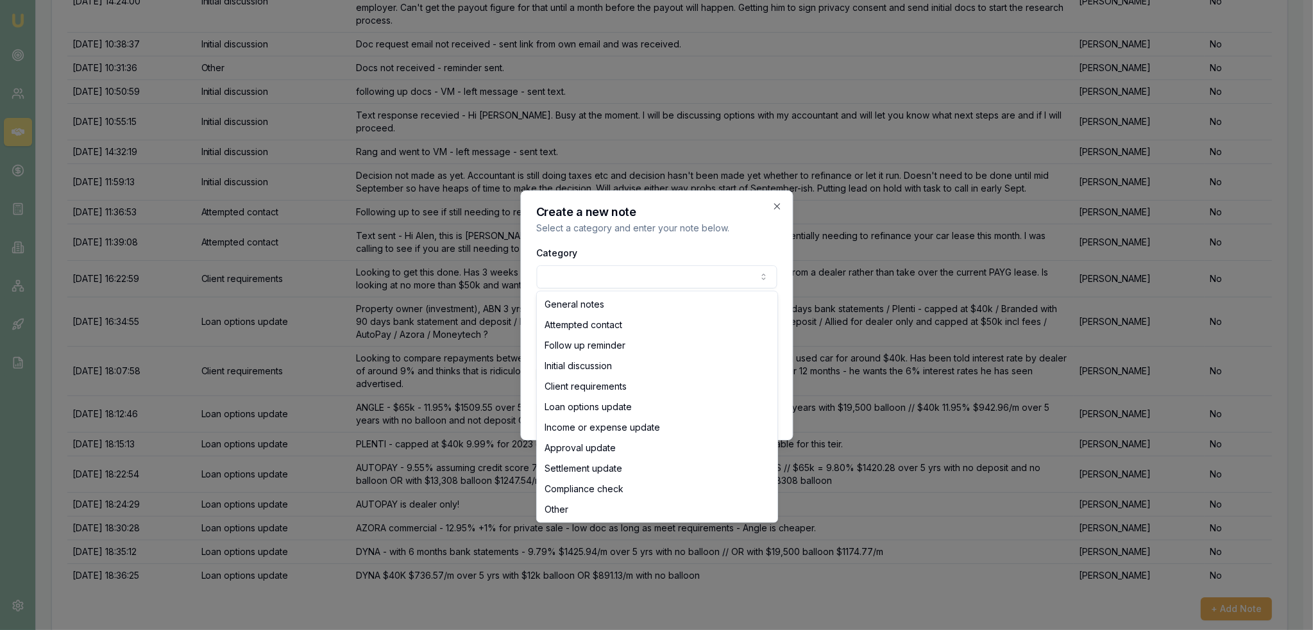
select select "LOAN_OPTIONS_UPDATE"
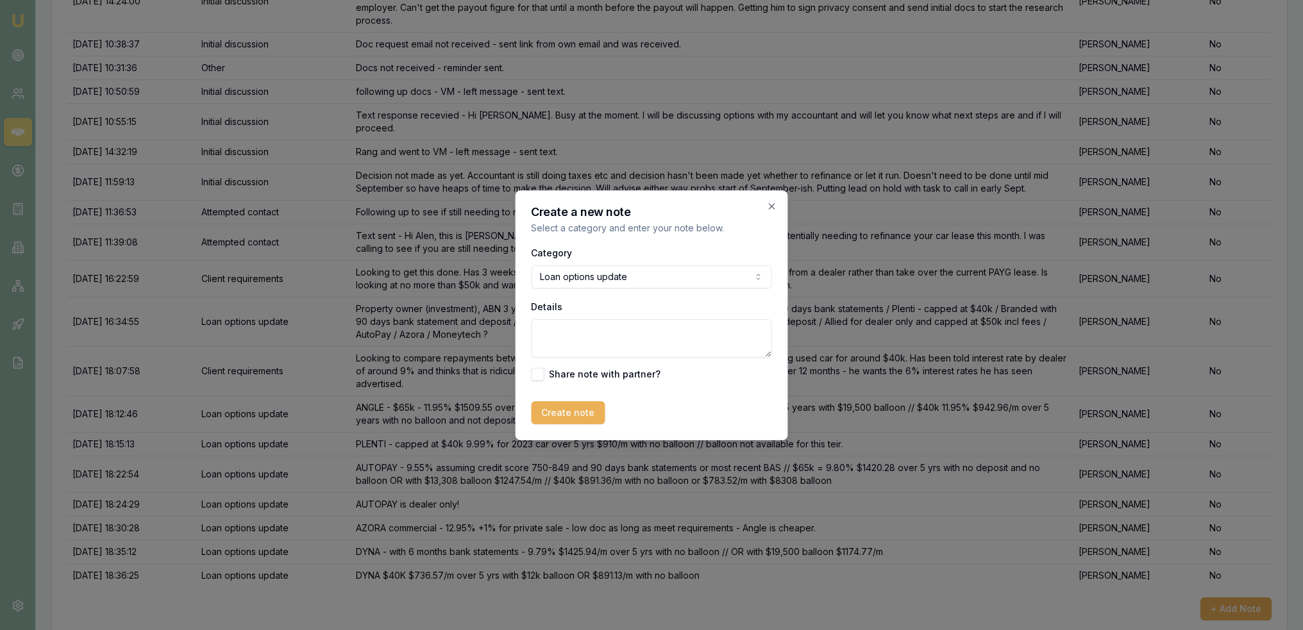
click at [583, 325] on textarea "Details" at bounding box center [652, 338] width 240 height 38
type textarea "S"
type textarea "q"
type textarea "QUOTED - Dyna money as lowest rate and repayments. DOF $990 and 2% comms as cou…"
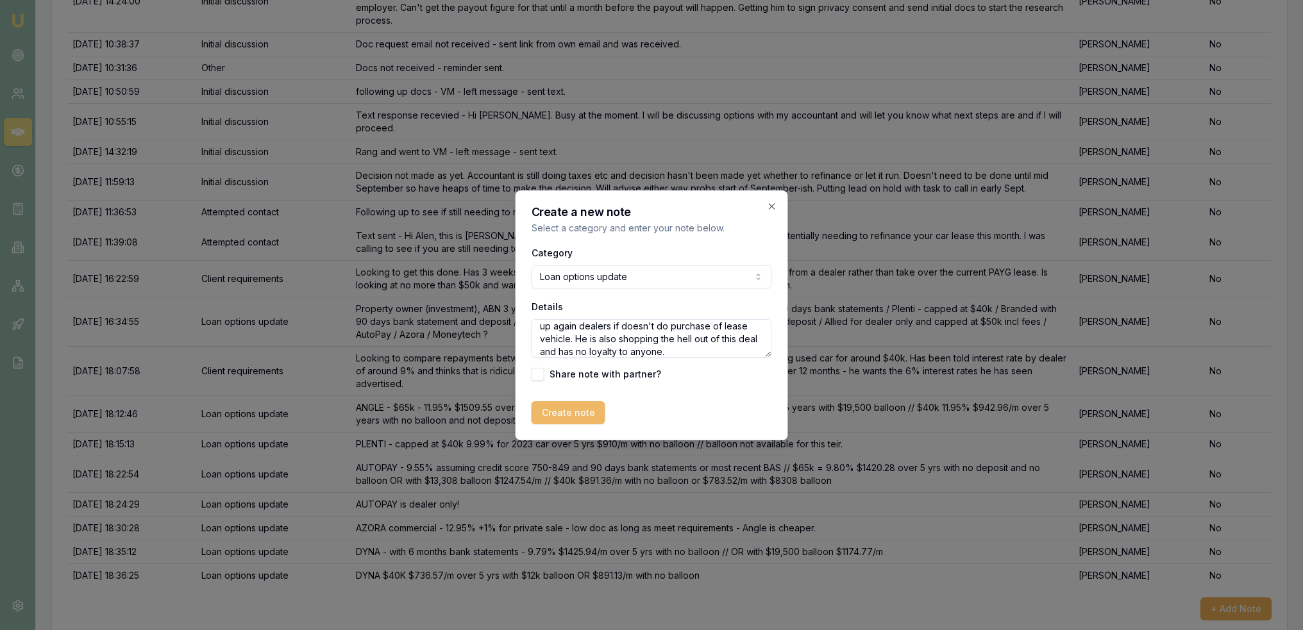
click at [553, 412] on button "Create note" at bounding box center [569, 412] width 74 height 23
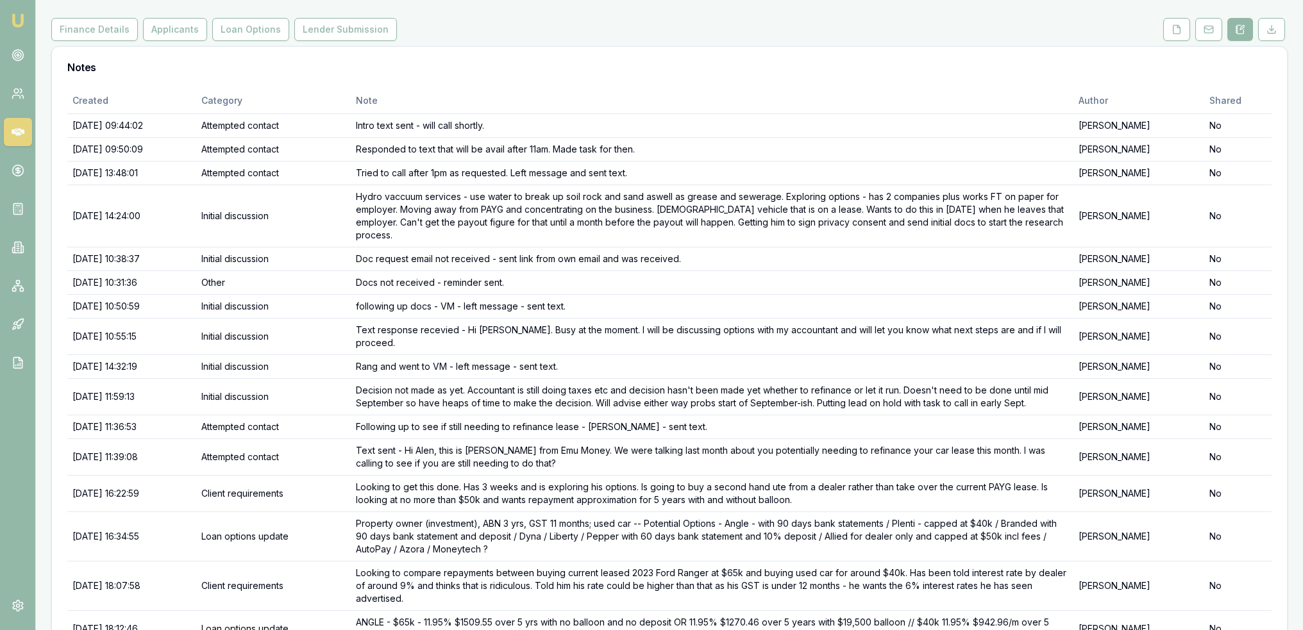
scroll to position [0, 0]
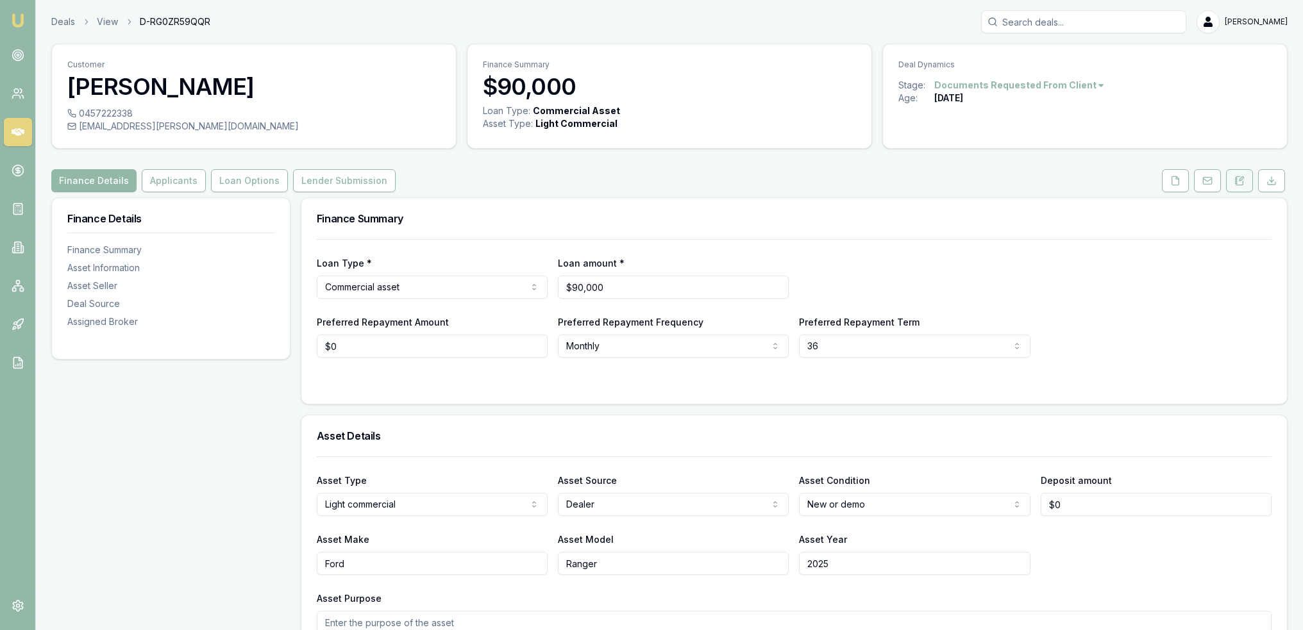
click at [1245, 183] on button at bounding box center [1239, 180] width 27 height 23
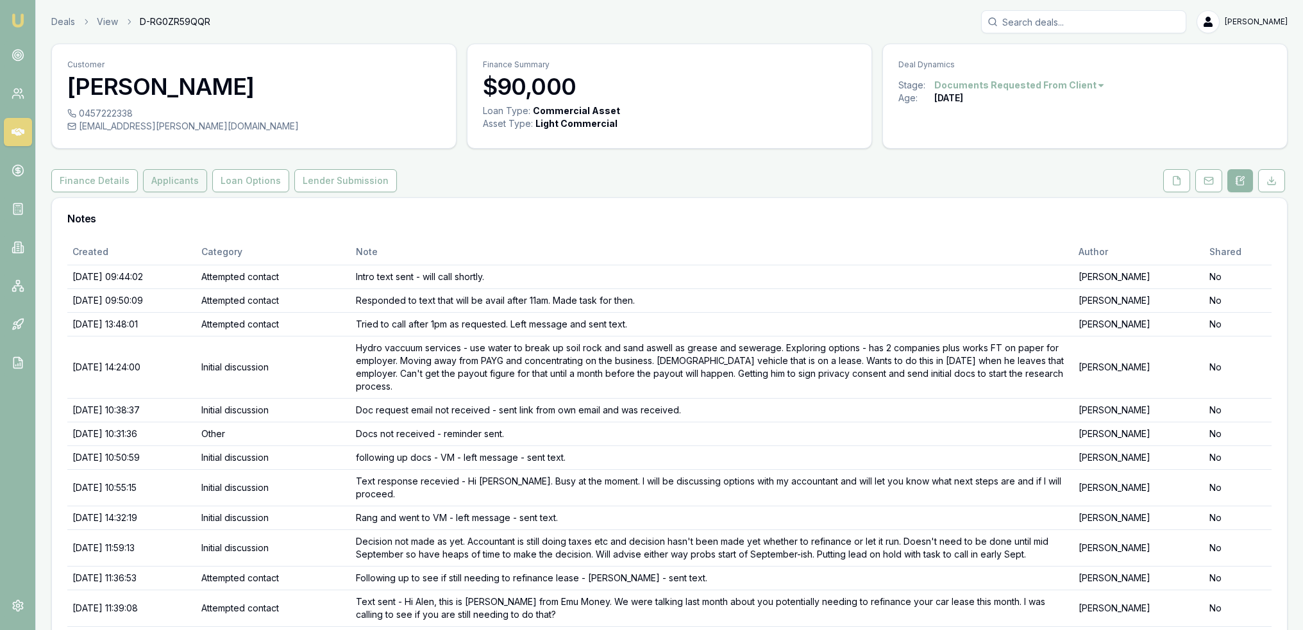
click at [182, 173] on button "Applicants" at bounding box center [175, 180] width 64 height 23
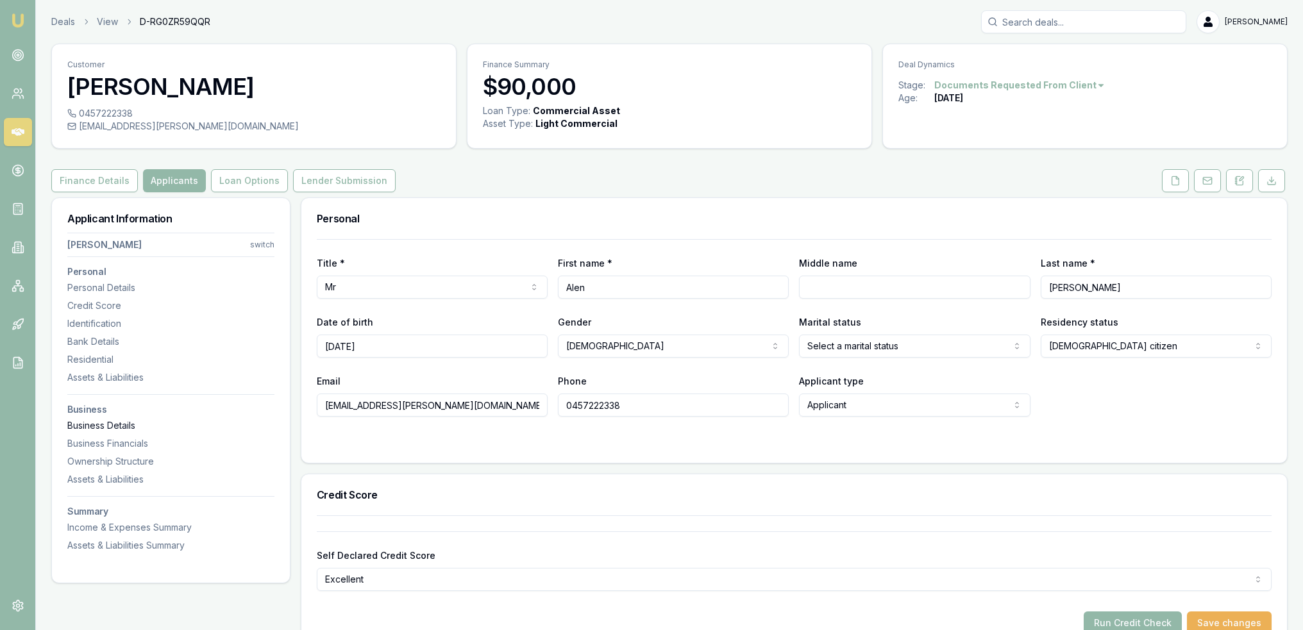
click at [102, 427] on div "Business Details" at bounding box center [170, 425] width 207 height 13
click at [244, 180] on button "Loan Options" at bounding box center [249, 180] width 77 height 23
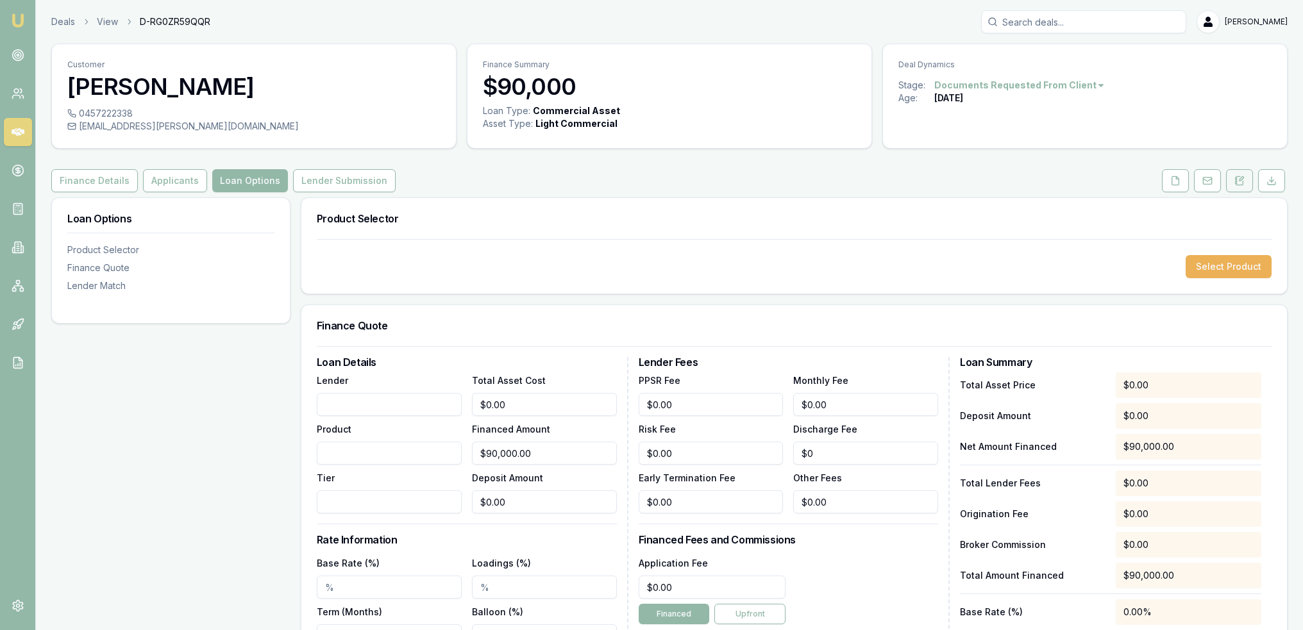
click at [1244, 178] on icon at bounding box center [1240, 181] width 10 height 10
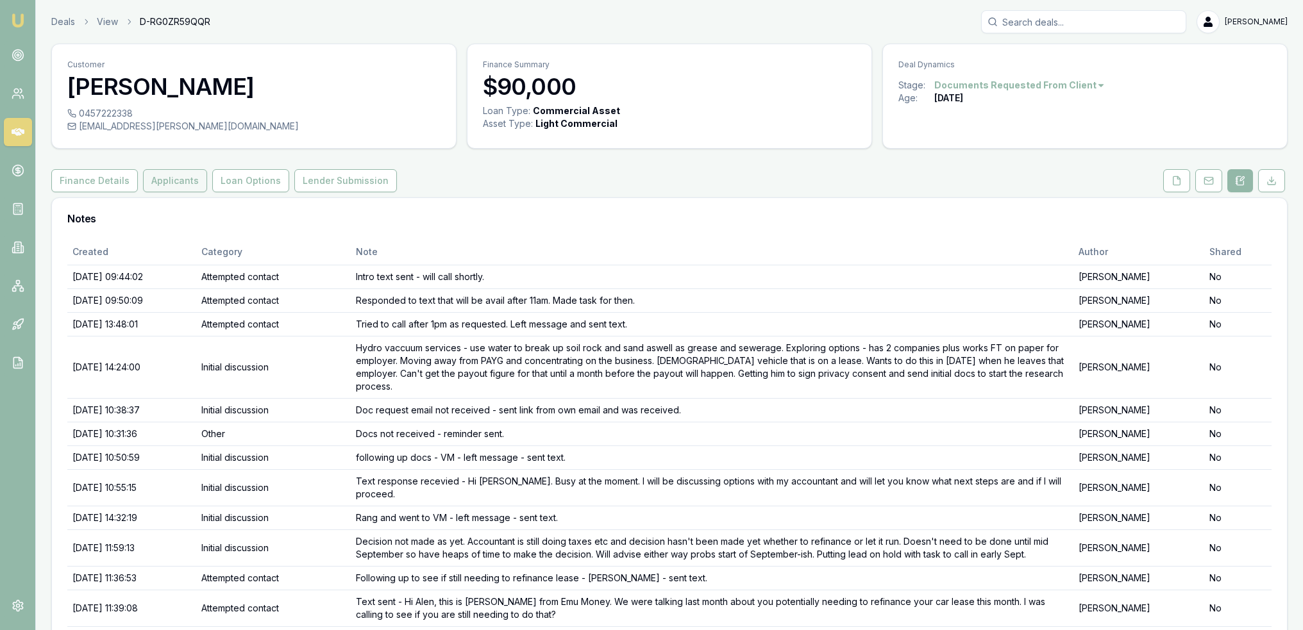
click at [156, 184] on button "Applicants" at bounding box center [175, 180] width 64 height 23
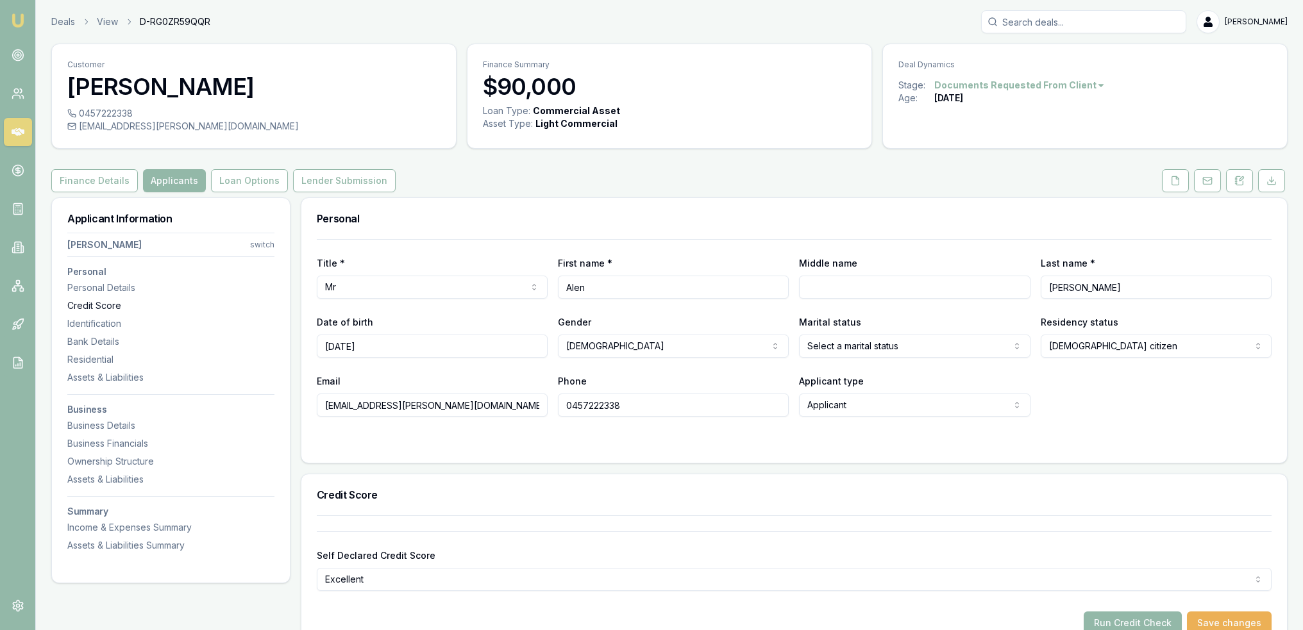
click at [89, 305] on div "Credit Score" at bounding box center [170, 305] width 207 height 13
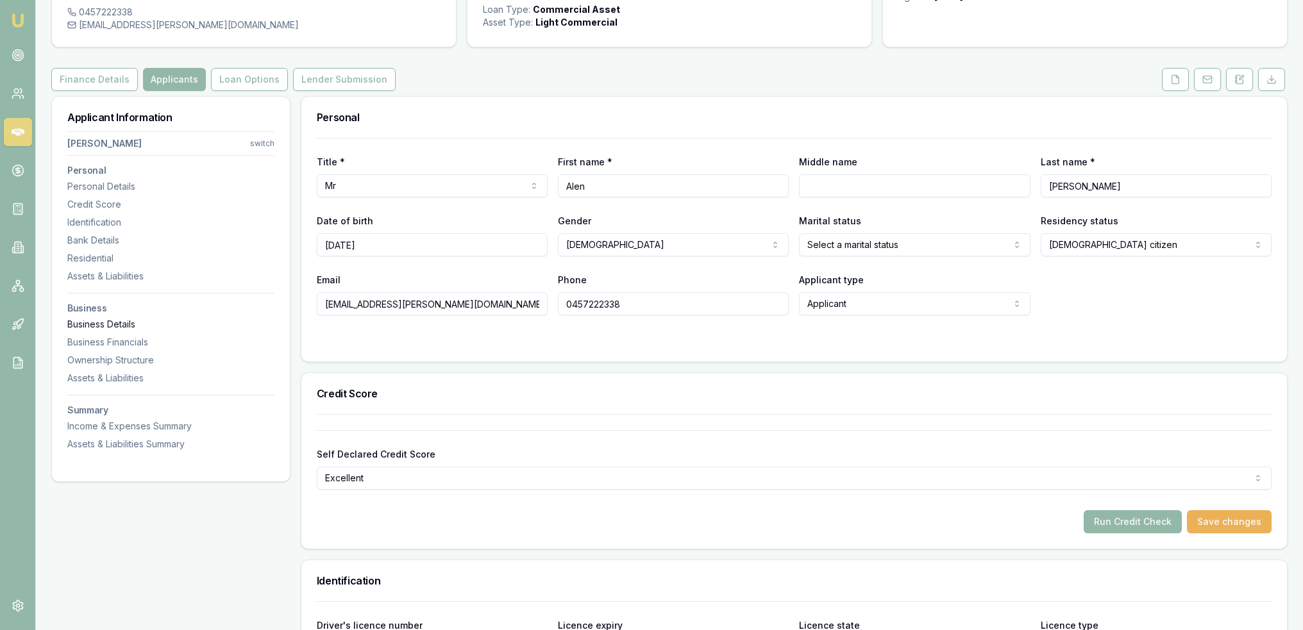
scroll to position [89, 0]
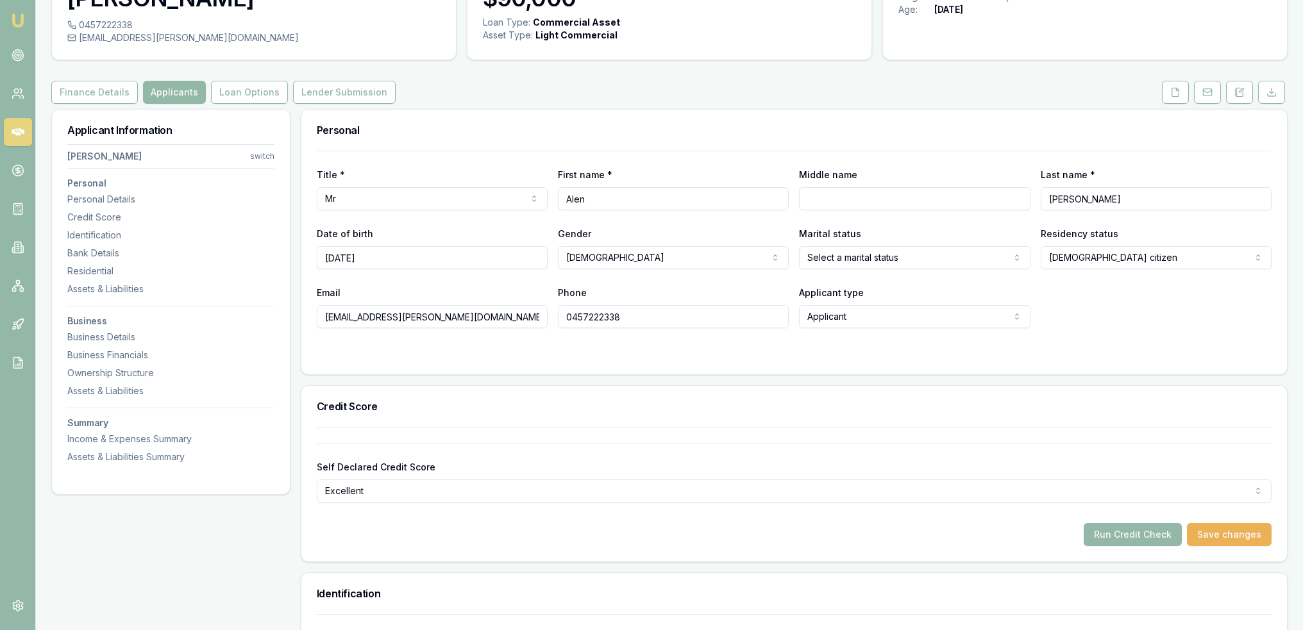
drag, startPoint x: 1242, startPoint y: 95, endPoint x: 1236, endPoint y: 110, distance: 16.7
click at [1242, 95] on icon at bounding box center [1240, 92] width 10 height 10
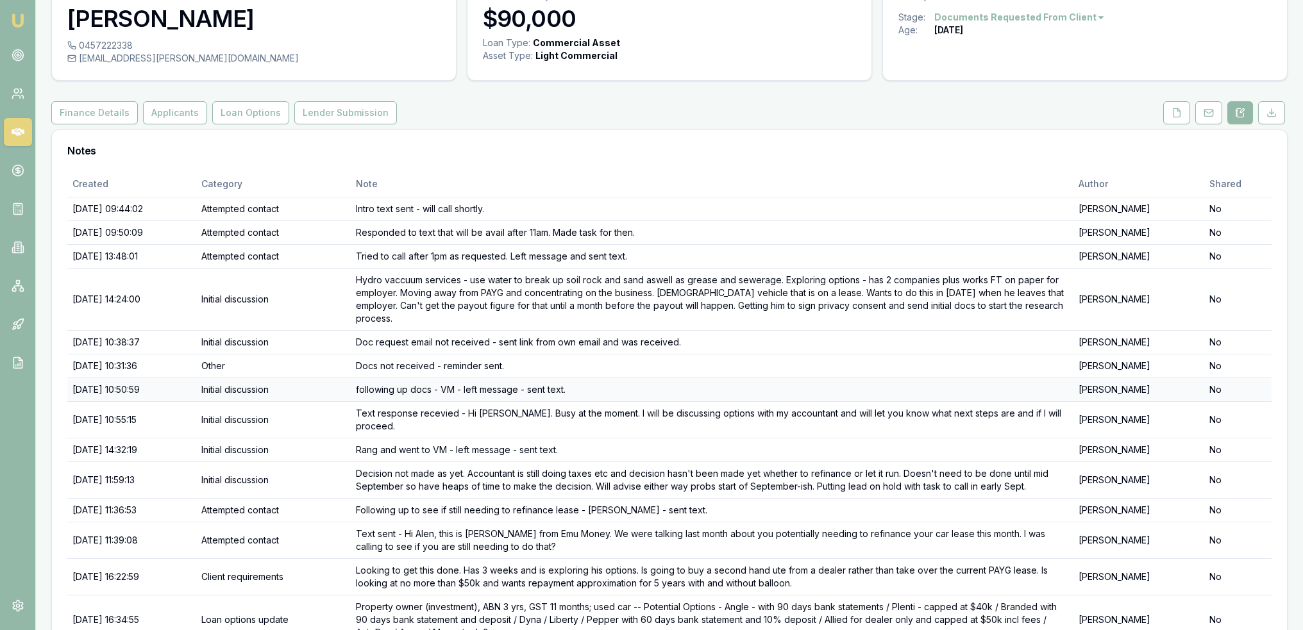
scroll to position [126, 0]
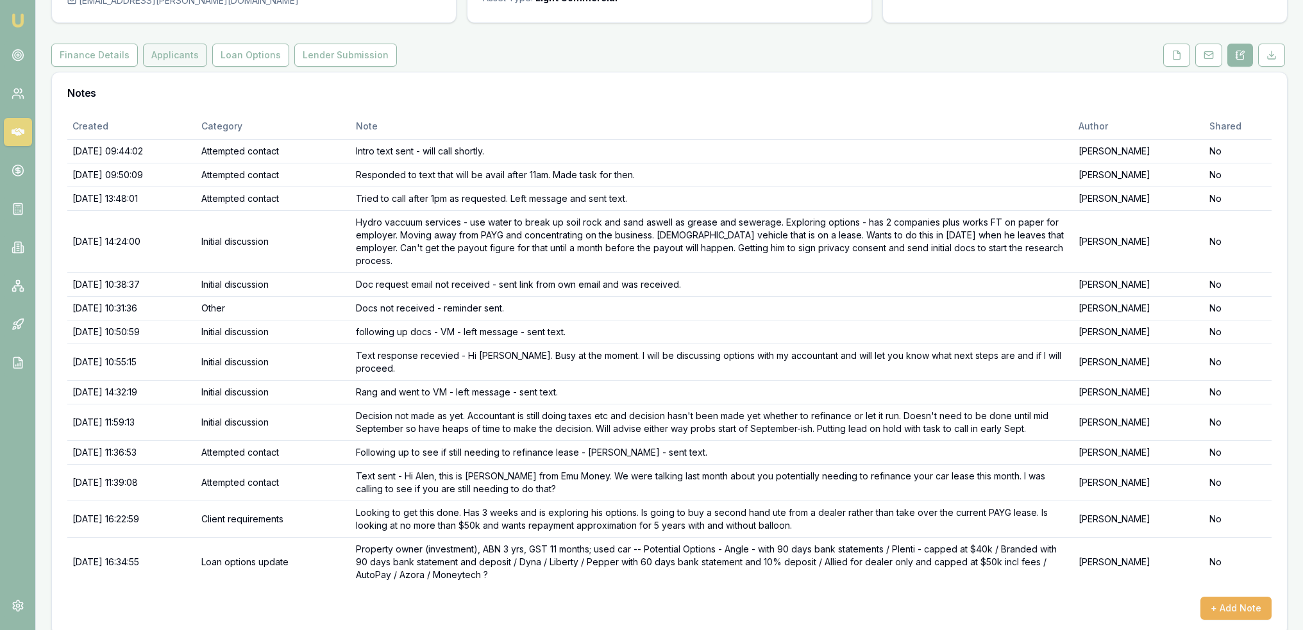
click at [172, 63] on button "Applicants" at bounding box center [175, 55] width 64 height 23
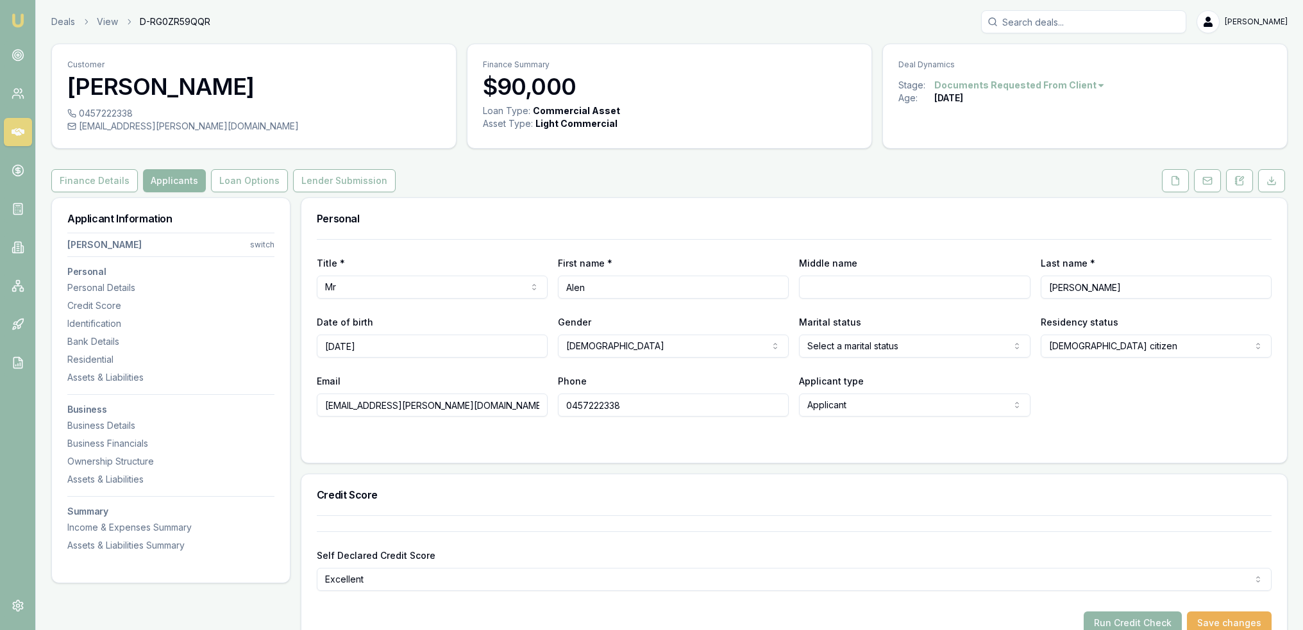
click at [180, 180] on button "Applicants" at bounding box center [174, 180] width 63 height 23
drag, startPoint x: 87, startPoint y: 425, endPoint x: 196, endPoint y: 424, distance: 108.4
click at [87, 425] on div "Business Details" at bounding box center [170, 425] width 207 height 13
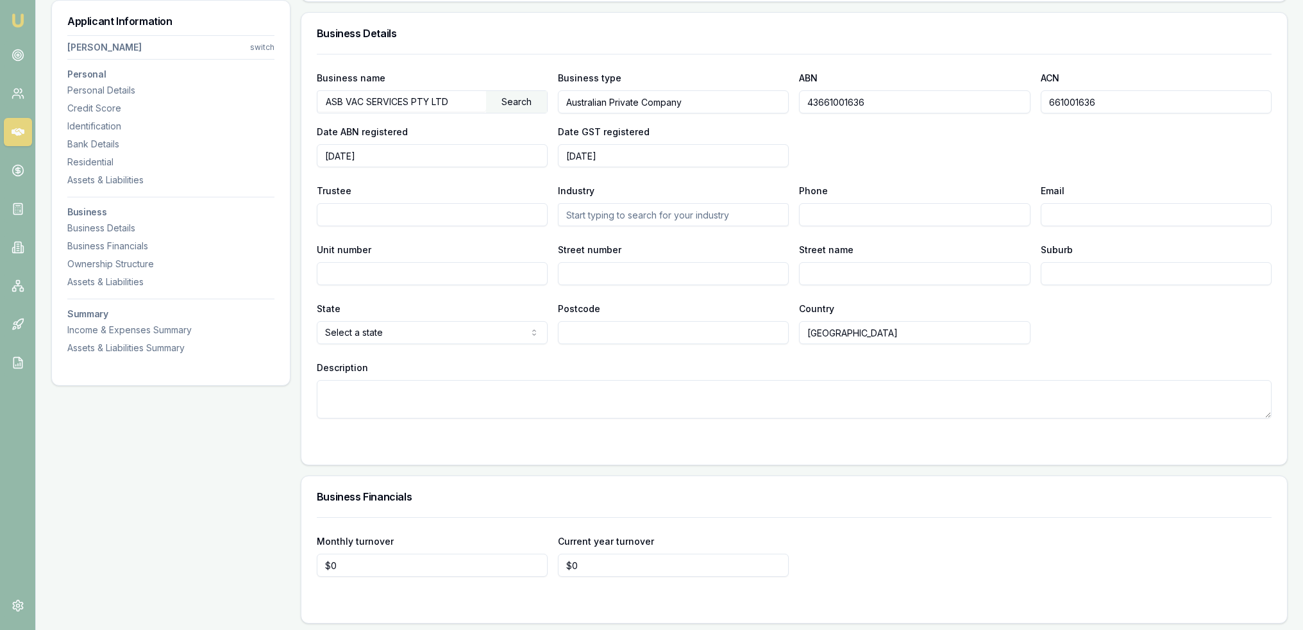
scroll to position [1921, 0]
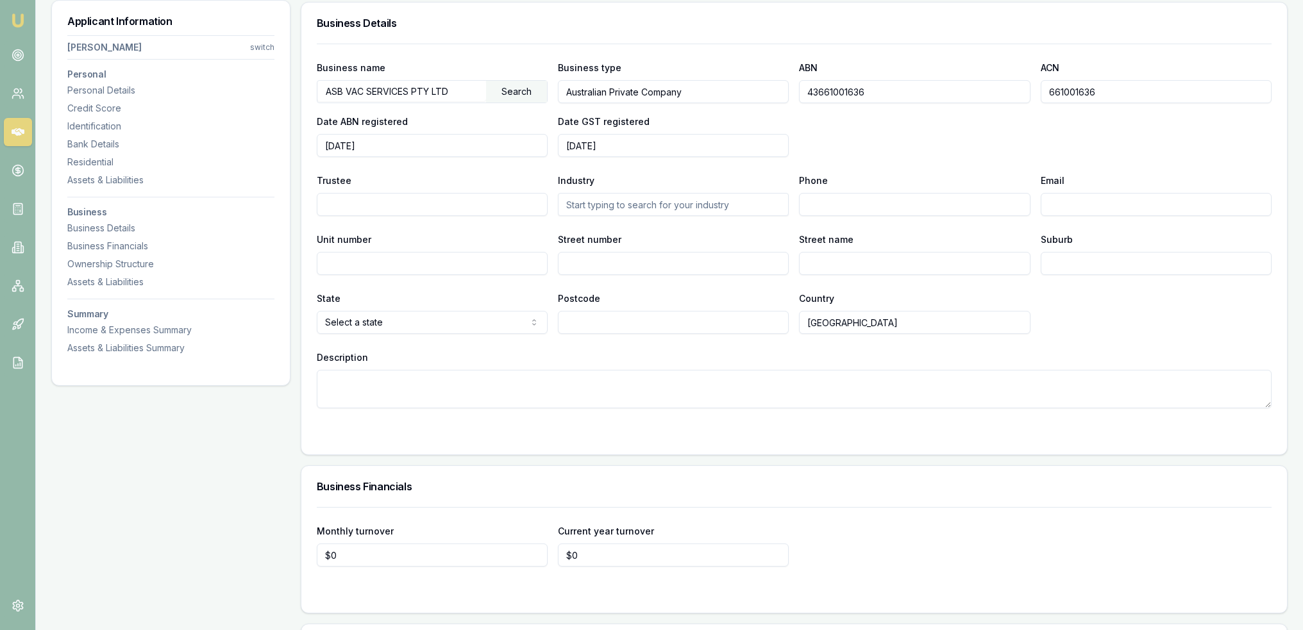
drag, startPoint x: 838, startPoint y: 89, endPoint x: 759, endPoint y: 89, distance: 78.9
click at [759, 89] on div "Business name ASB VAC SERVICES PTY LTD Search Business type Australian Private …" at bounding box center [794, 108] width 955 height 97
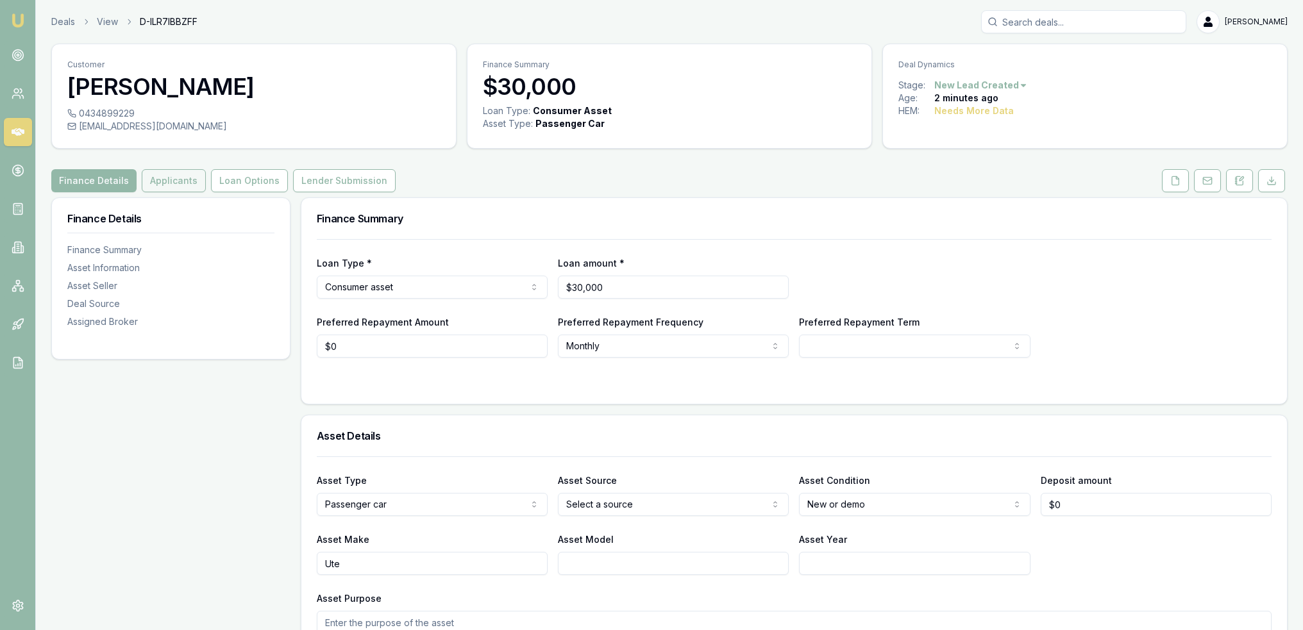
click at [181, 181] on button "Applicants" at bounding box center [174, 180] width 64 height 23
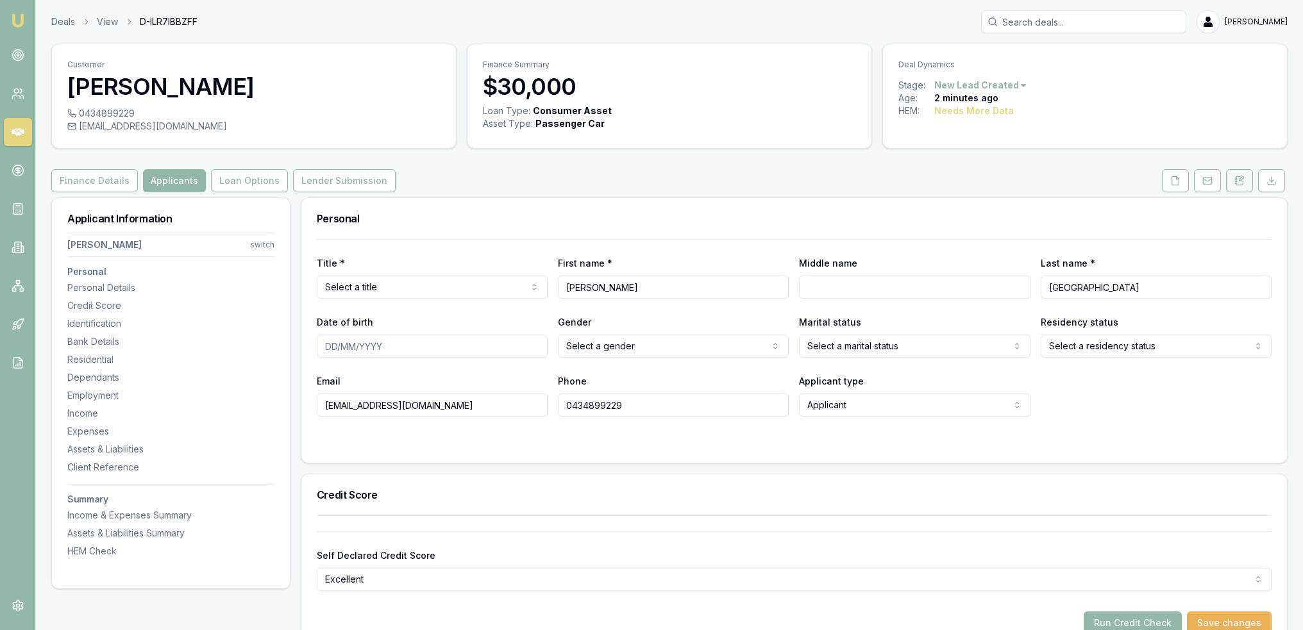
click at [1242, 180] on icon at bounding box center [1242, 179] width 4 height 4
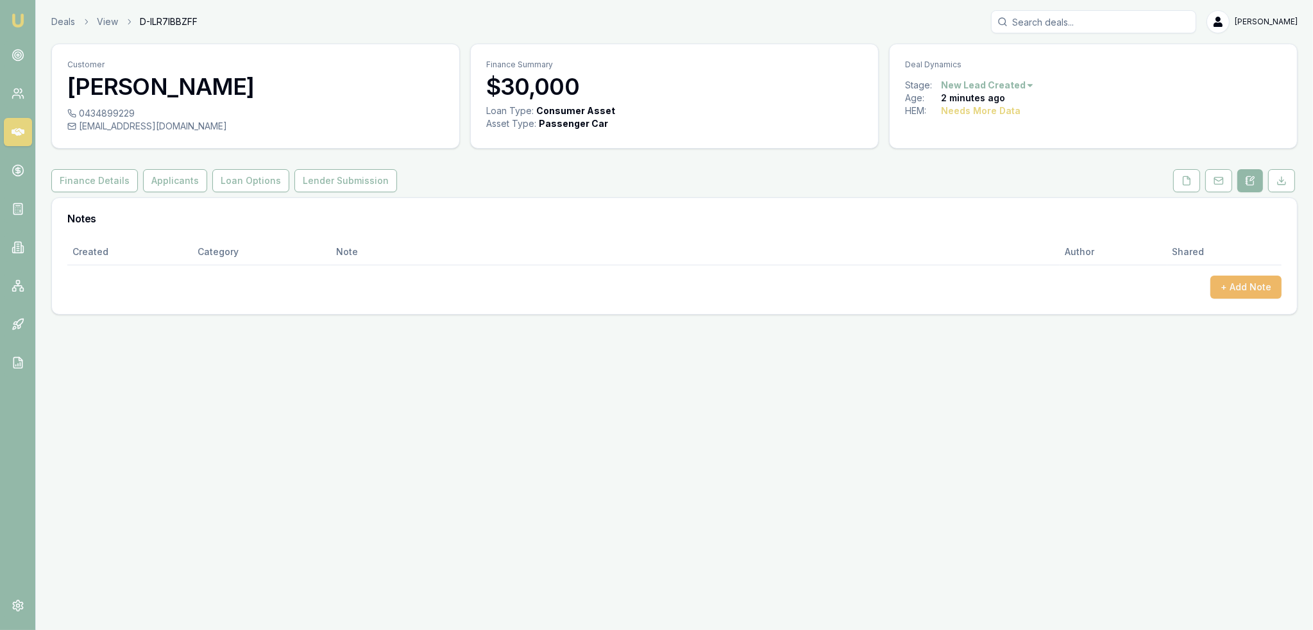
click at [1240, 287] on button "+ Add Note" at bounding box center [1245, 287] width 71 height 23
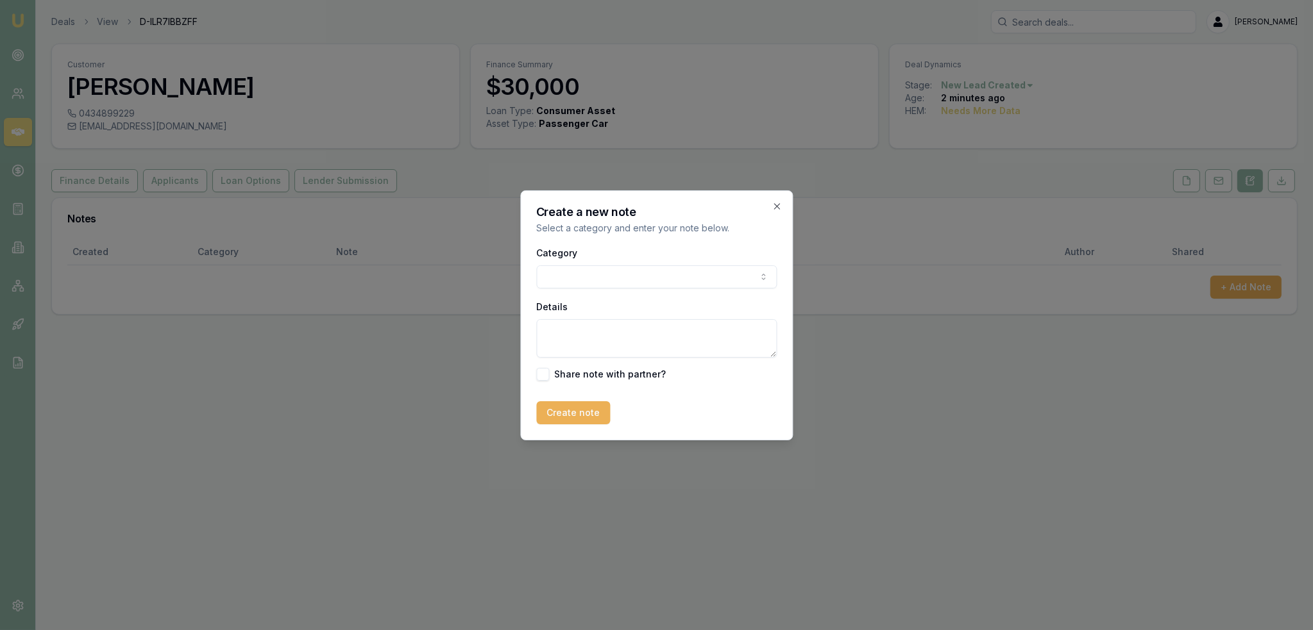
click at [680, 280] on body "Emu Broker Deals View D-ILR7IBBZFF Robyn Adams Toggle Menu Customer Darryl Cune…" at bounding box center [656, 315] width 1313 height 630
click at [636, 341] on textarea "Details" at bounding box center [656, 338] width 240 height 38
type textarea "Autobuddy - New ute - Qld"
click at [572, 415] on button "Create note" at bounding box center [573, 412] width 74 height 23
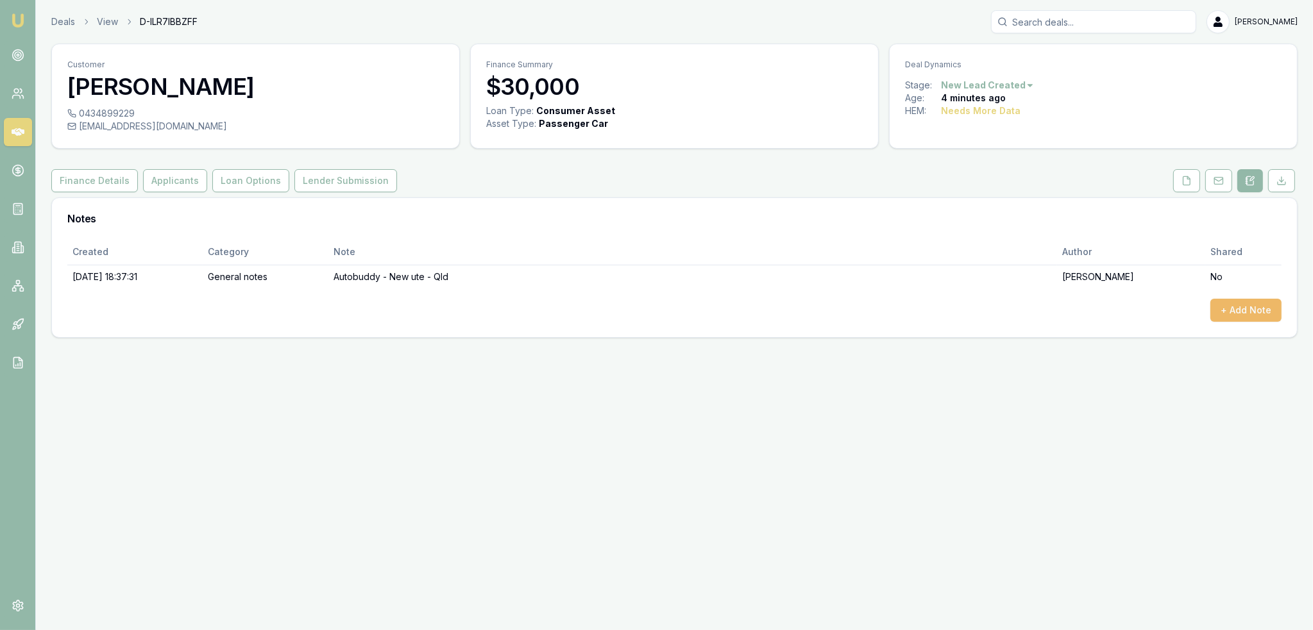
click at [1245, 310] on button "+ Add Note" at bounding box center [1245, 310] width 71 height 23
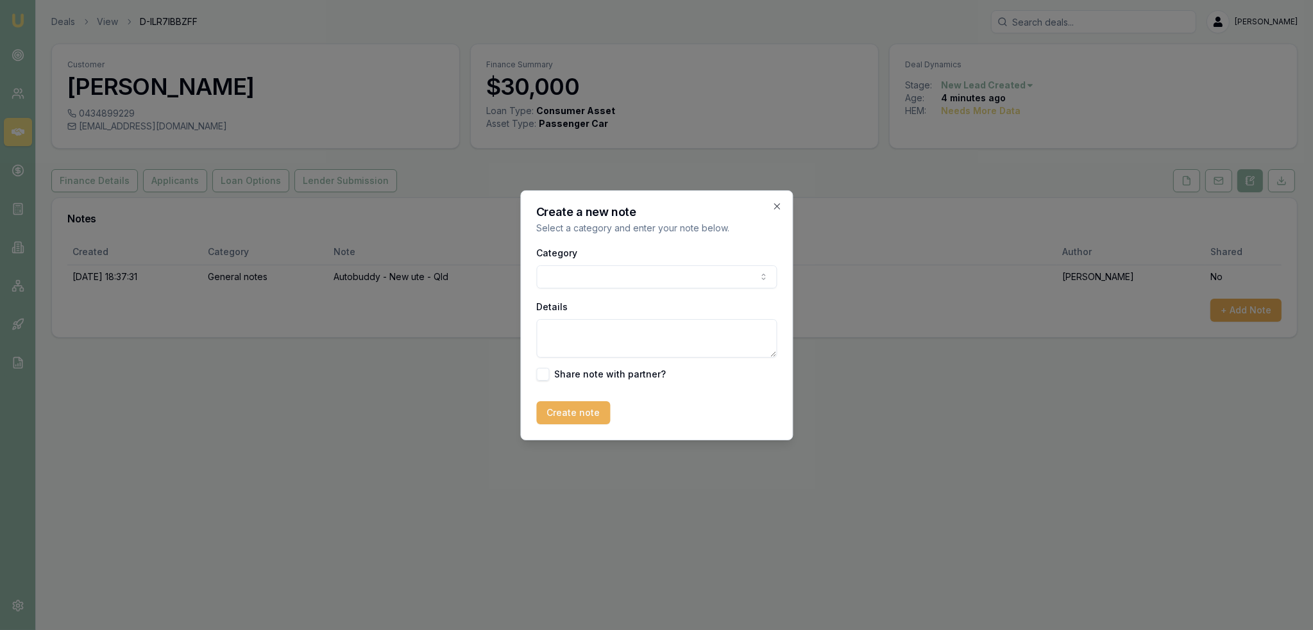
click at [677, 272] on body "Emu Broker Deals View D-ILR7IBBZFF Robyn Adams Toggle Menu Customer Darryl Cune…" at bounding box center [656, 315] width 1313 height 630
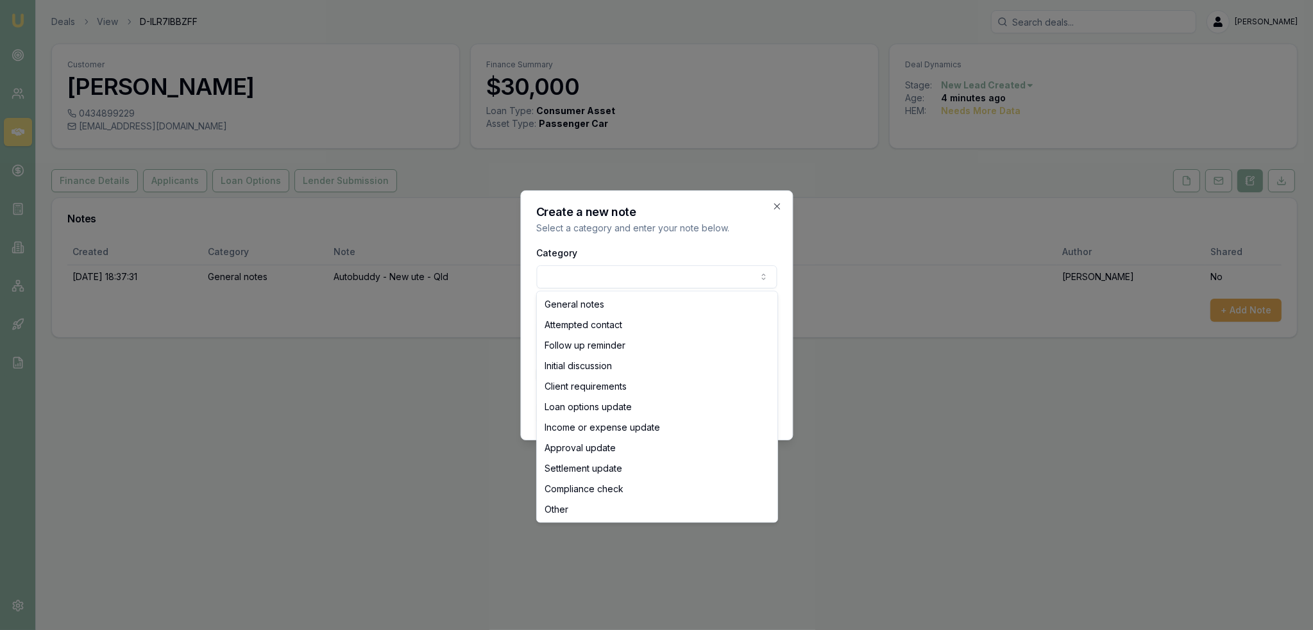
select select "ATTEMPTED_CONTACT"
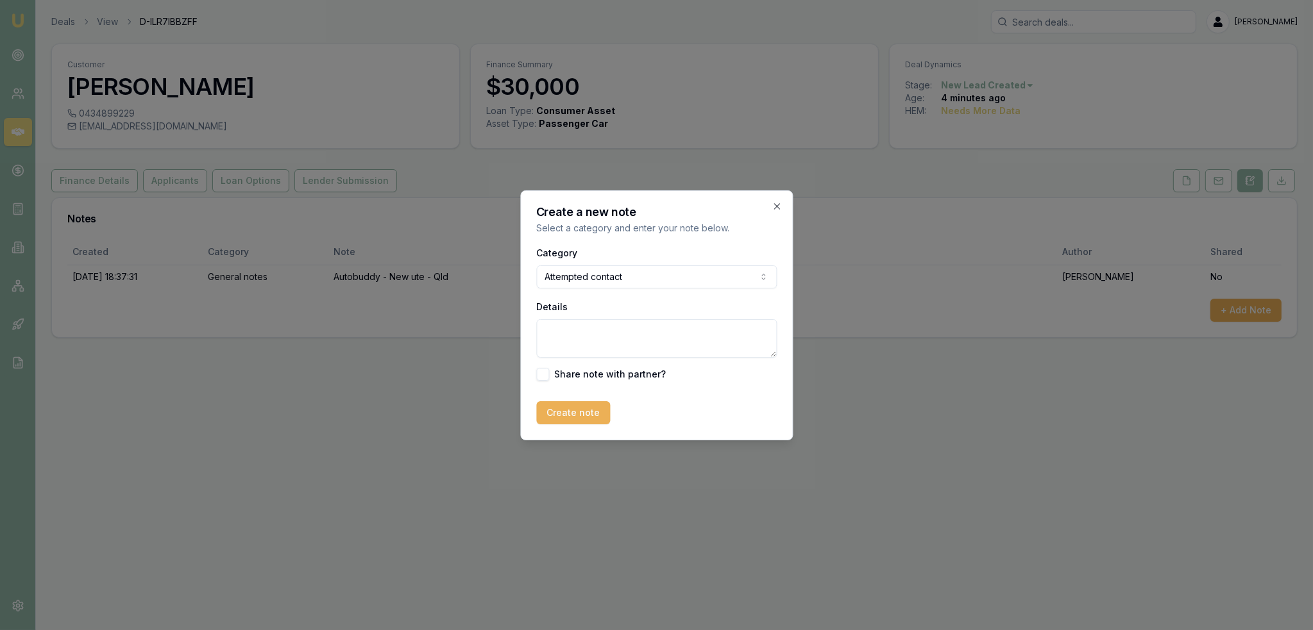
click at [620, 330] on textarea "Details" at bounding box center [656, 338] width 240 height 38
type textarea "D1C1 - LM - sent text and emailed."
click at [568, 406] on button "Create note" at bounding box center [573, 412] width 74 height 23
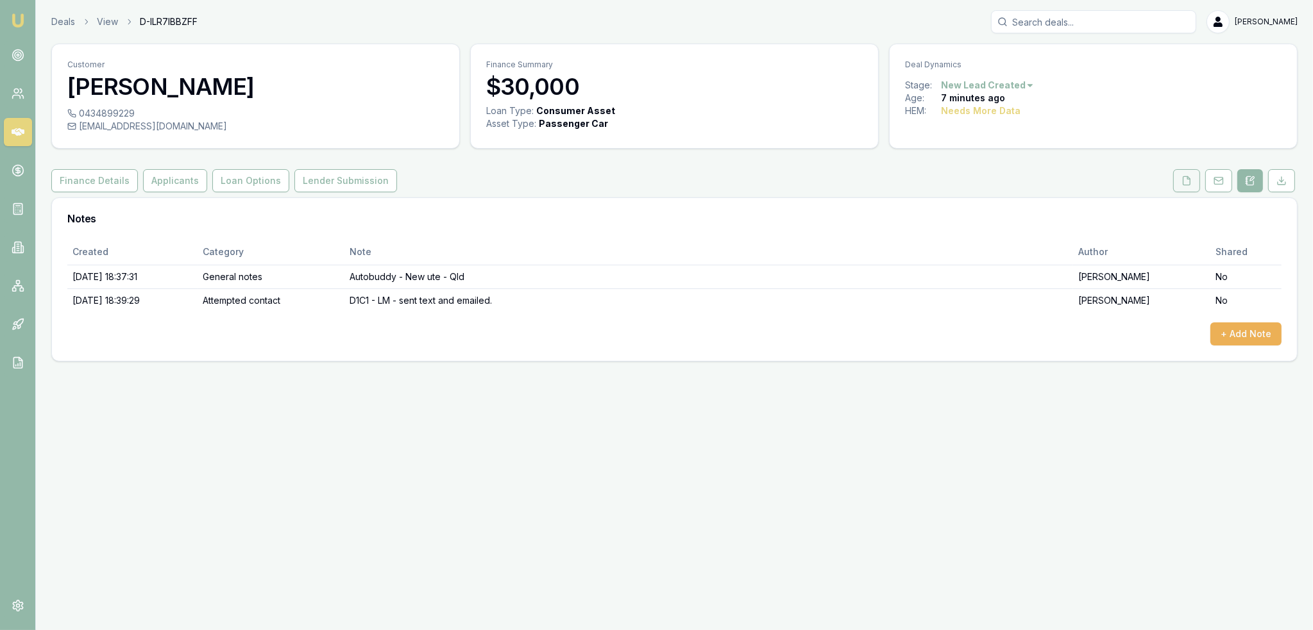
click at [1181, 183] on button at bounding box center [1186, 180] width 27 height 23
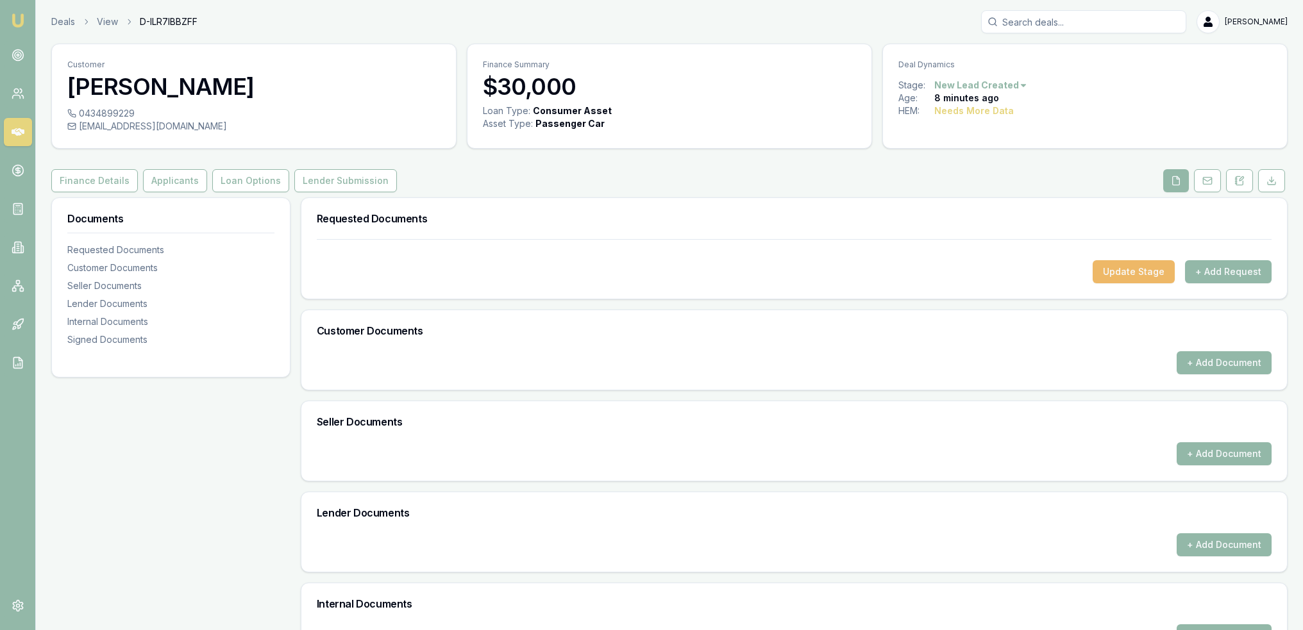
click at [1173, 264] on button "Update Stage" at bounding box center [1134, 271] width 82 height 23
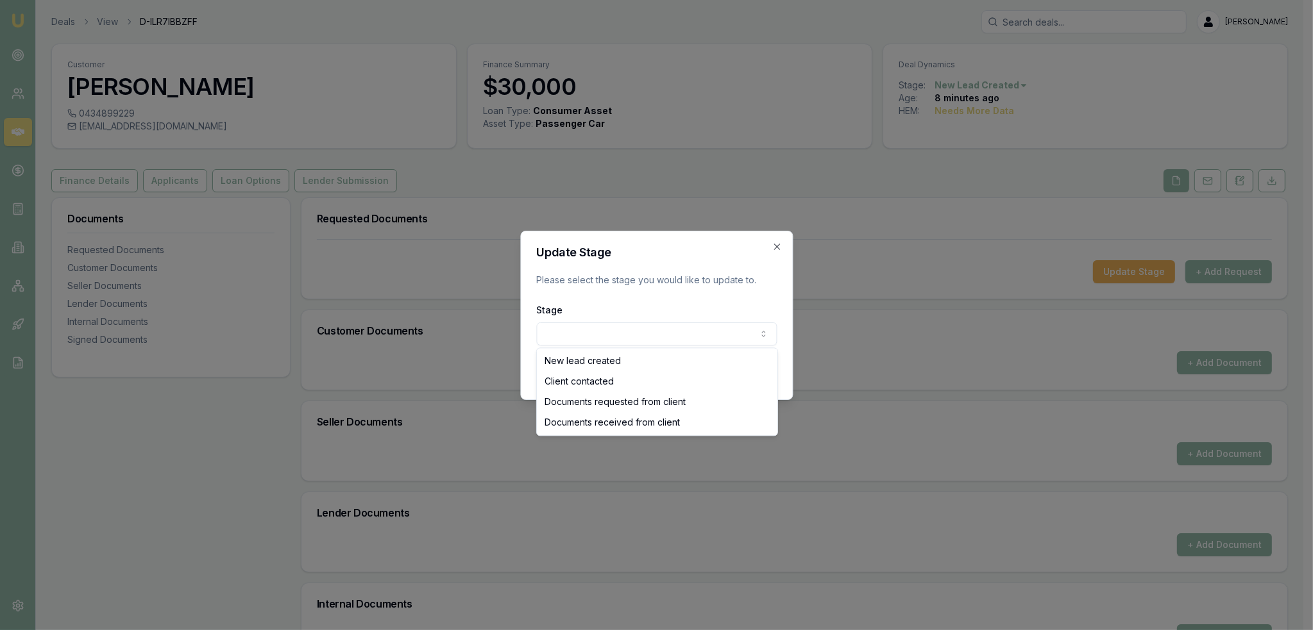
click at [623, 337] on body "Emu Broker Deals View D-ILR7IBBZFF Robyn Adams Toggle Menu Customer Darryl Cune…" at bounding box center [651, 315] width 1303 height 630
select select "CLIENT_CONTACTED"
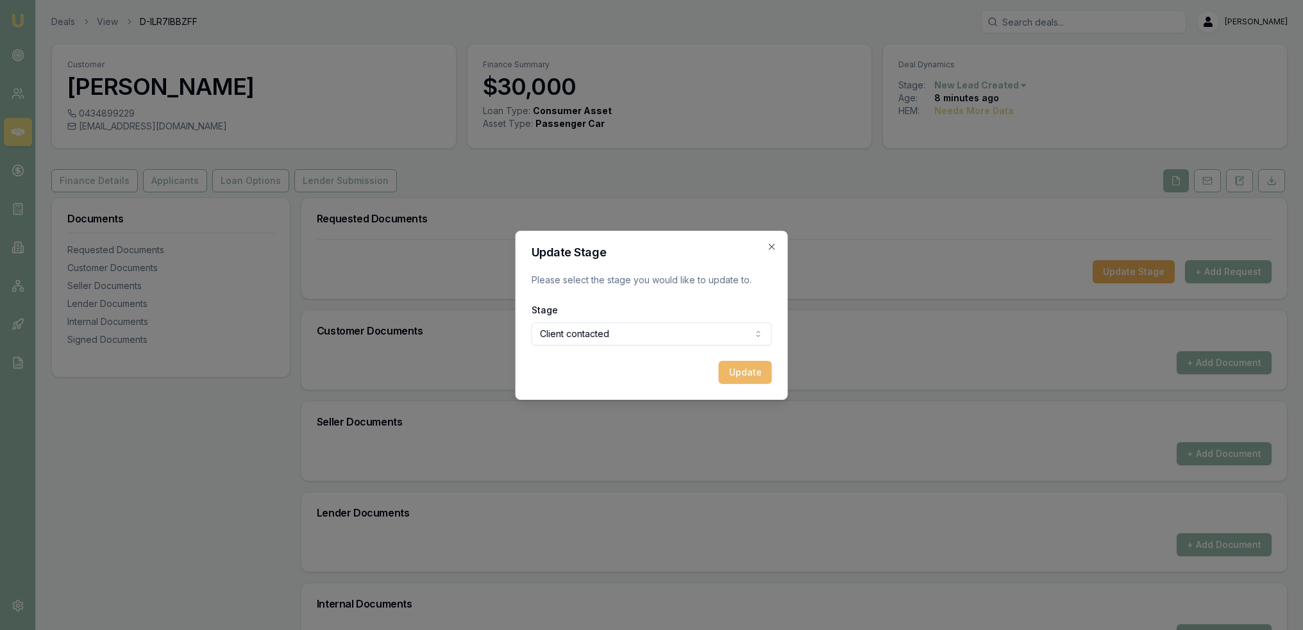
click at [738, 369] on button "Update" at bounding box center [745, 372] width 53 height 23
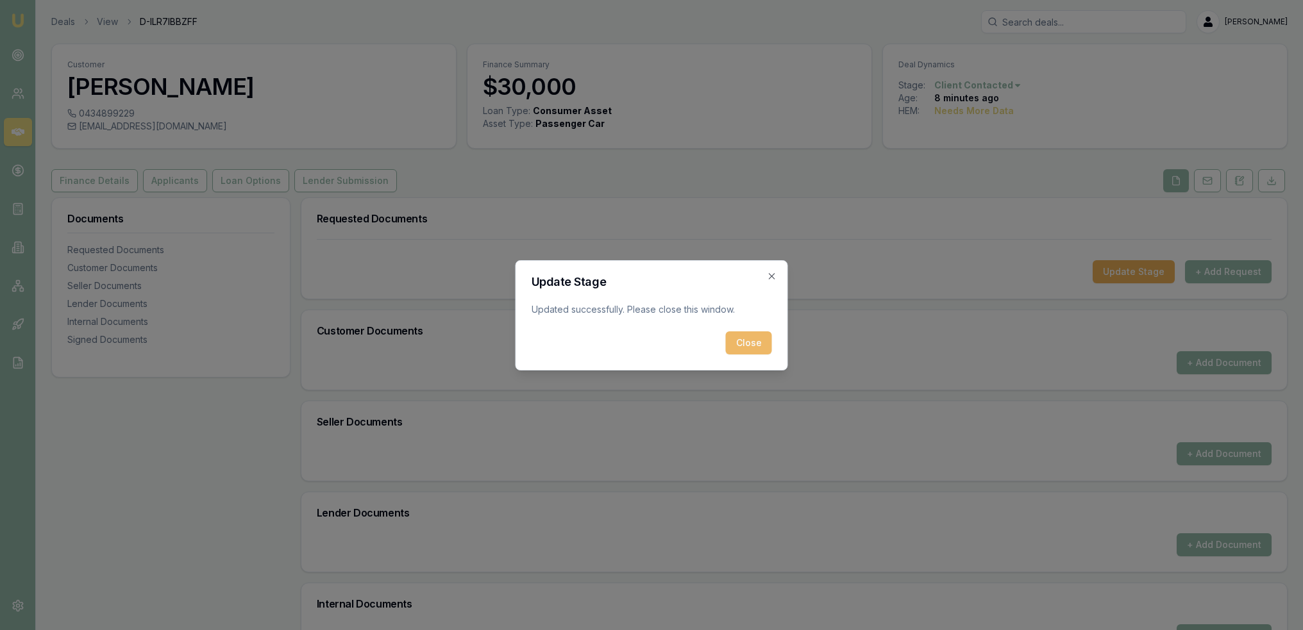
click at [754, 341] on button "Close" at bounding box center [749, 343] width 46 height 23
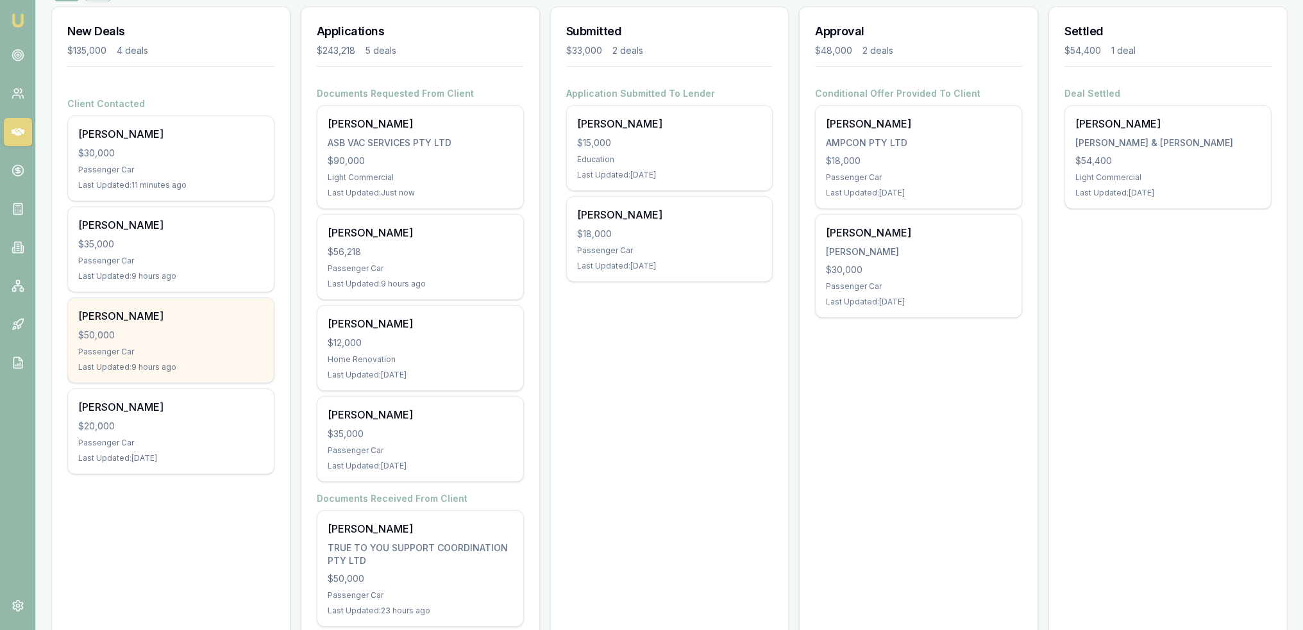
scroll to position [206, 0]
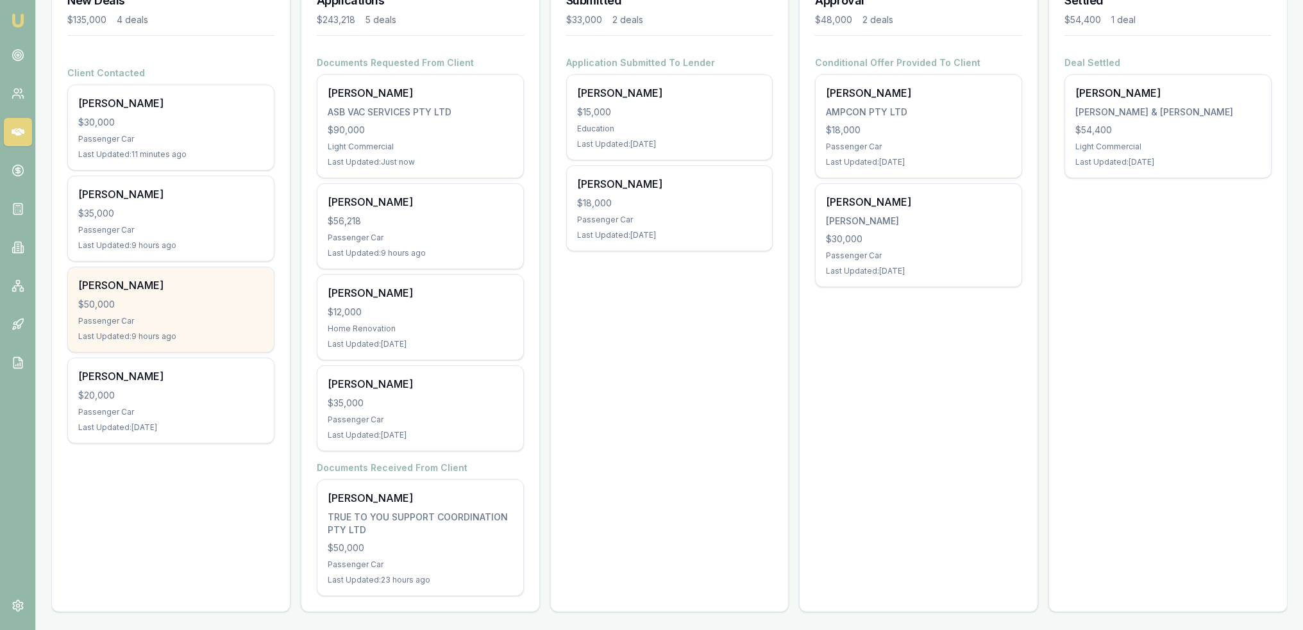
click at [210, 323] on div "Passenger Car" at bounding box center [170, 321] width 185 height 10
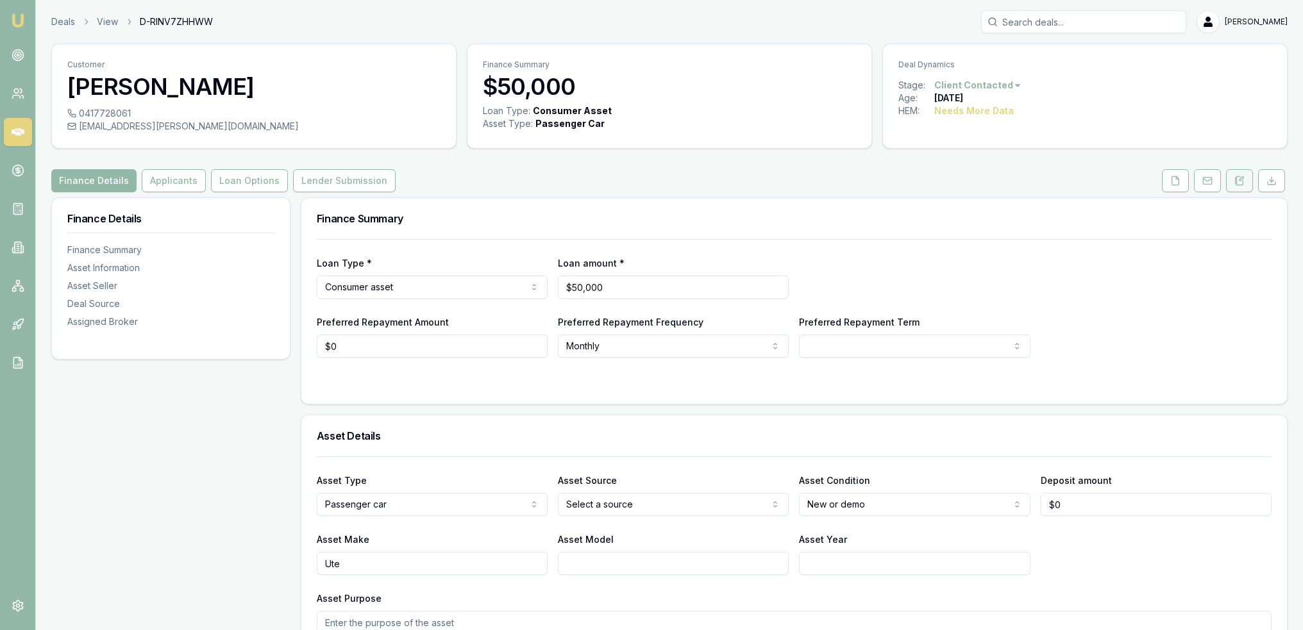
click at [1244, 182] on icon at bounding box center [1240, 181] width 10 height 10
